Goal: Information Seeking & Learning: Learn about a topic

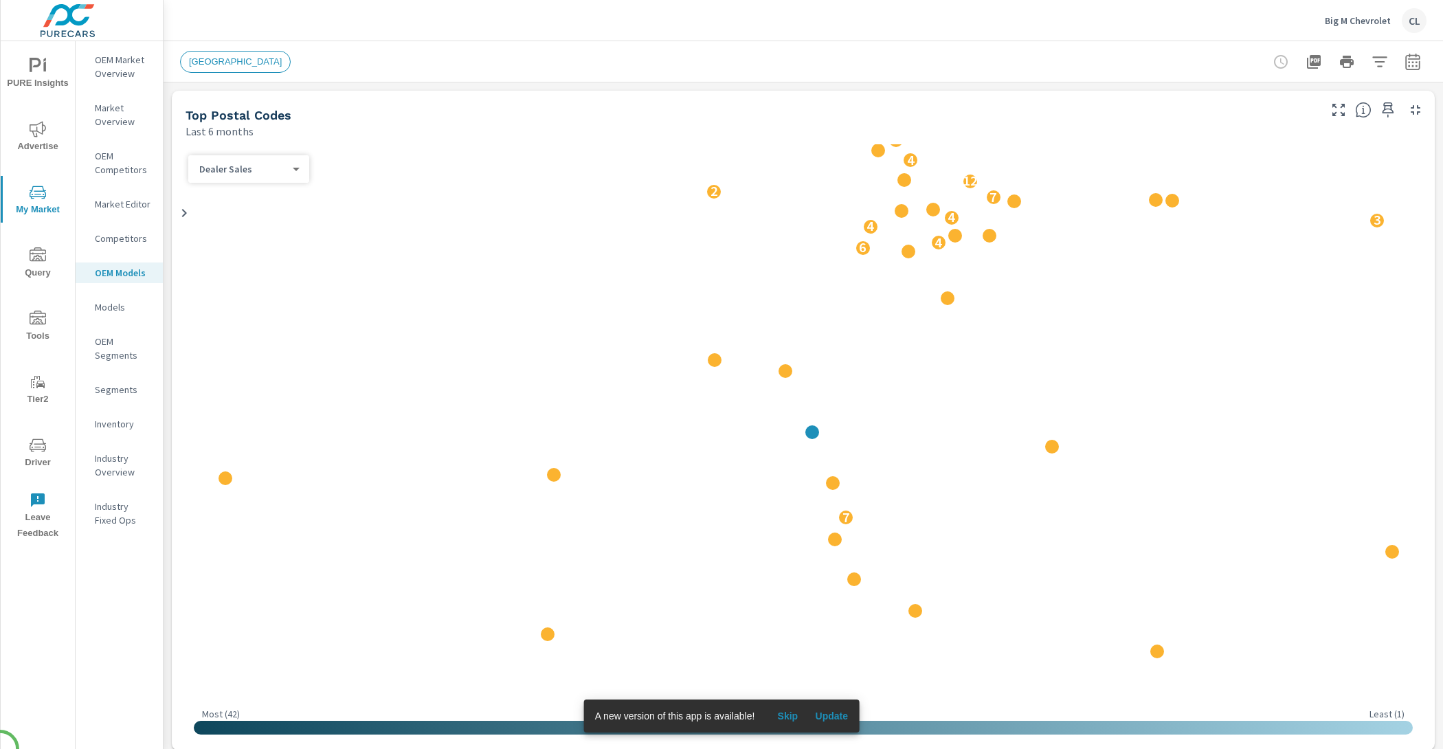
scroll to position [1, 0]
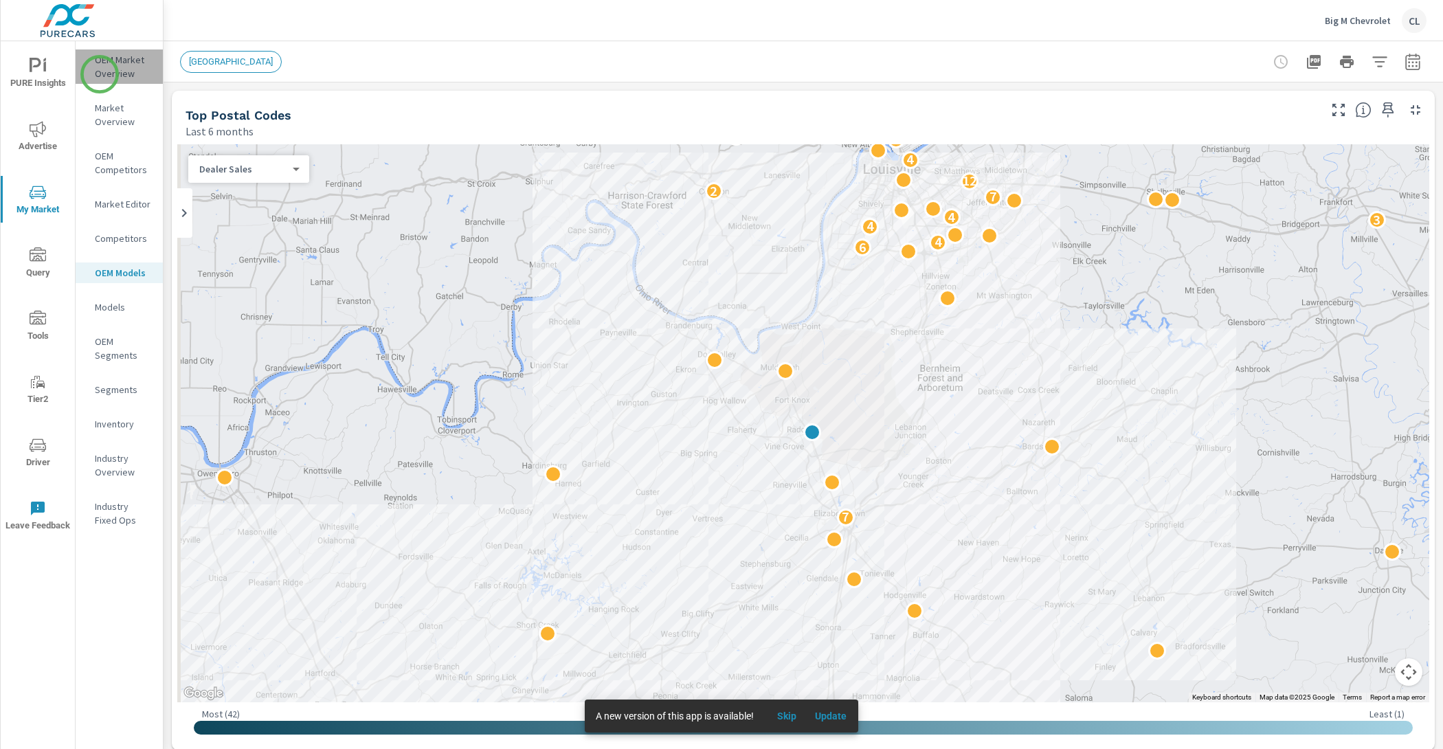
click at [100, 74] on p "OEM Market Overview" at bounding box center [123, 66] width 57 height 27
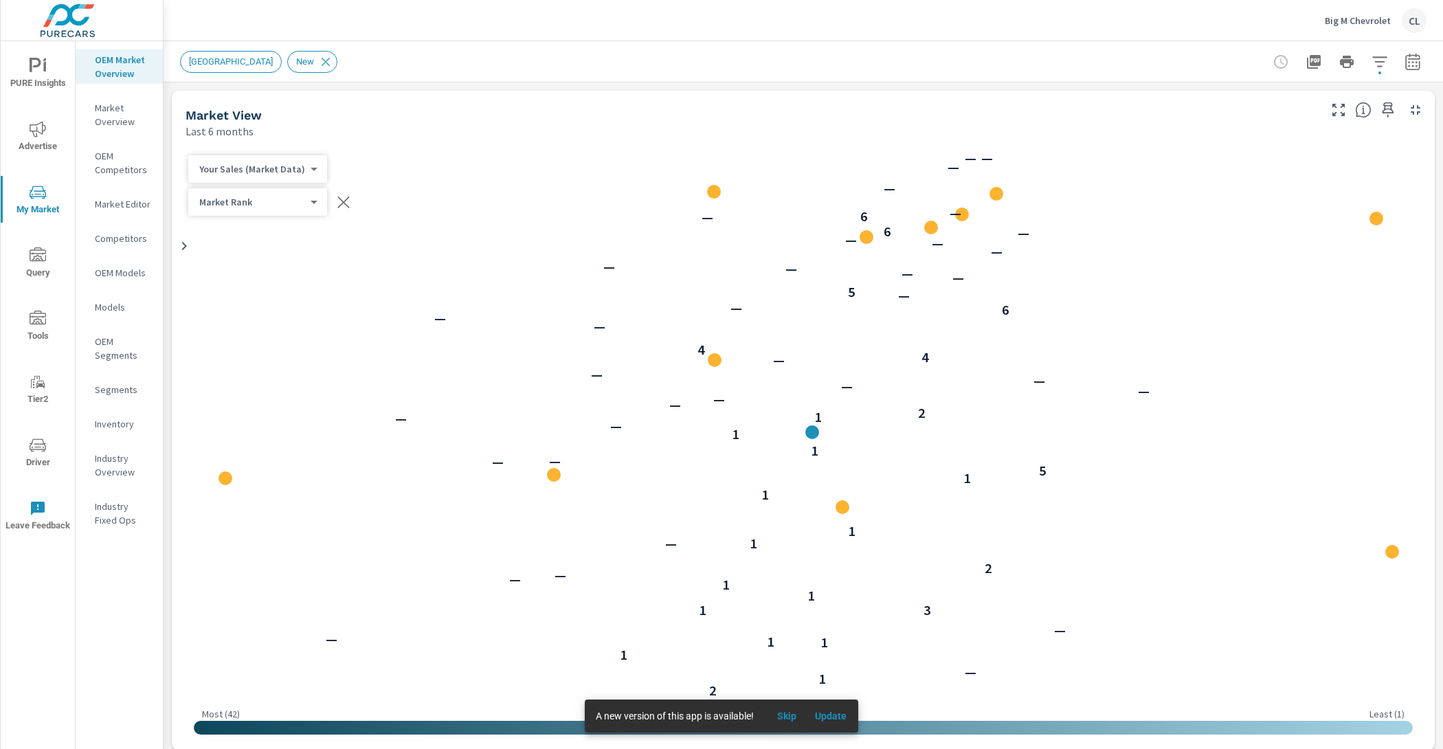
scroll to position [1, 0]
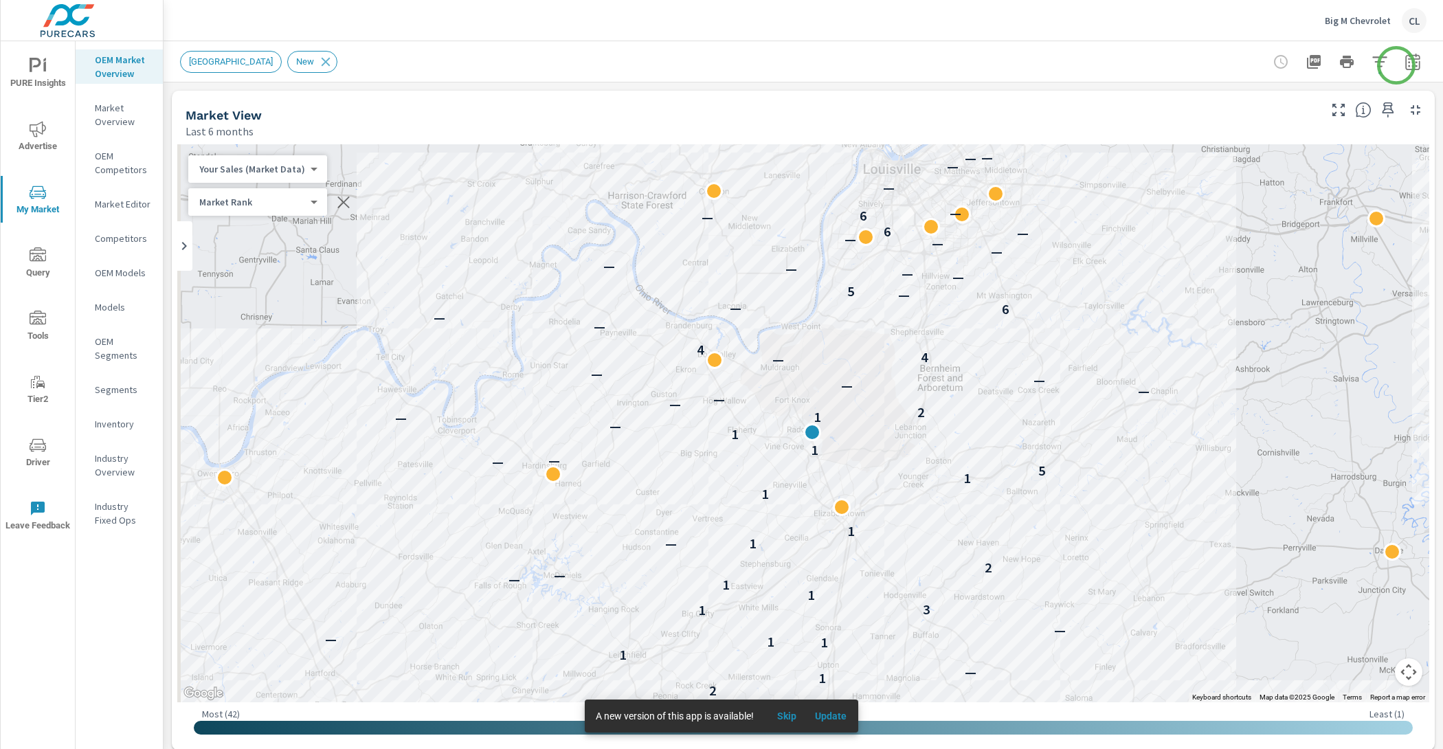
click at [1405, 65] on icon "button" at bounding box center [1413, 62] width 16 height 16
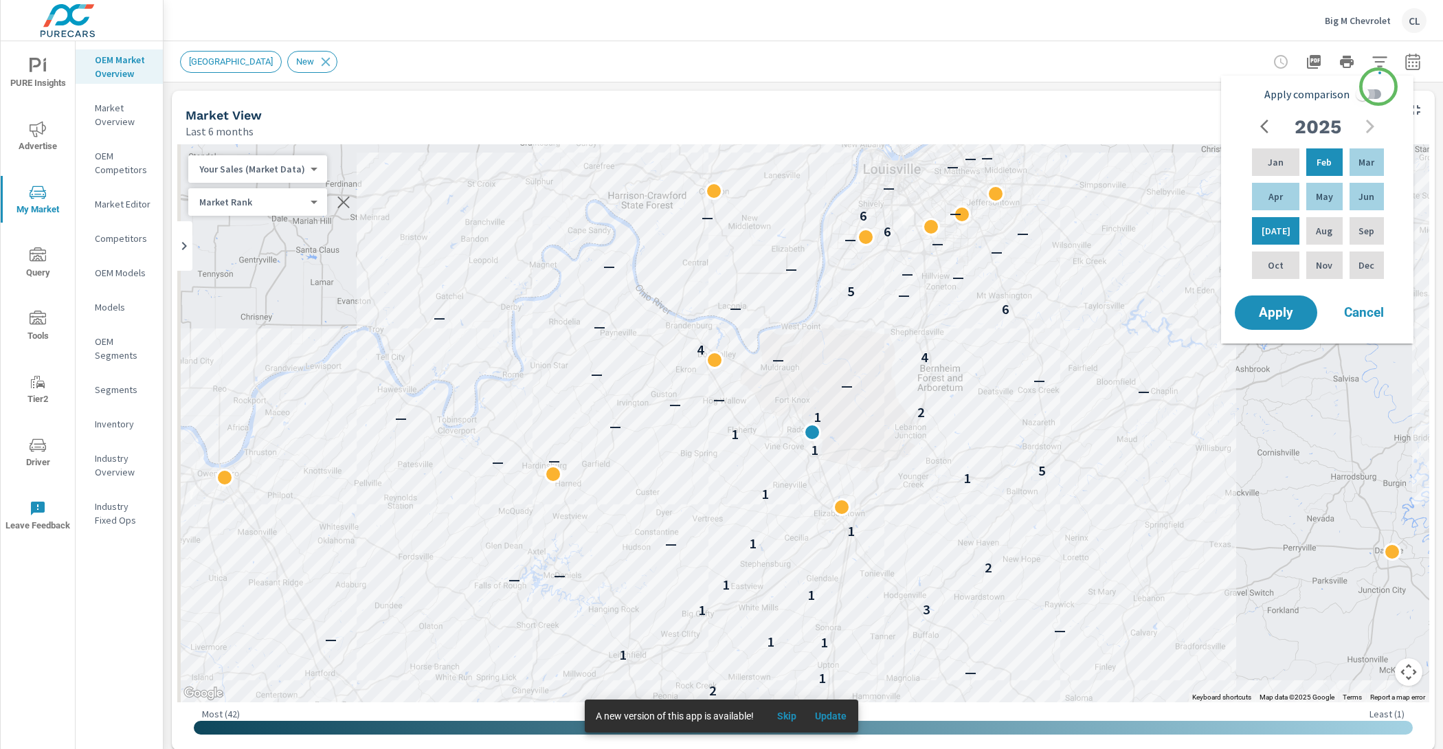
click at [1379, 87] on input "Apply comparison" at bounding box center [1363, 94] width 78 height 26
checkbox input "true"
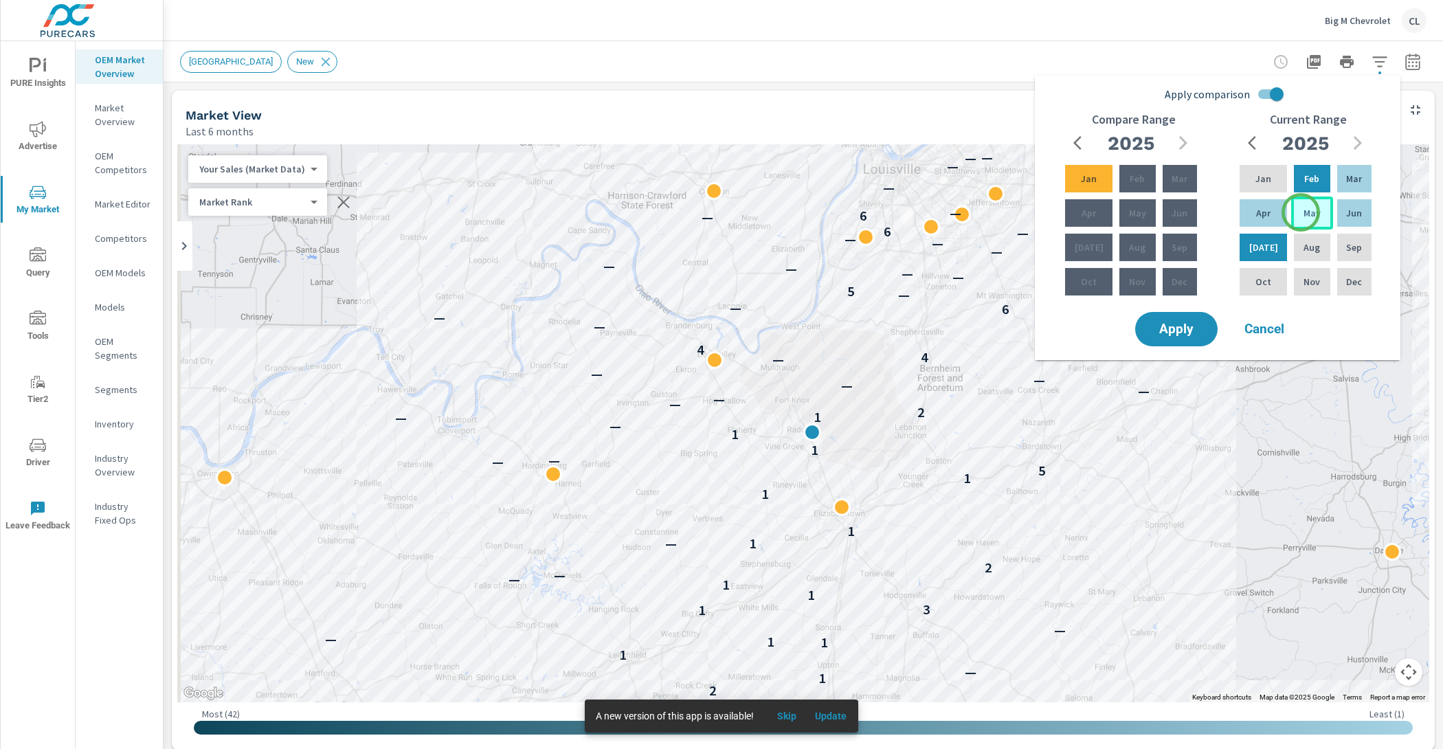
click at [1304, 212] on p "May" at bounding box center [1312, 213] width 17 height 14
click at [1263, 254] on div "Jul" at bounding box center [1263, 247] width 53 height 33
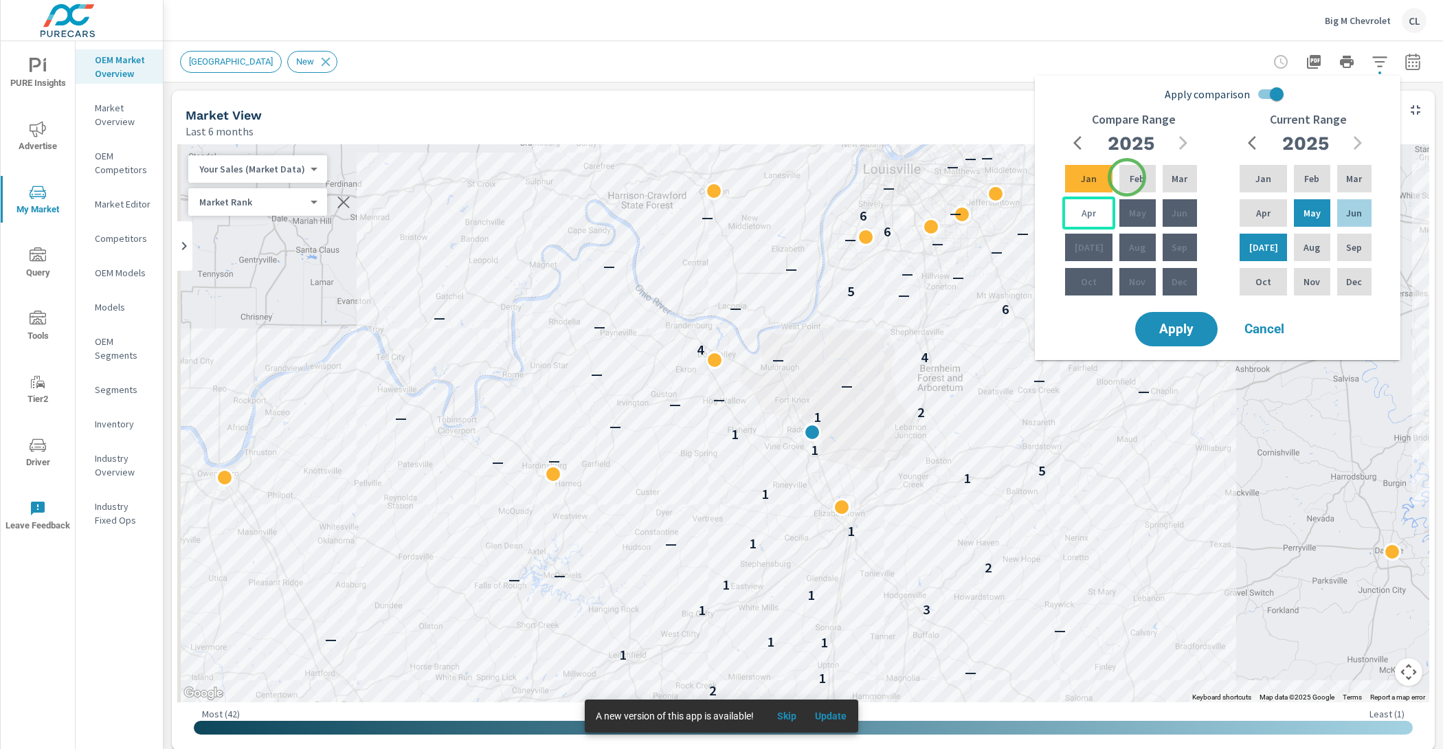
drag, startPoint x: 1127, startPoint y: 177, endPoint x: 1091, endPoint y: 213, distance: 51.0
click at [1130, 177] on p "Feb" at bounding box center [1137, 179] width 15 height 14
click at [1090, 215] on p "Apr" at bounding box center [1089, 213] width 14 height 14
click at [1184, 333] on span "Apply" at bounding box center [1177, 329] width 56 height 13
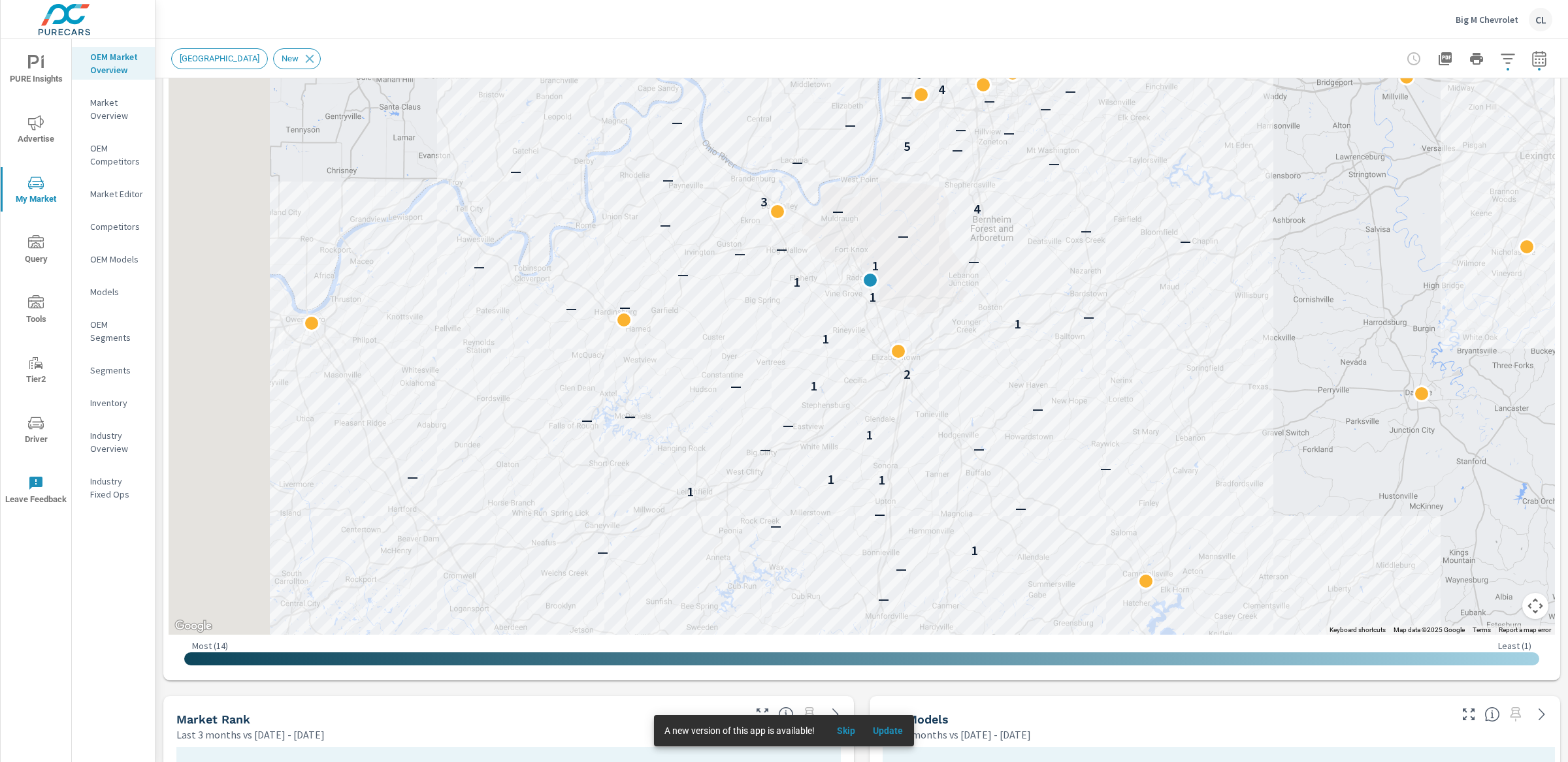
scroll to position [1, 0]
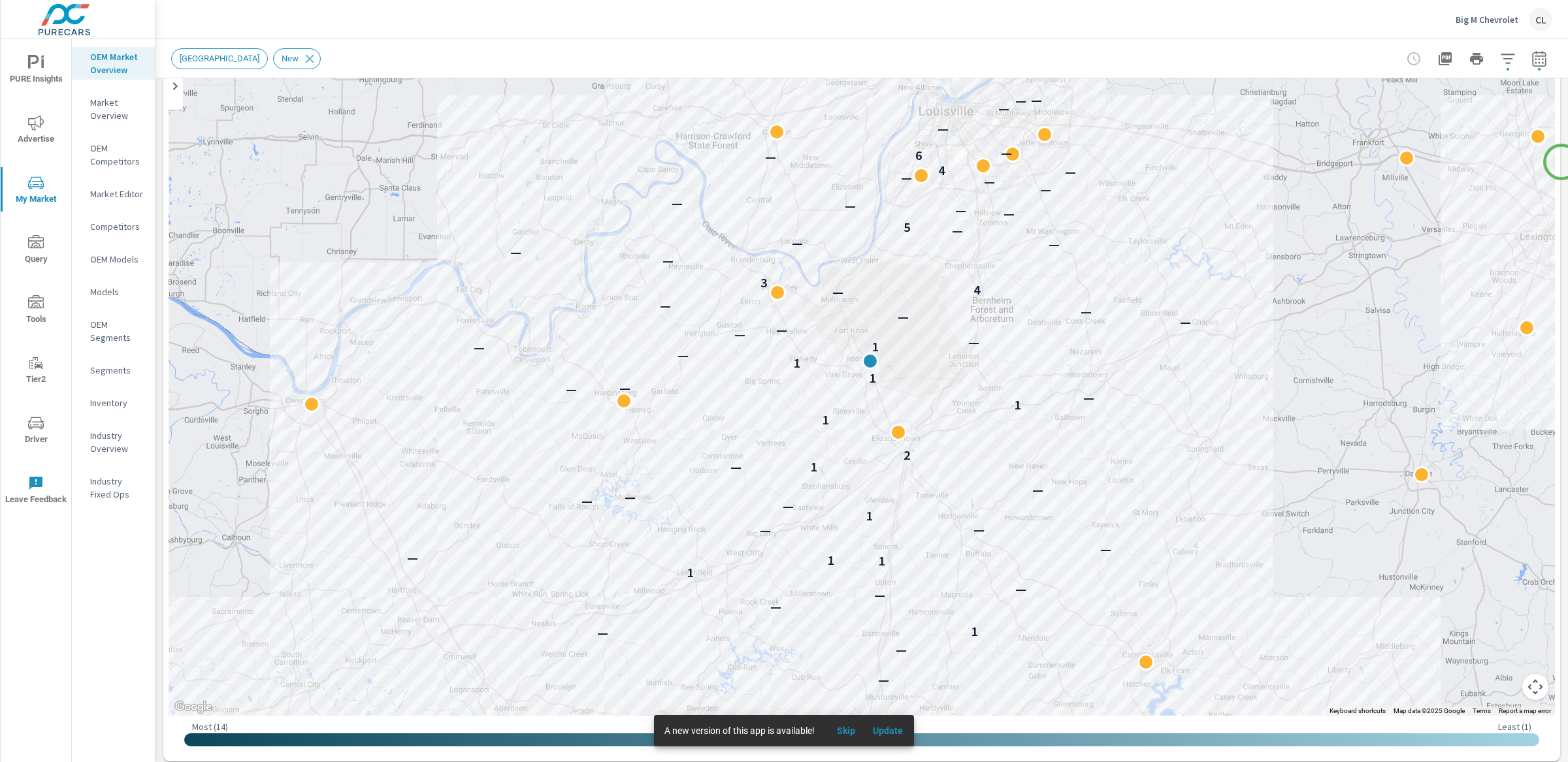
scroll to position [145, 0]
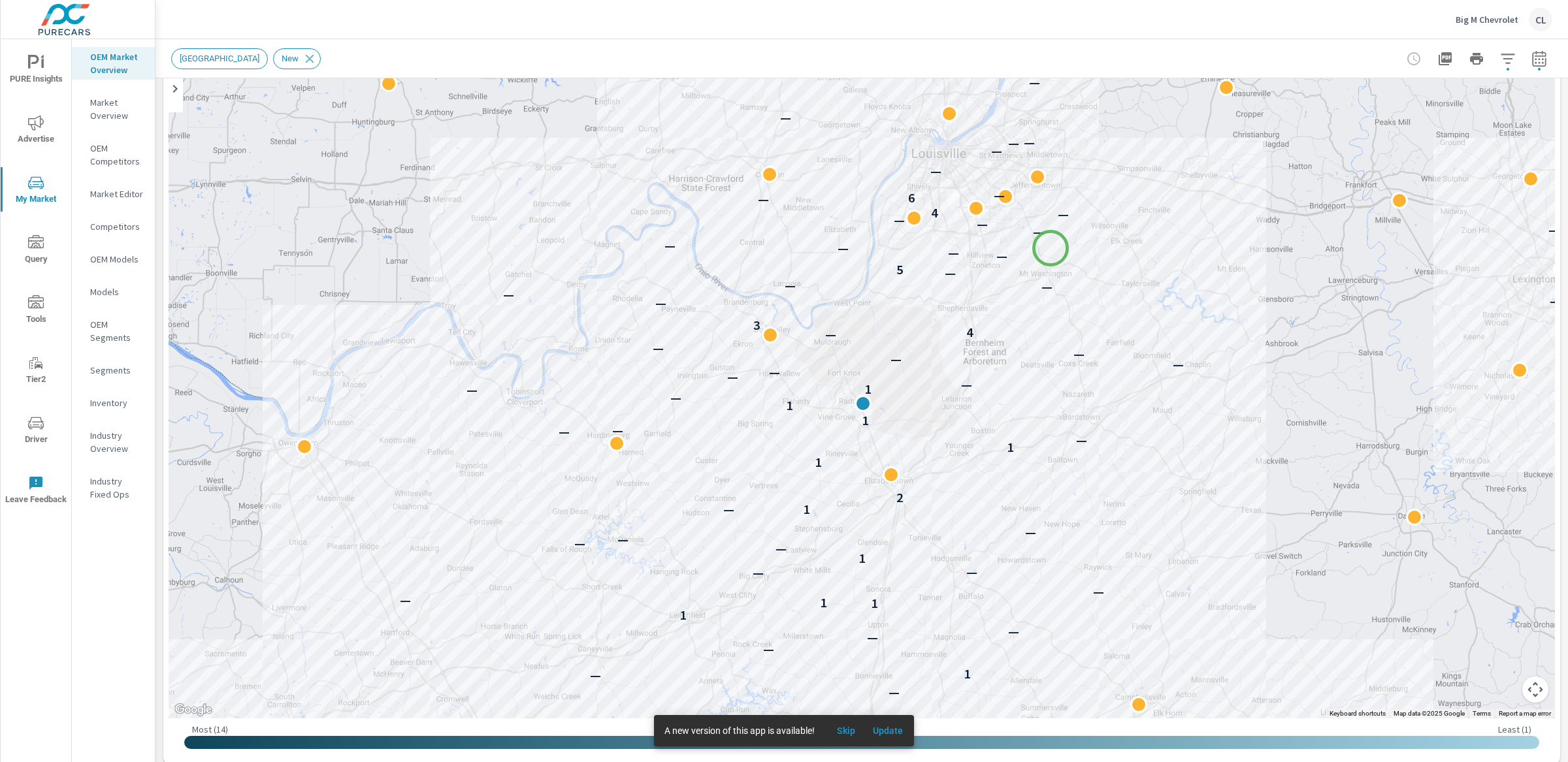
drag, startPoint x: 1058, startPoint y: 206, endPoint x: 1047, endPoint y: 256, distance: 51.2
click at [1047, 256] on div "2 — — — — — — — — 1 — — — 1 1 1 — — — — 1 — — — — 1 — 2 1 1 — — — 1 1 — — 1 — —…" at bounding box center [861, 355] width 1386 height 726
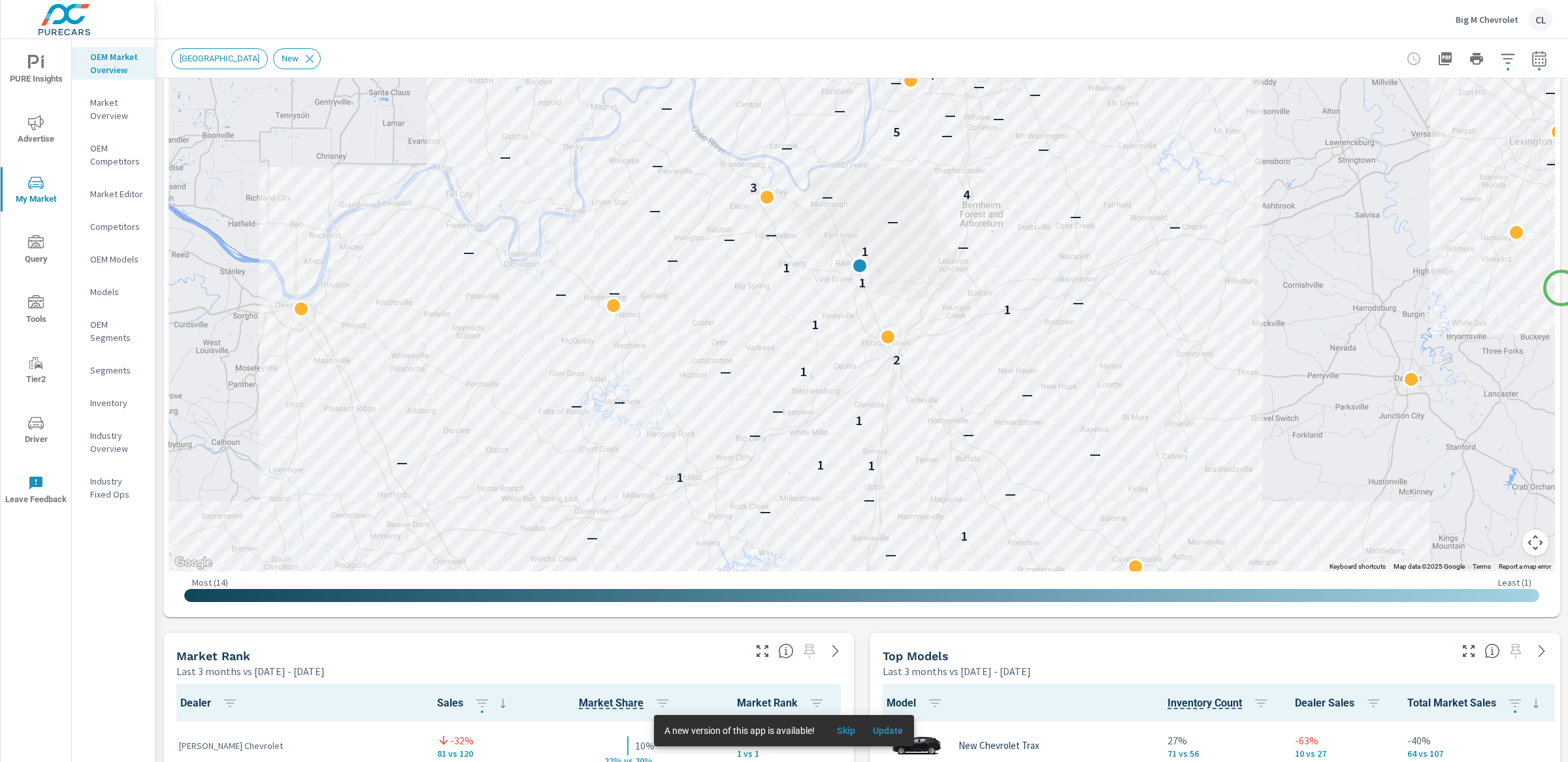
scroll to position [276, 0]
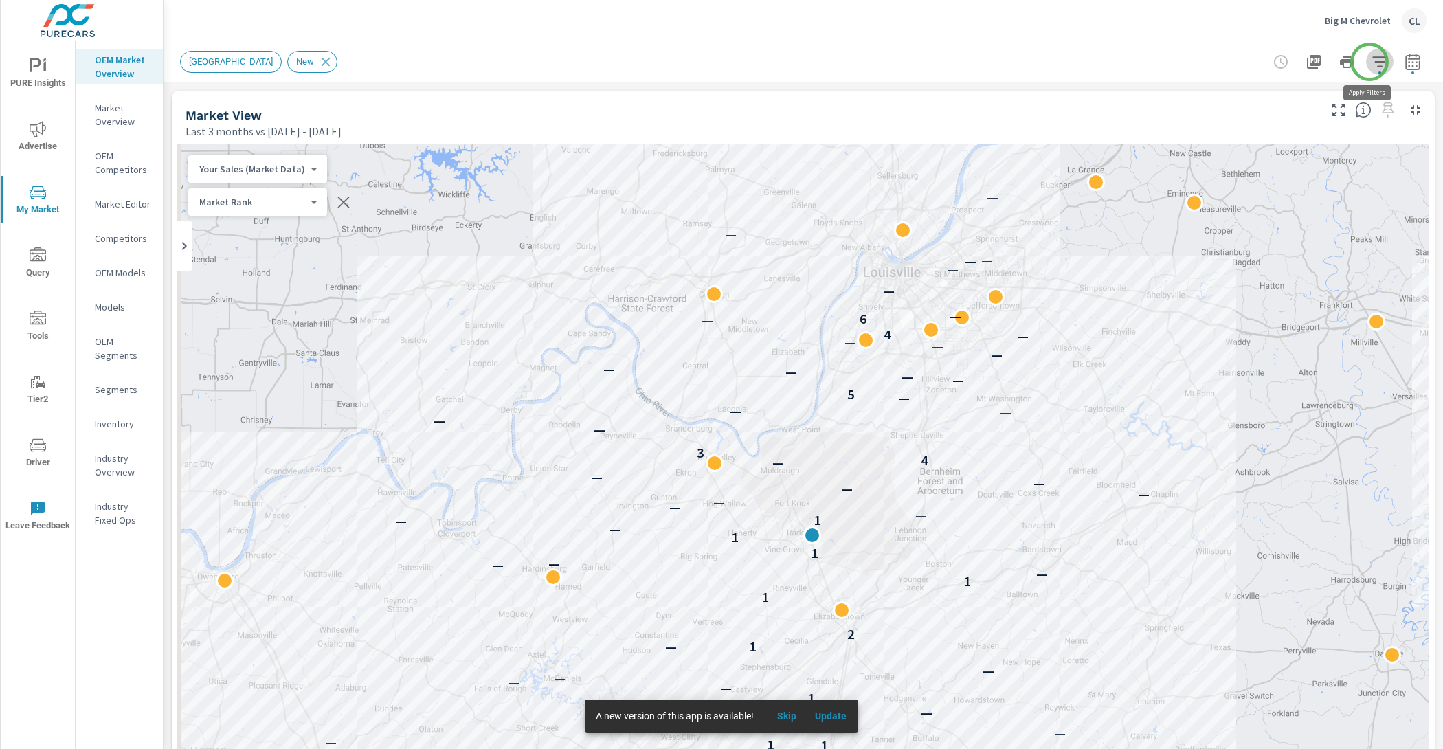
scroll to position [1, 0]
click at [1373, 62] on icon "button" at bounding box center [1380, 61] width 14 height 10
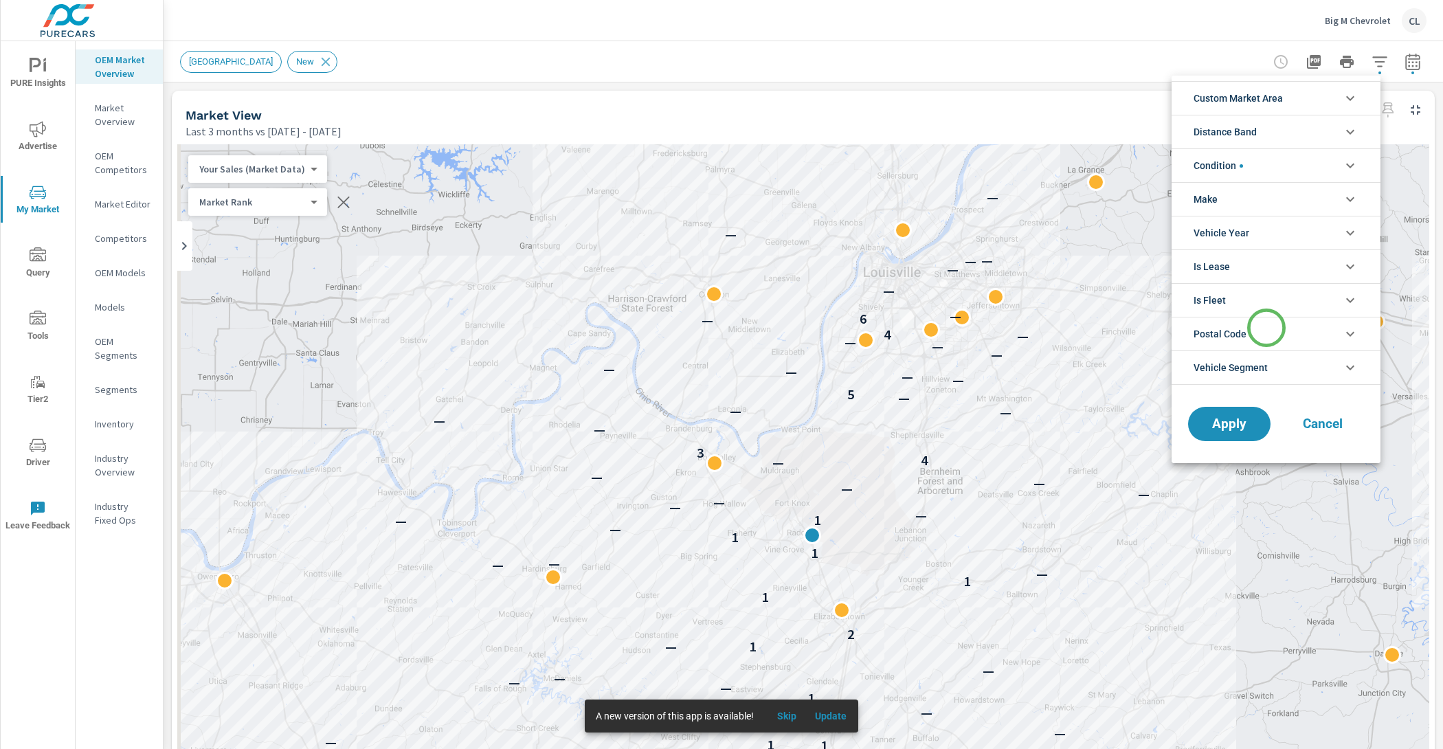
click at [1267, 328] on li "Postal Code" at bounding box center [1276, 334] width 209 height 34
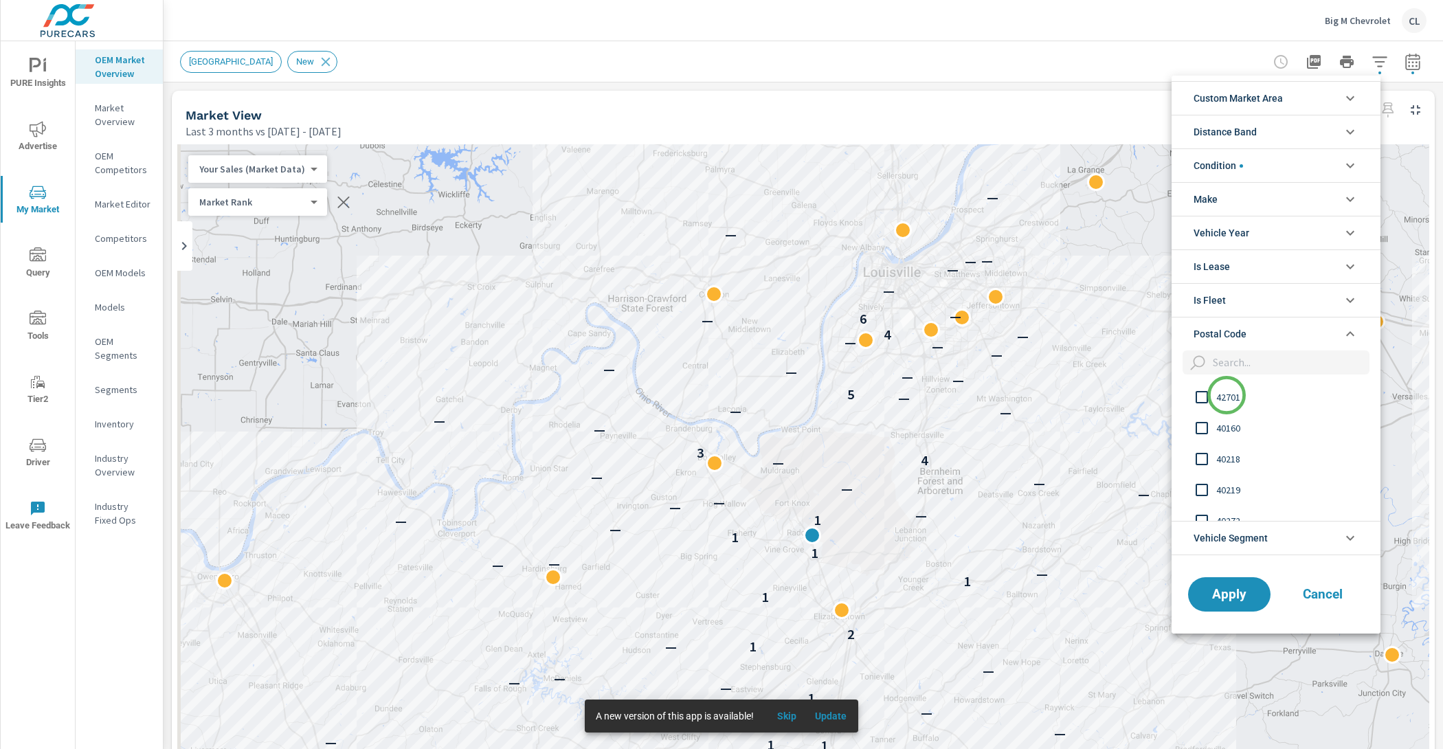
click at [1227, 396] on span "42701" at bounding box center [1292, 397] width 151 height 16
click at [1230, 594] on span "Apply" at bounding box center [1229, 594] width 56 height 13
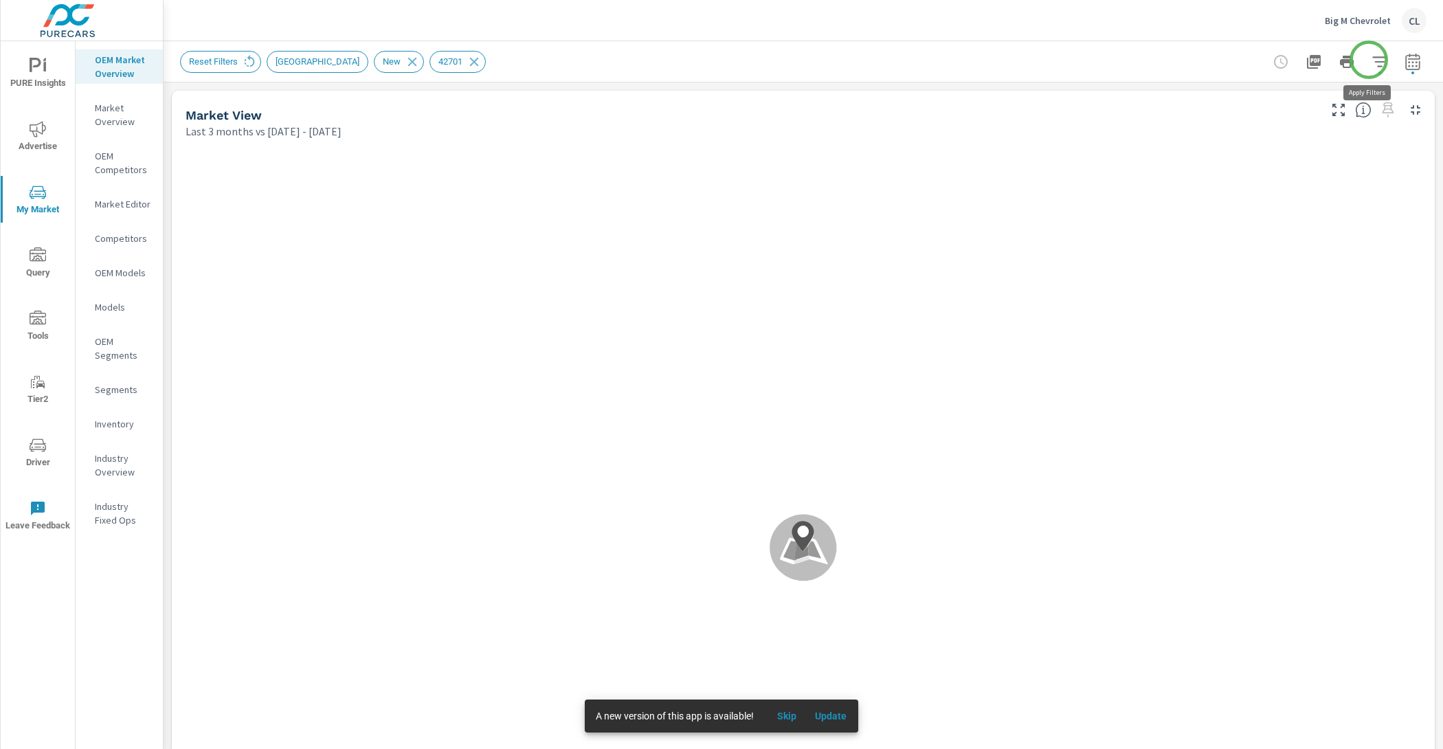
click at [1372, 60] on icon "button" at bounding box center [1380, 62] width 16 height 16
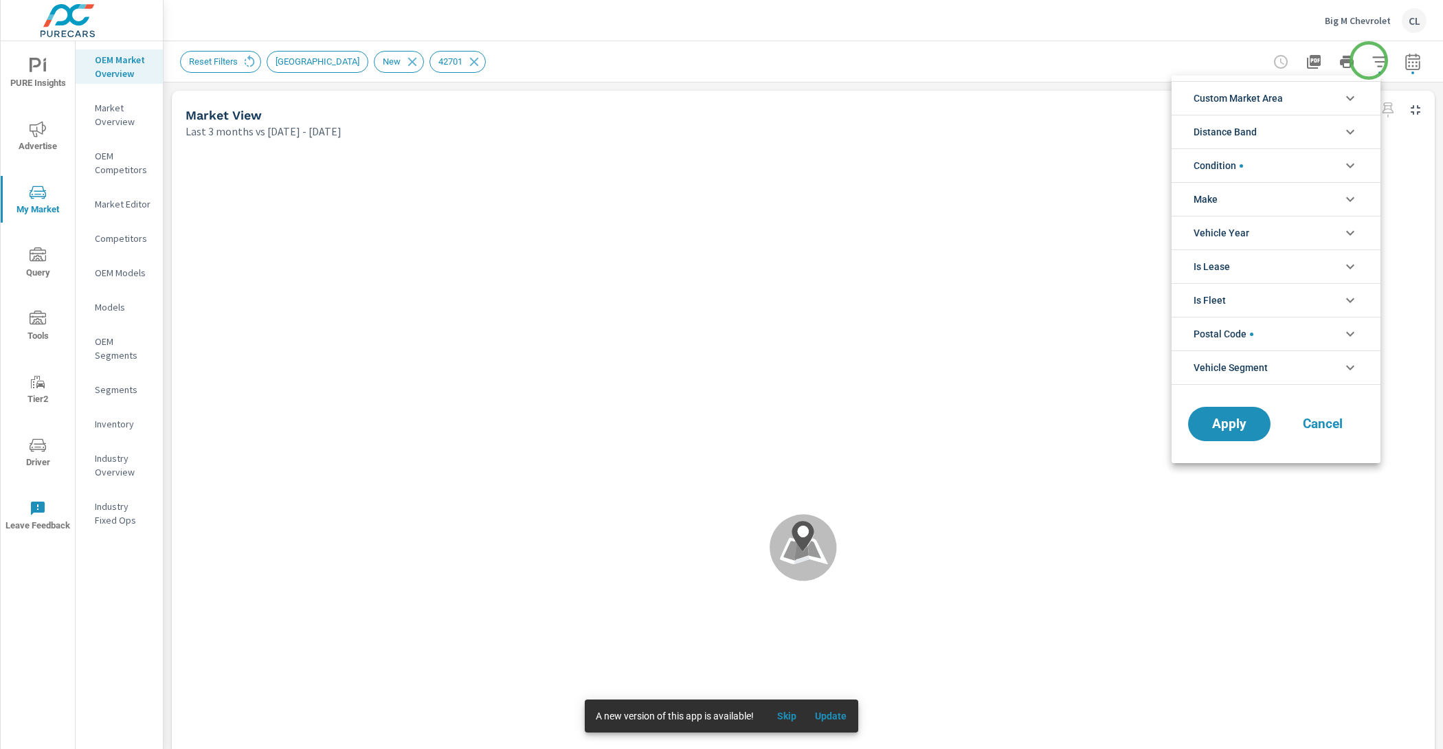
scroll to position [31, 0]
click at [1307, 101] on li "Custom Market Area" at bounding box center [1276, 98] width 209 height 34
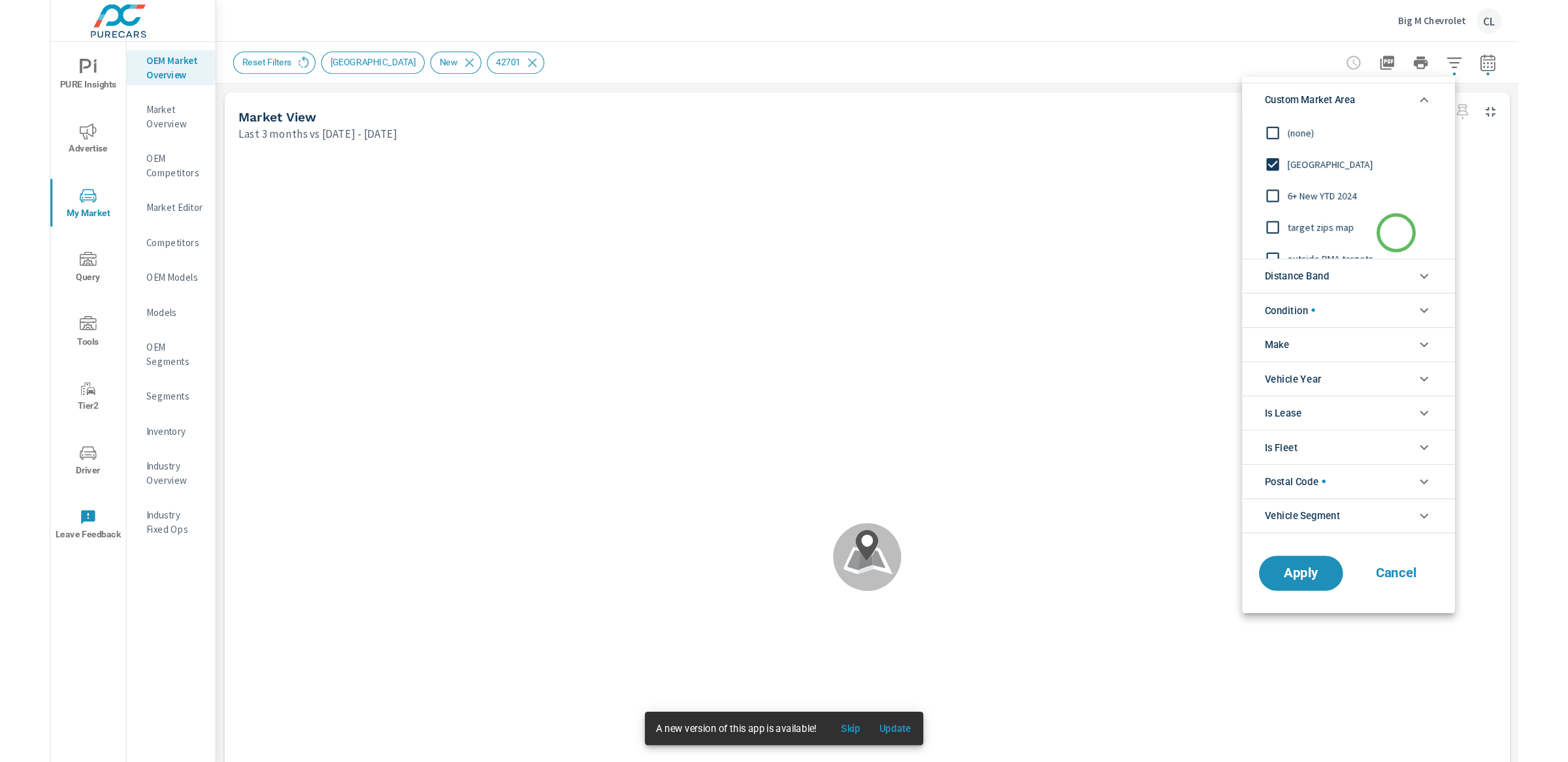
scroll to position [14, 0]
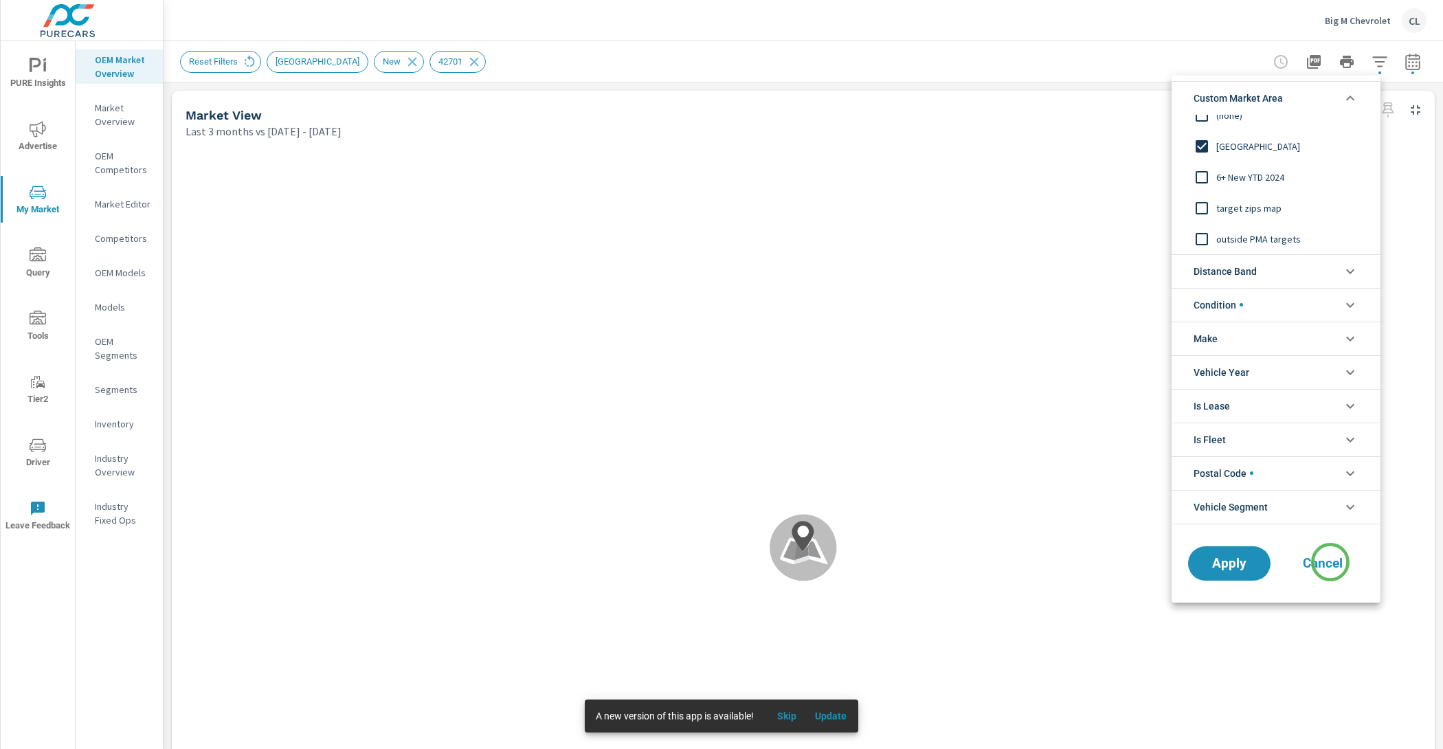
click at [1330, 560] on span "Cancel" at bounding box center [1323, 563] width 55 height 12
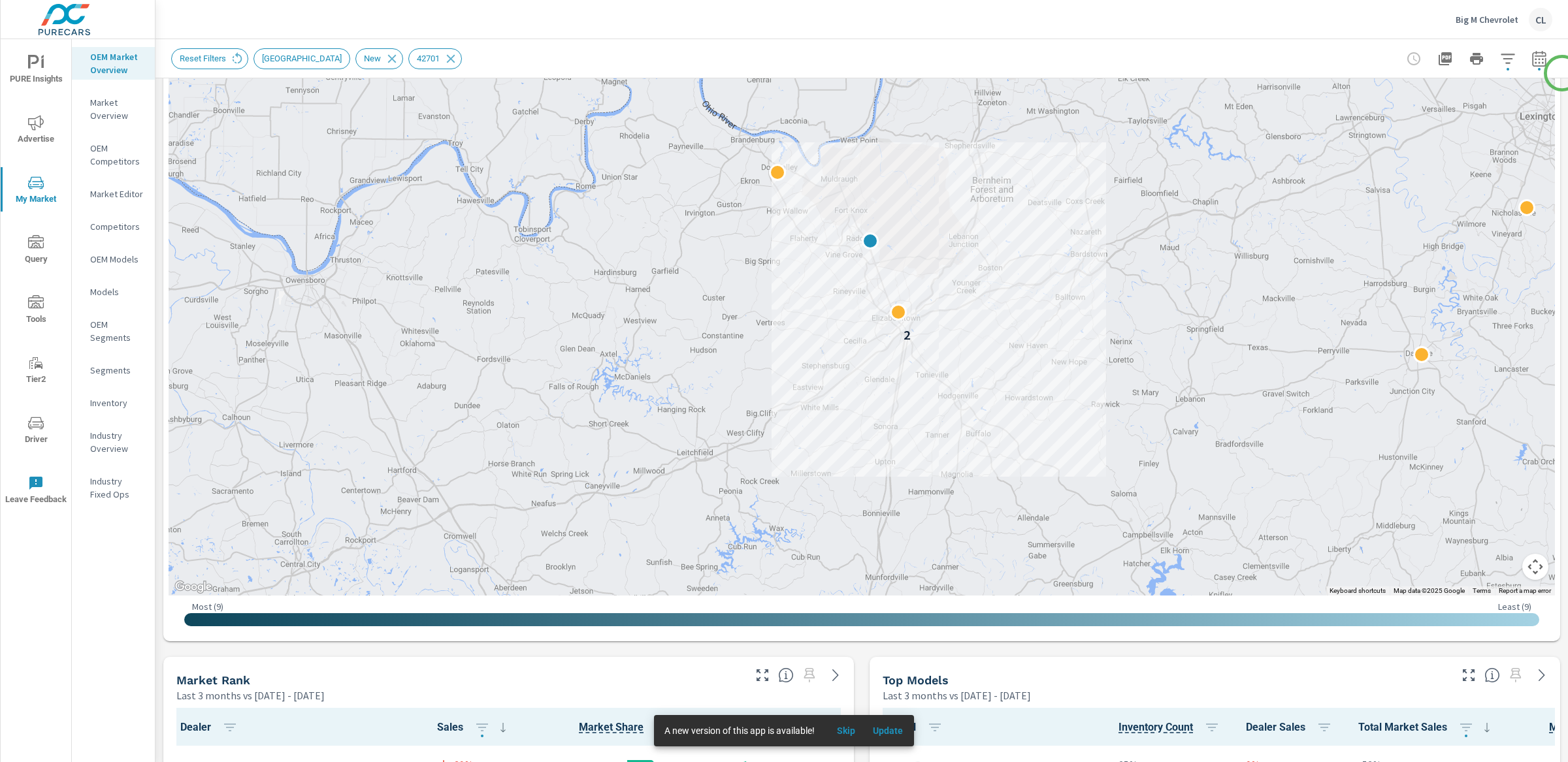
scroll to position [245, 0]
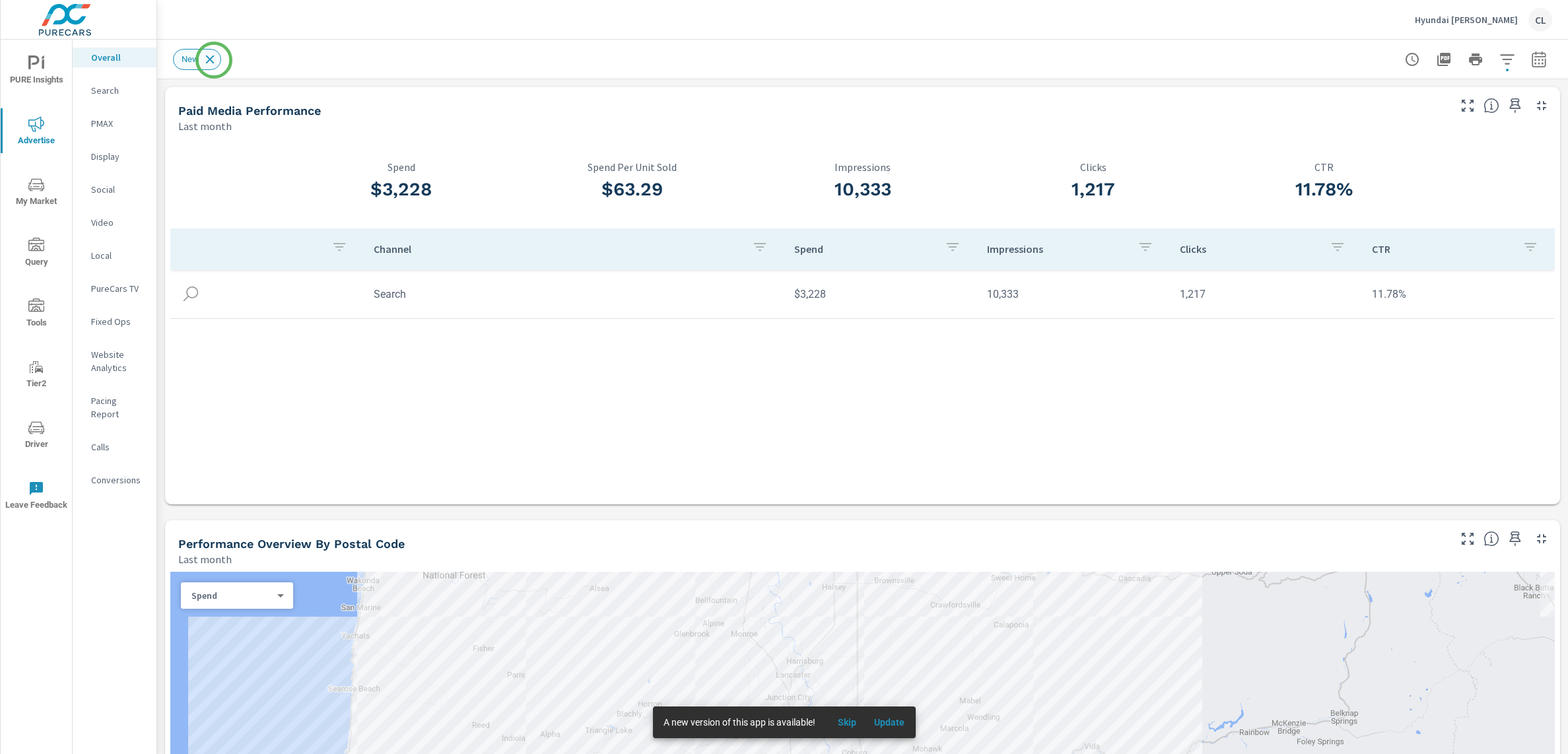
click at [213, 58] on icon at bounding box center [209, 59] width 14 height 14
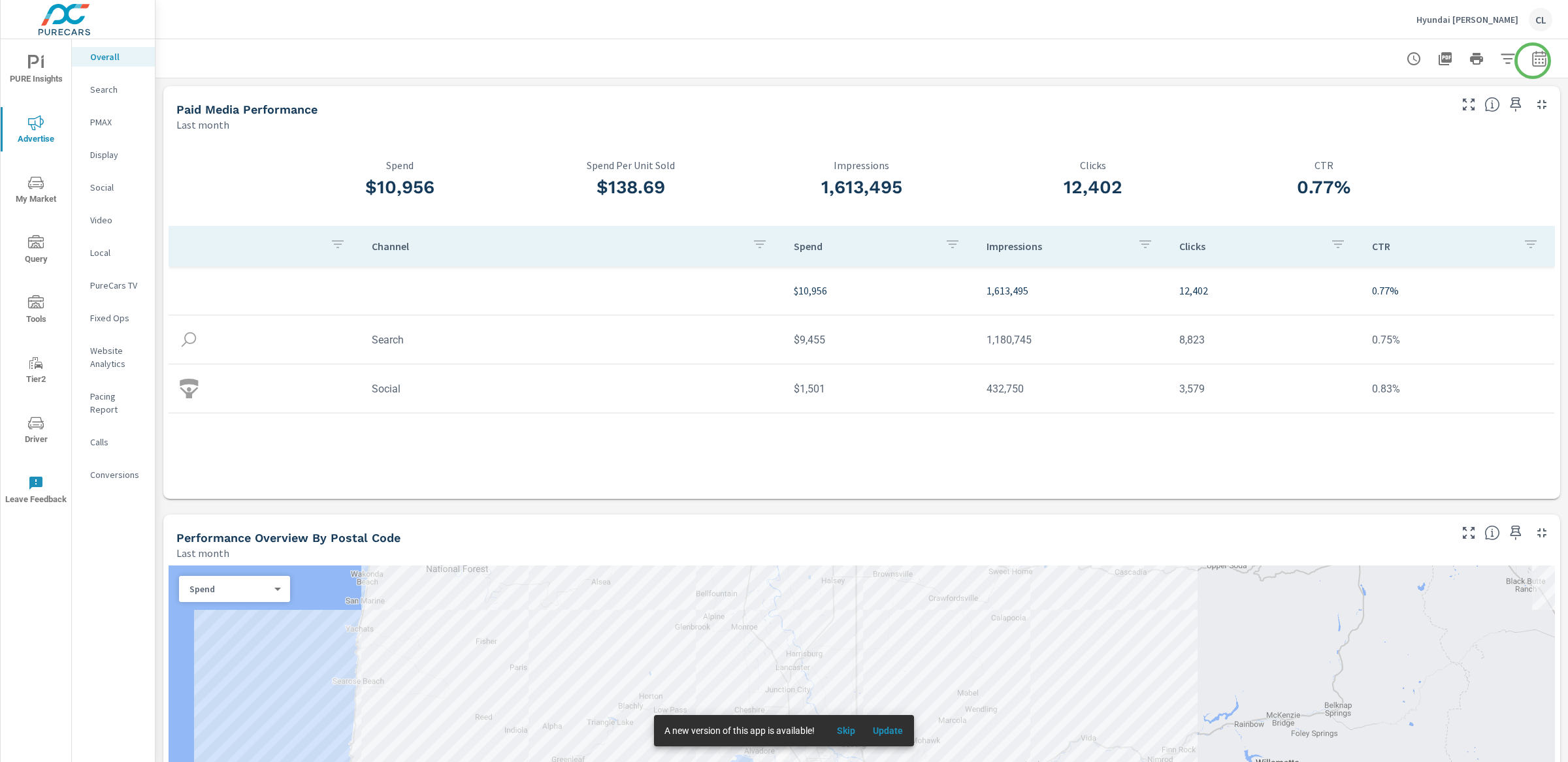
click at [1532, 55] on icon "button" at bounding box center [1539, 58] width 13 height 15
select select "Last month"
click at [1427, 147] on p "+ Add comparison" at bounding box center [1435, 146] width 167 height 15
select select "Previous period"
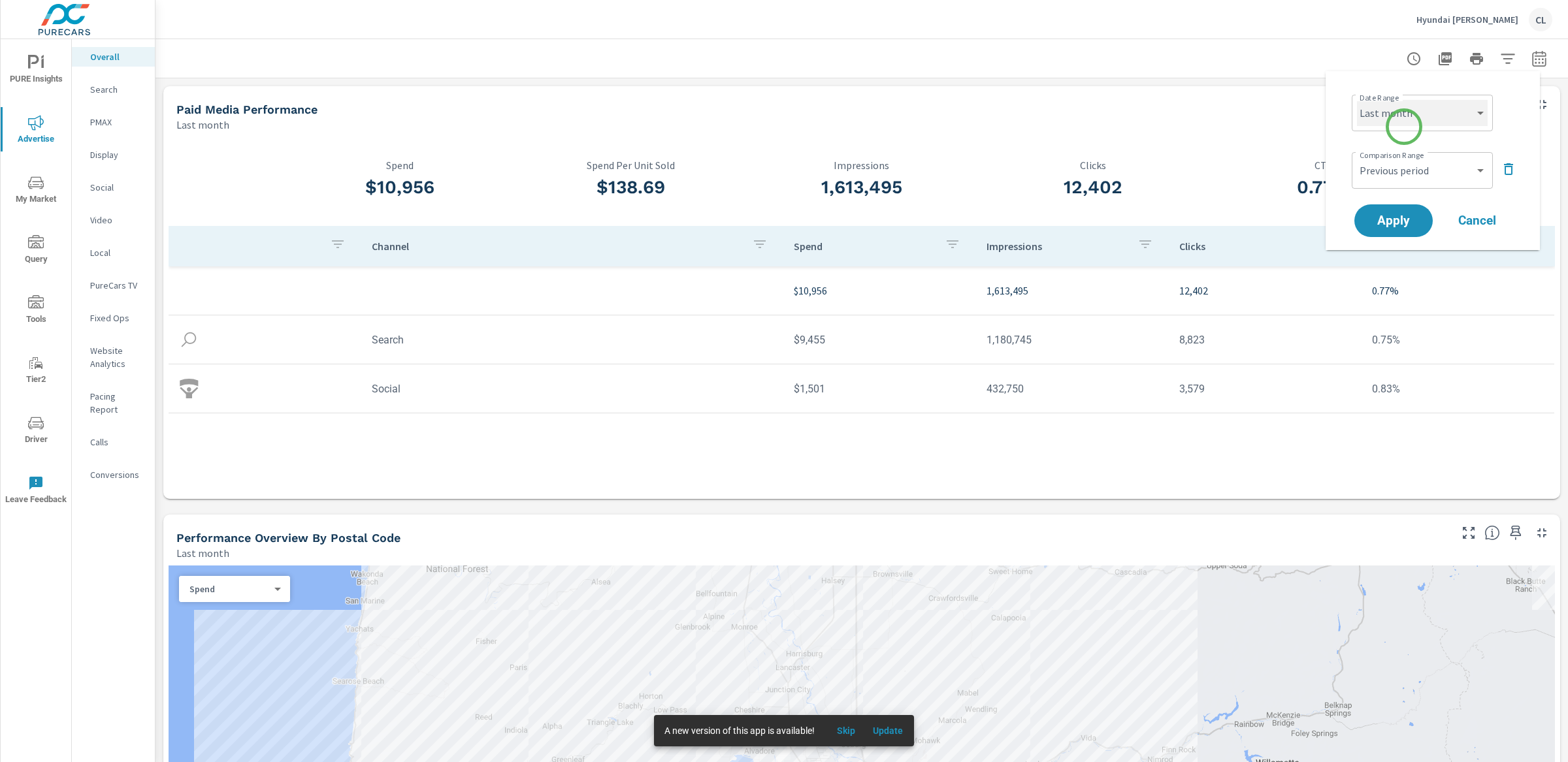
click at [1405, 110] on select "Custom Yesterday Last week Last 7 days Last 14 days Last 30 days Last 45 days L…" at bounding box center [1422, 112] width 130 height 26
click at [1357, 100] on select "Custom Yesterday Last week Last 7 days Last 14 days Last 30 days Last 45 days L…" at bounding box center [1422, 112] width 130 height 26
select select "Month to date"
click at [1407, 171] on select "Custom Previous period Previous month Previous year" at bounding box center [1422, 170] width 130 height 26
click at [1357, 158] on select "Custom Previous period Previous month Previous year" at bounding box center [1422, 170] width 130 height 26
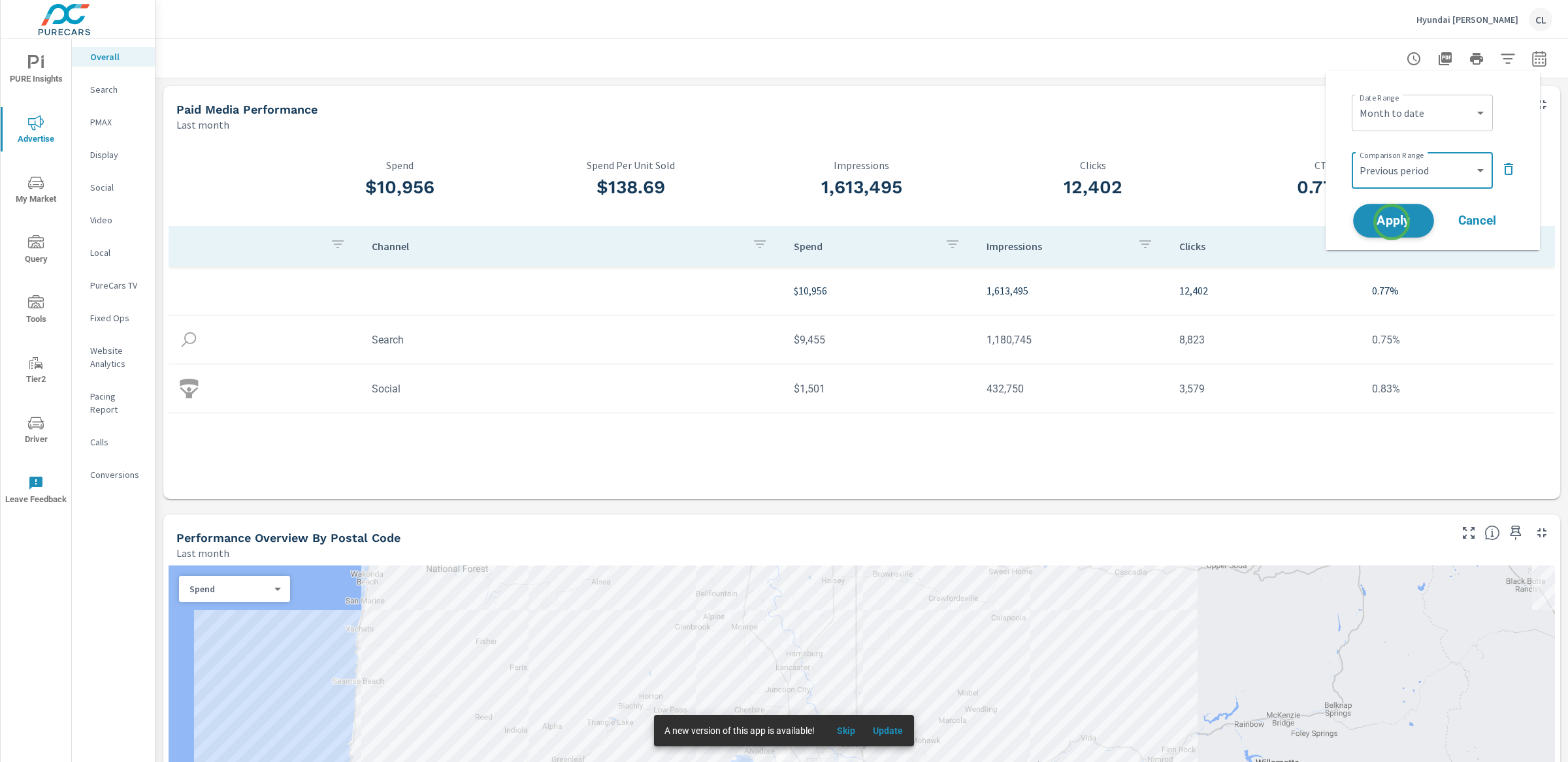
drag, startPoint x: 1391, startPoint y: 222, endPoint x: 1385, endPoint y: 216, distance: 8.5
click at [1390, 222] on span "Apply" at bounding box center [1393, 220] width 53 height 12
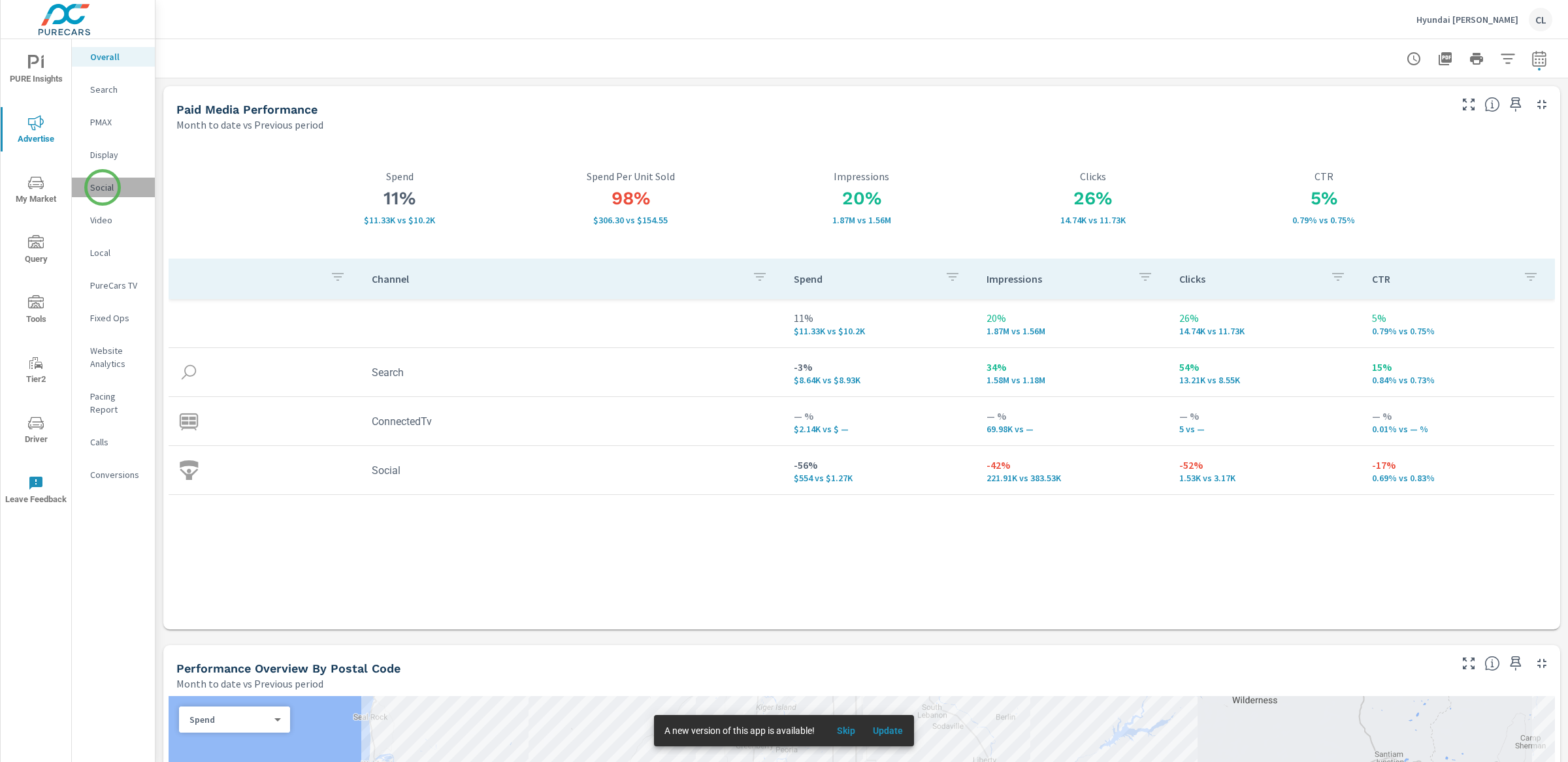
click at [103, 187] on p "Social" at bounding box center [117, 187] width 54 height 13
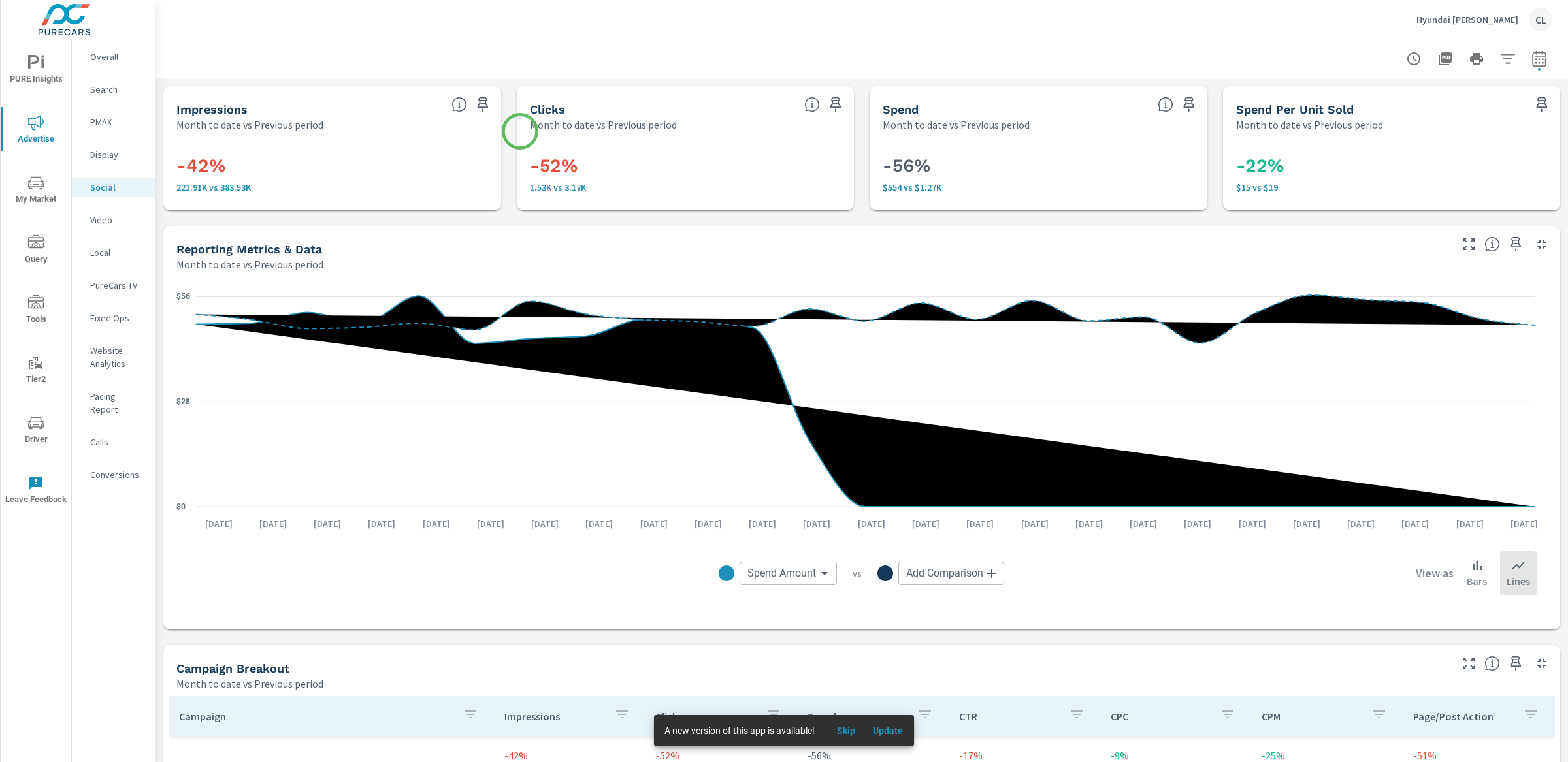
scroll to position [434, 0]
click at [107, 283] on p "PureCars TV" at bounding box center [117, 285] width 54 height 13
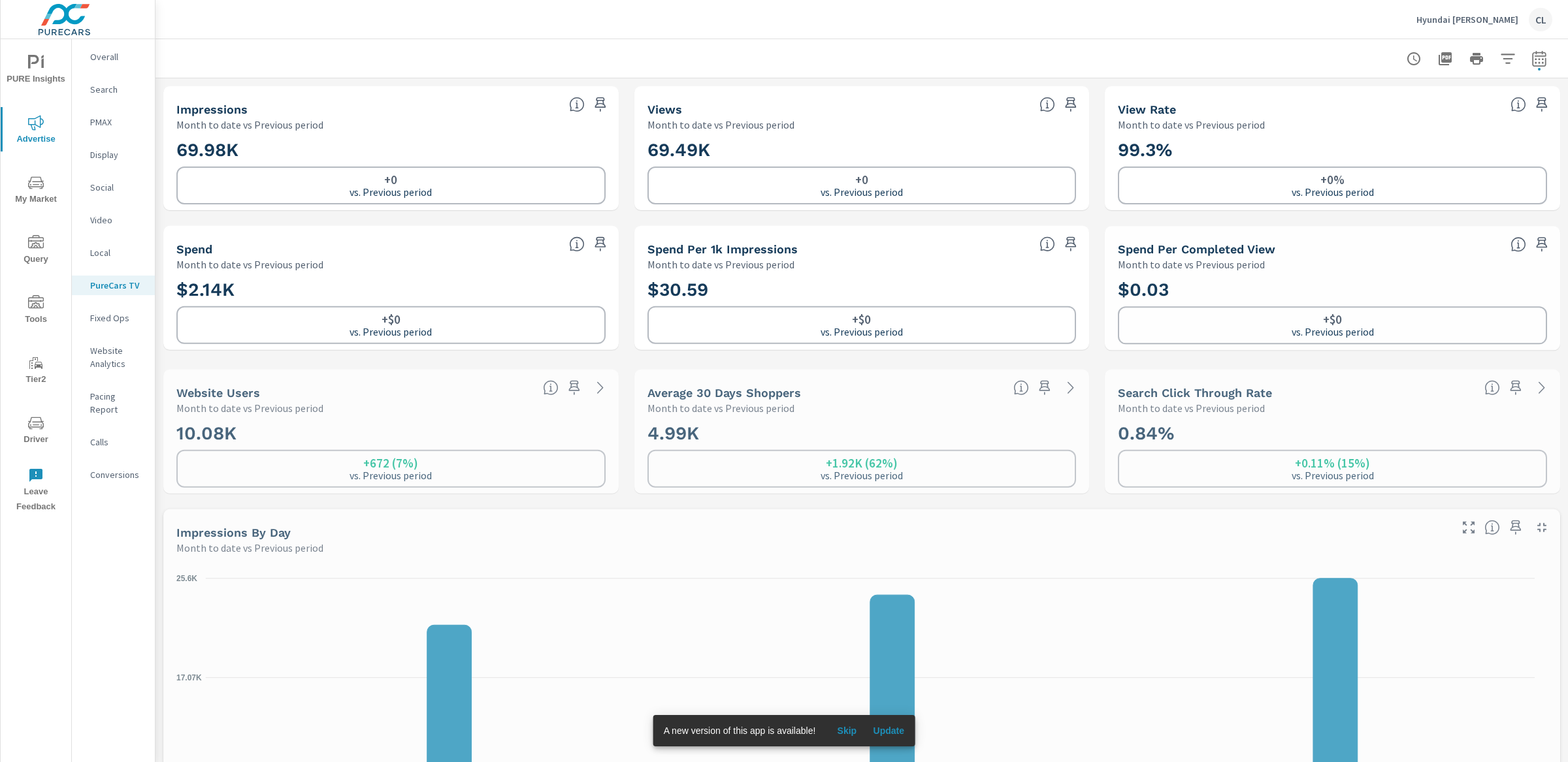
scroll to position [1, 0]
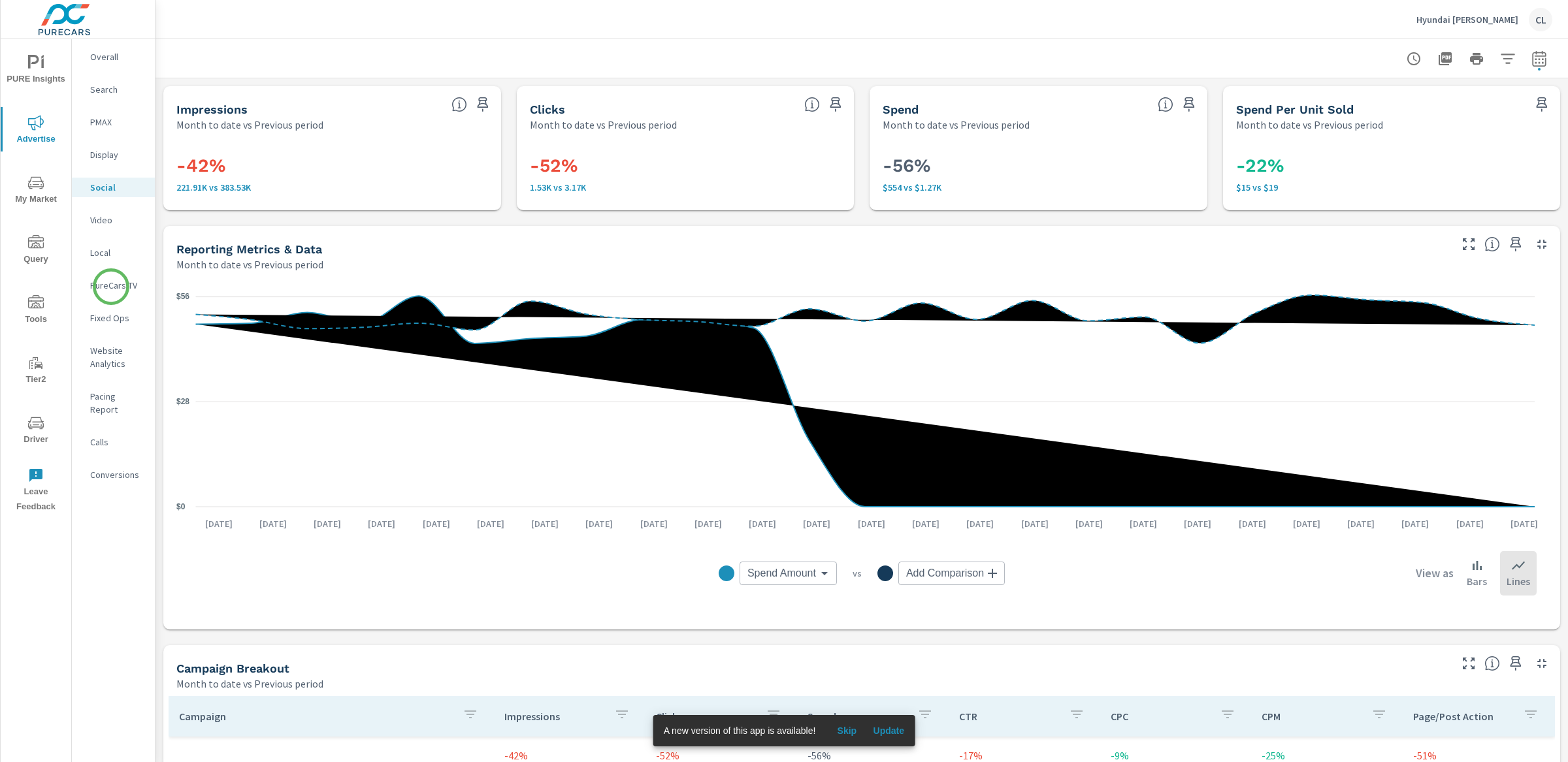
click at [111, 287] on p "PureCars TV" at bounding box center [117, 285] width 54 height 13
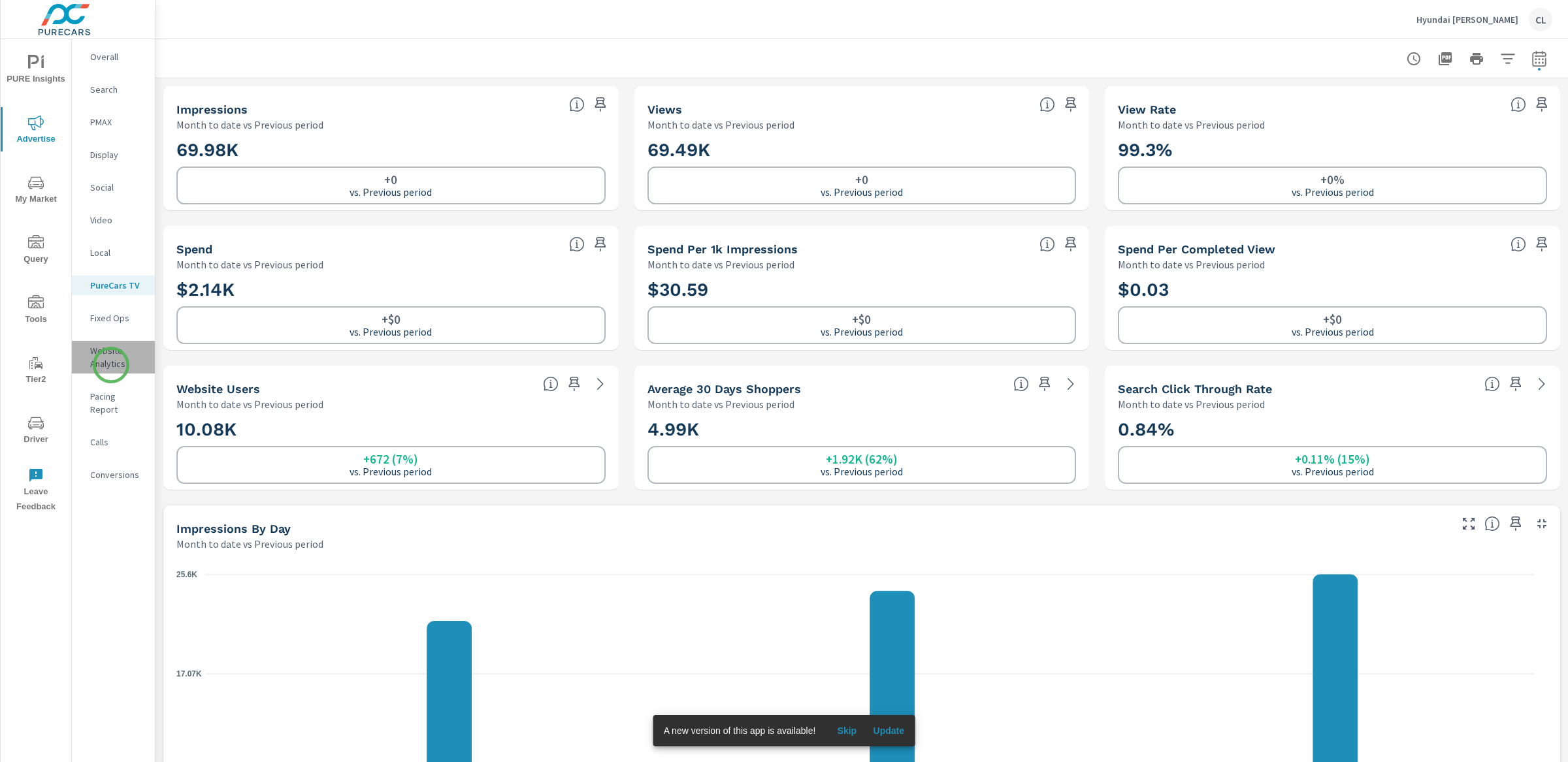
click at [111, 365] on p "Website Analytics" at bounding box center [117, 356] width 54 height 26
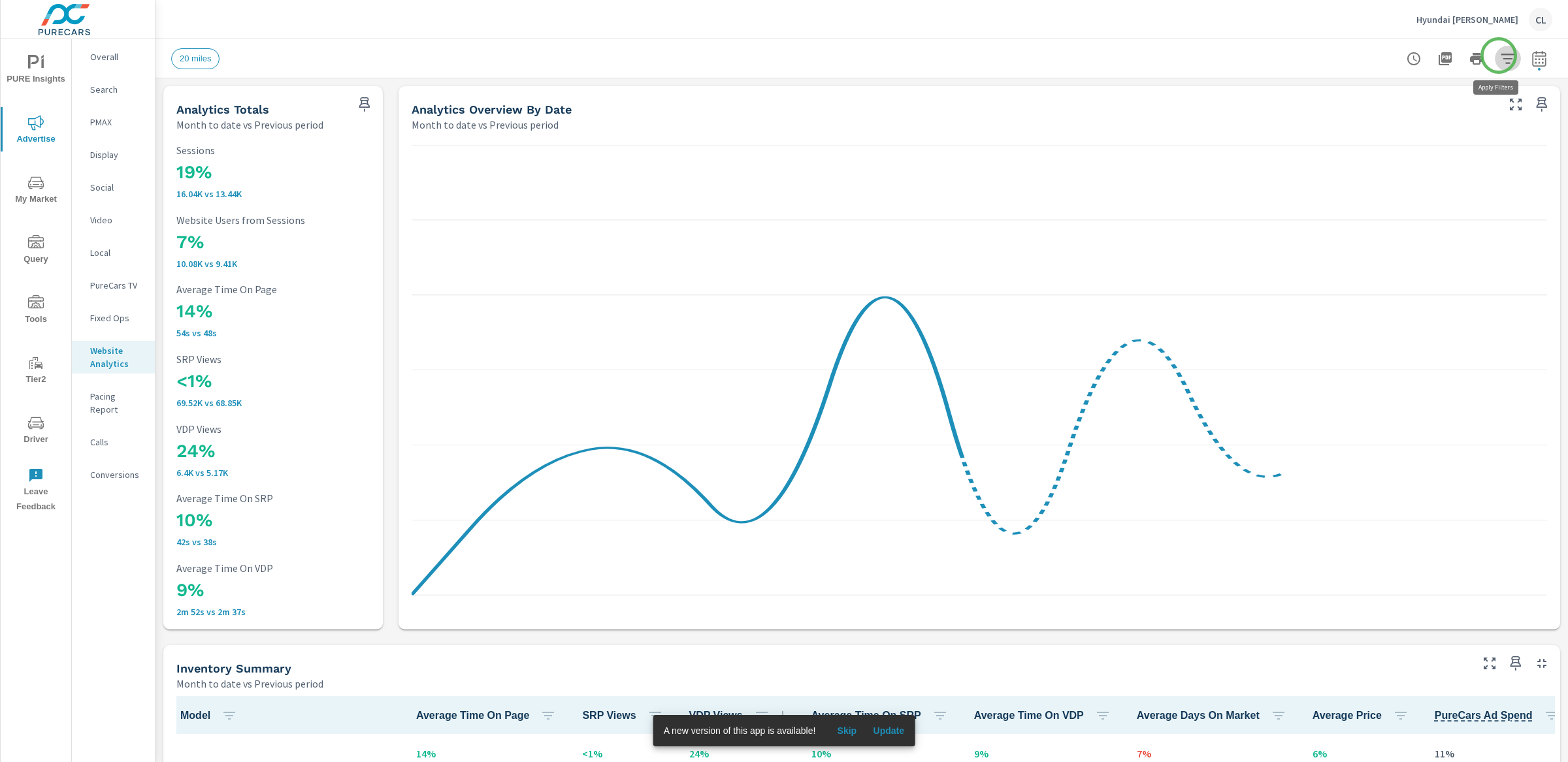
scroll to position [1, 0]
click at [1500, 55] on icon "button" at bounding box center [1507, 59] width 15 height 15
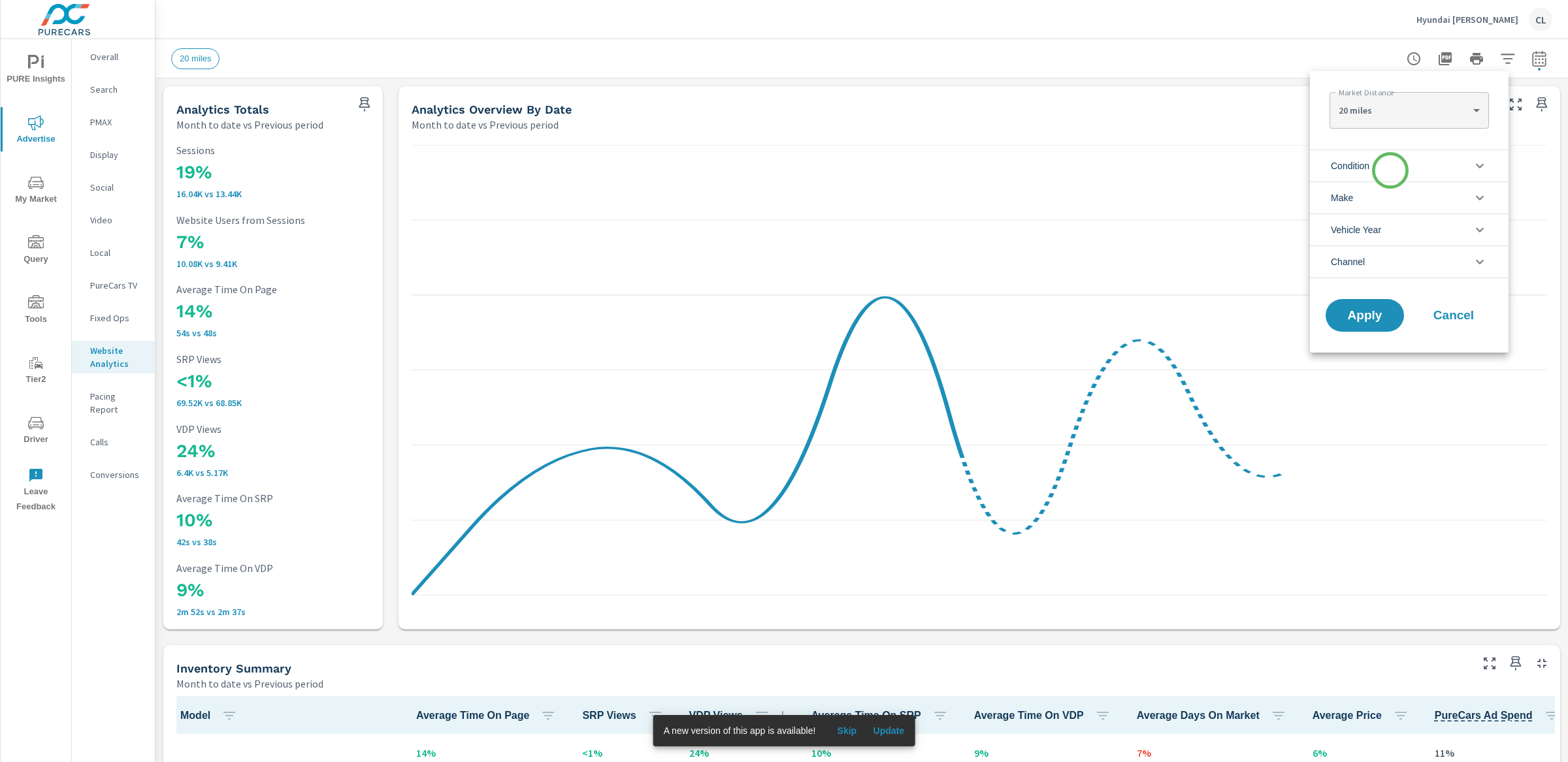
click at [1390, 170] on li "Condition" at bounding box center [1408, 165] width 199 height 32
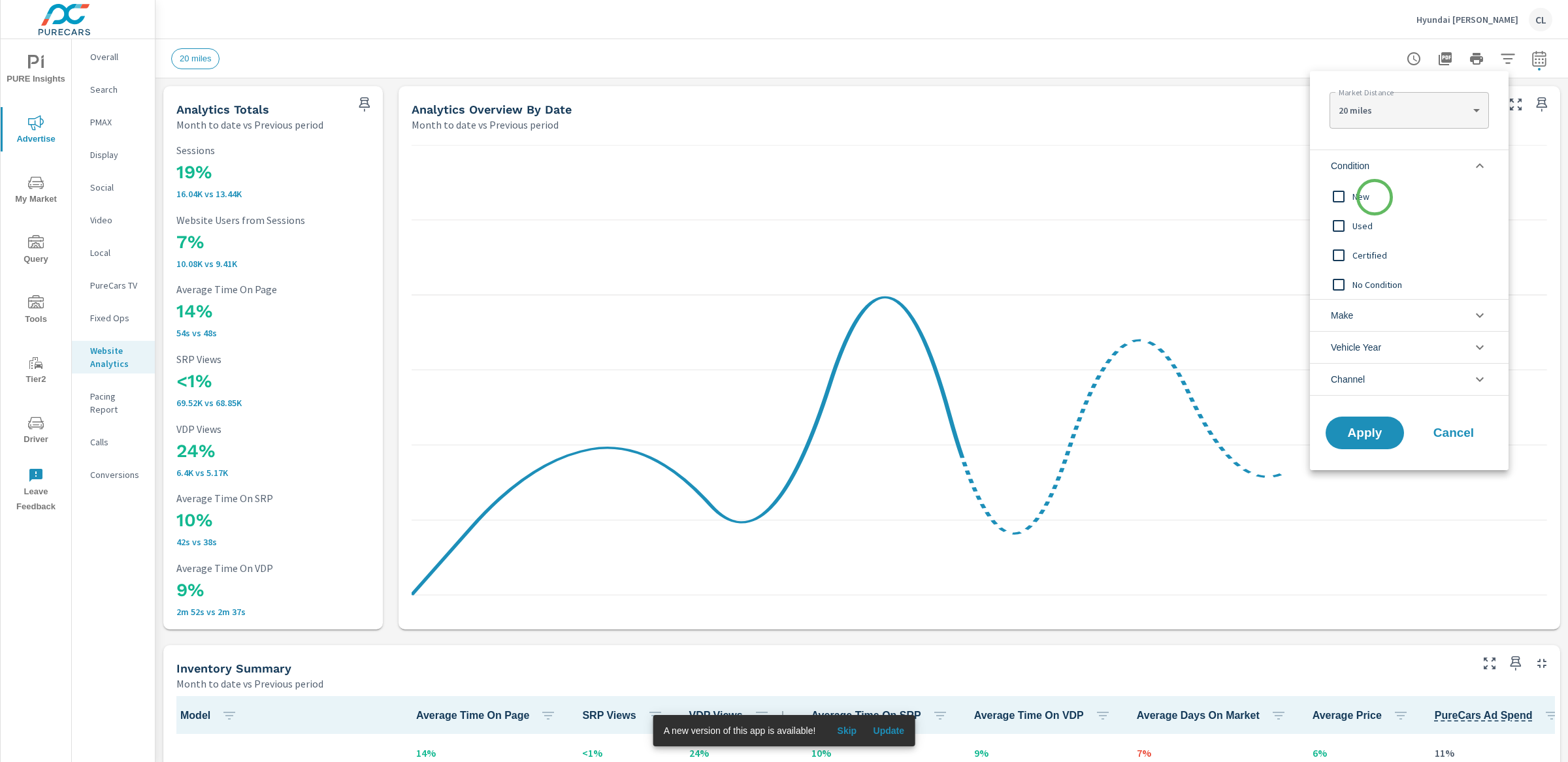
click at [1372, 200] on span "New" at bounding box center [1424, 197] width 143 height 15
click at [1391, 319] on li "Make" at bounding box center [1408, 315] width 199 height 32
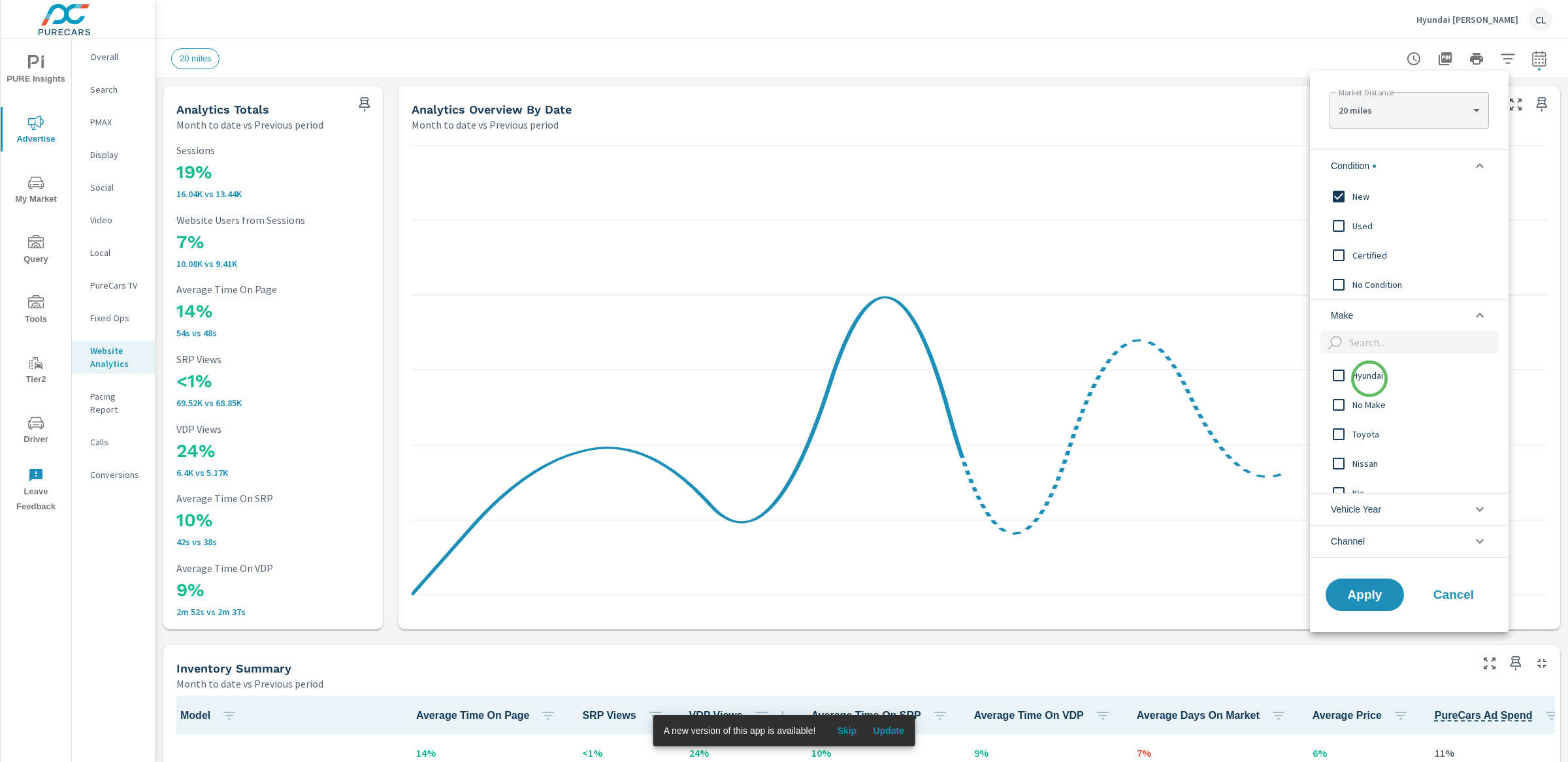
click at [1369, 379] on span "Hyundai" at bounding box center [1424, 375] width 143 height 15
click at [1359, 604] on button "Apply" at bounding box center [1364, 595] width 81 height 34
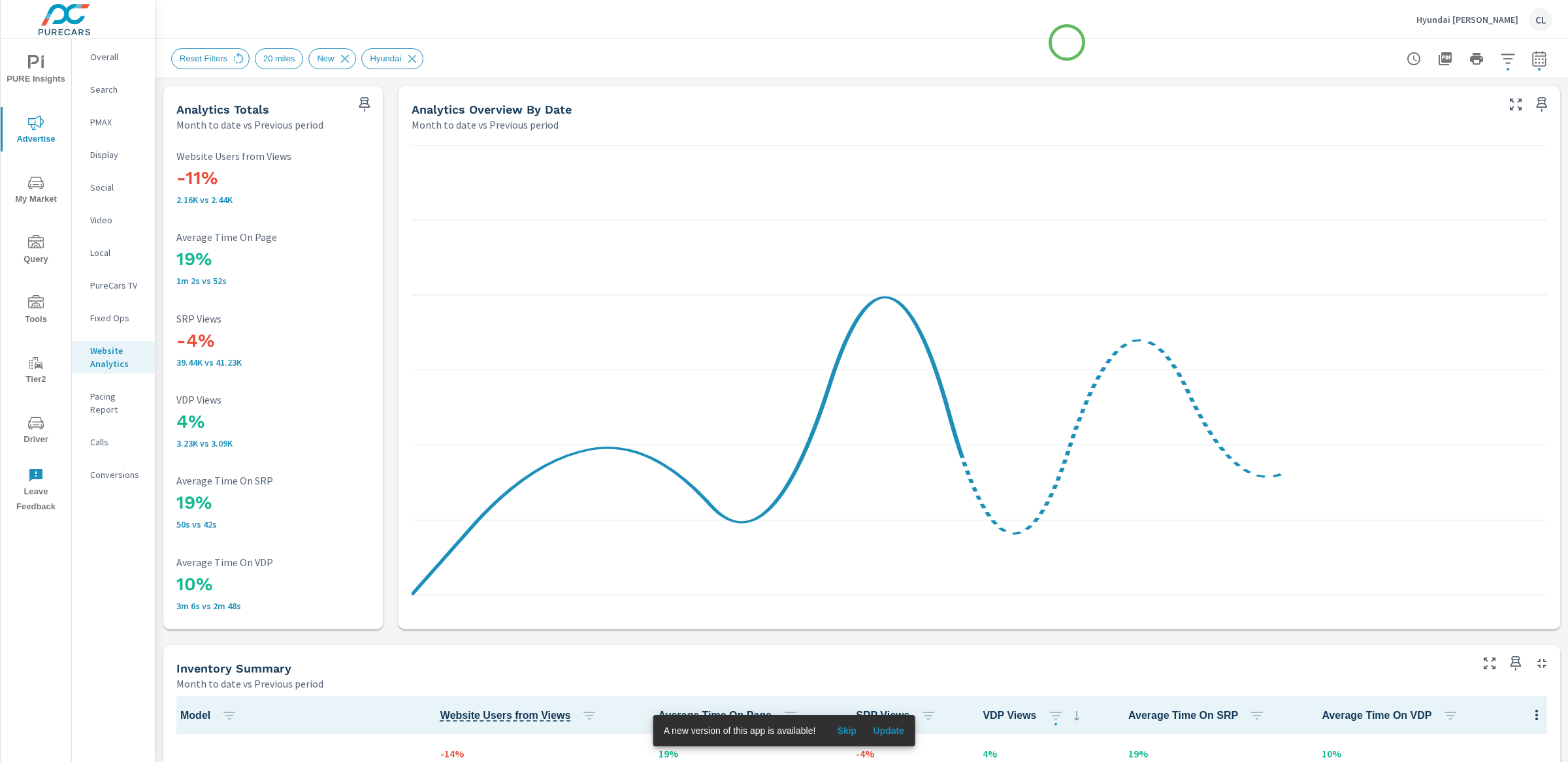
scroll to position [1, 0]
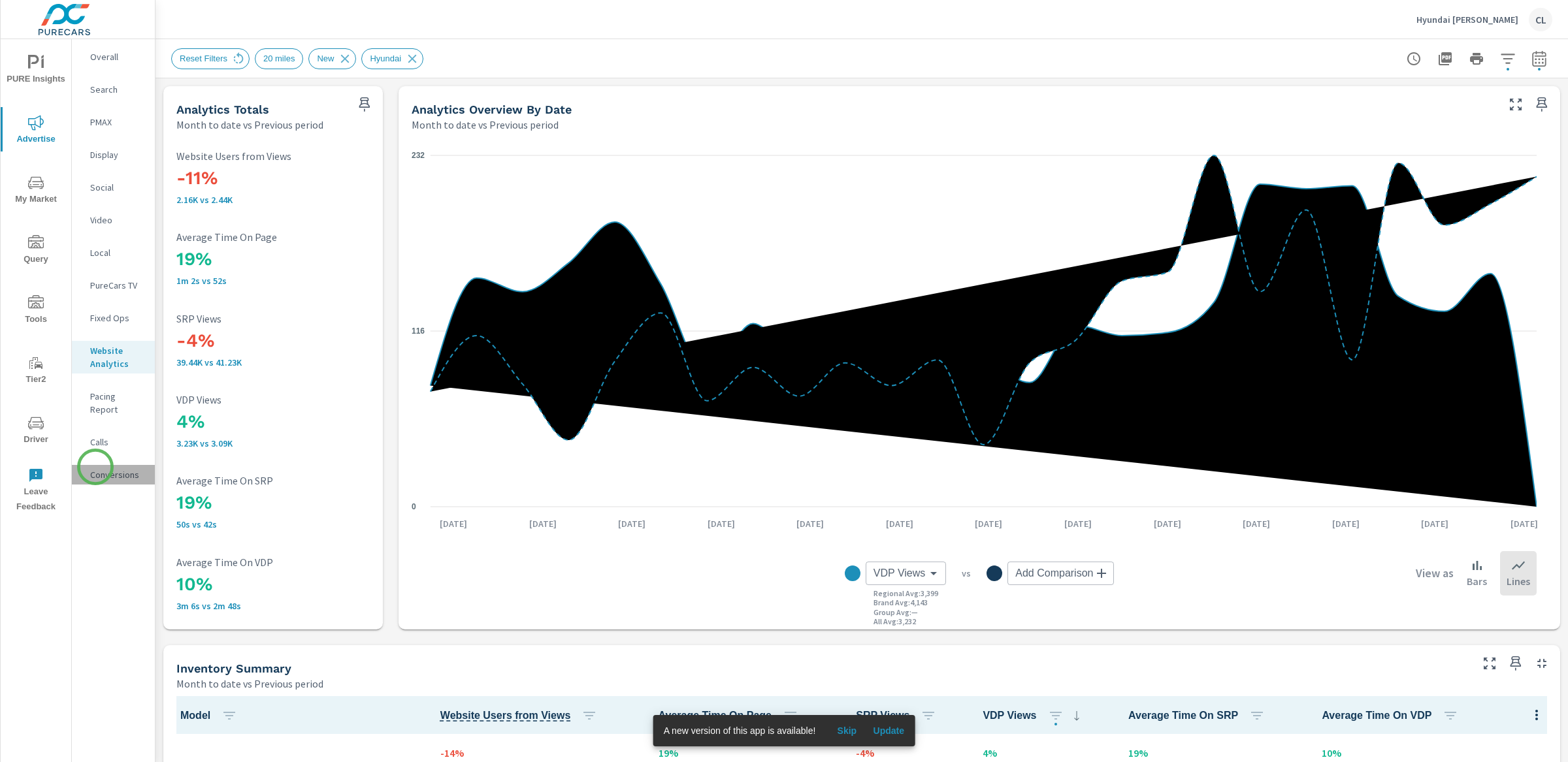
click at [95, 468] on p "Conversions" at bounding box center [117, 475] width 54 height 13
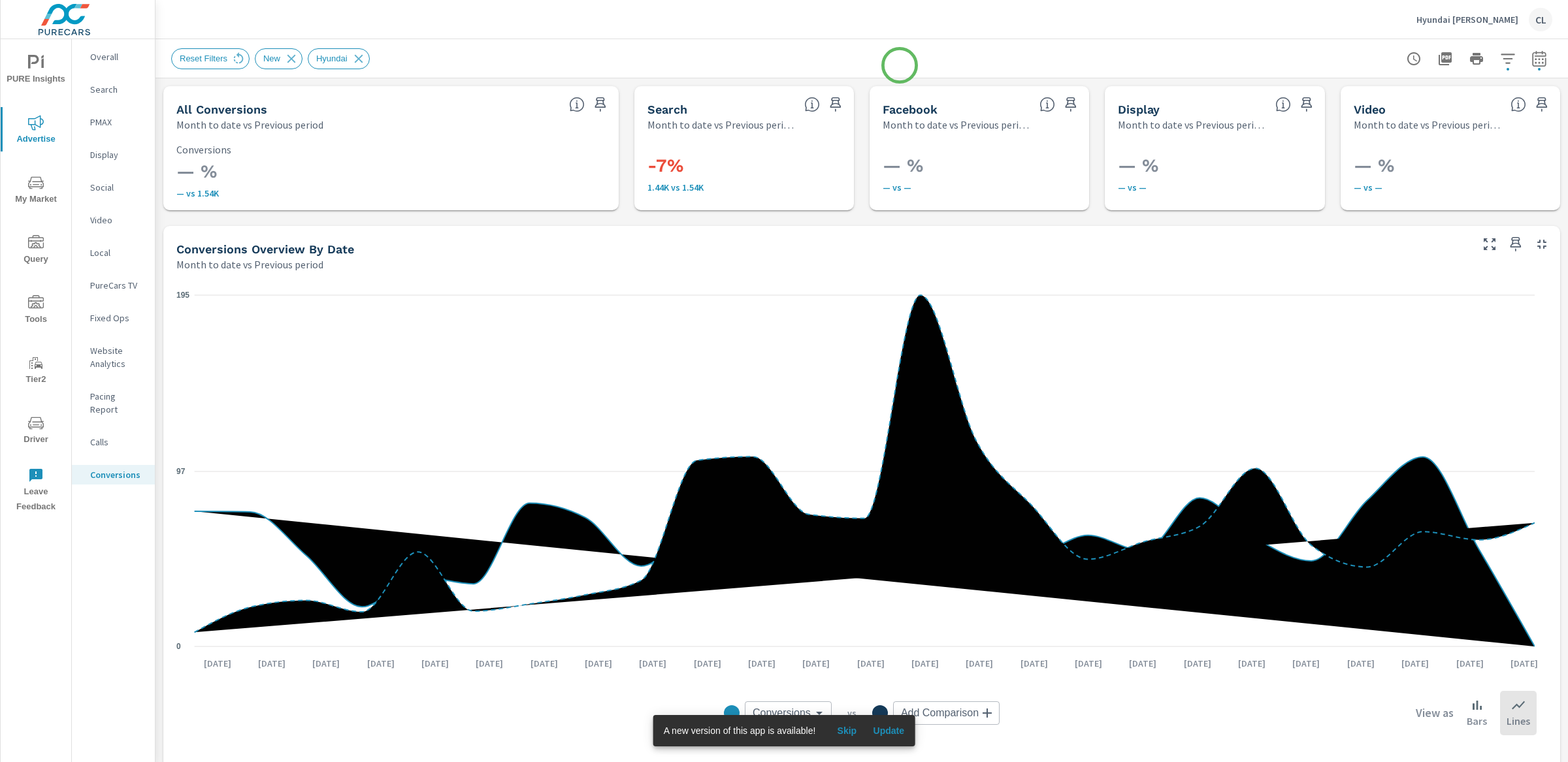
scroll to position [196, 0]
click at [294, 61] on icon at bounding box center [291, 58] width 14 height 14
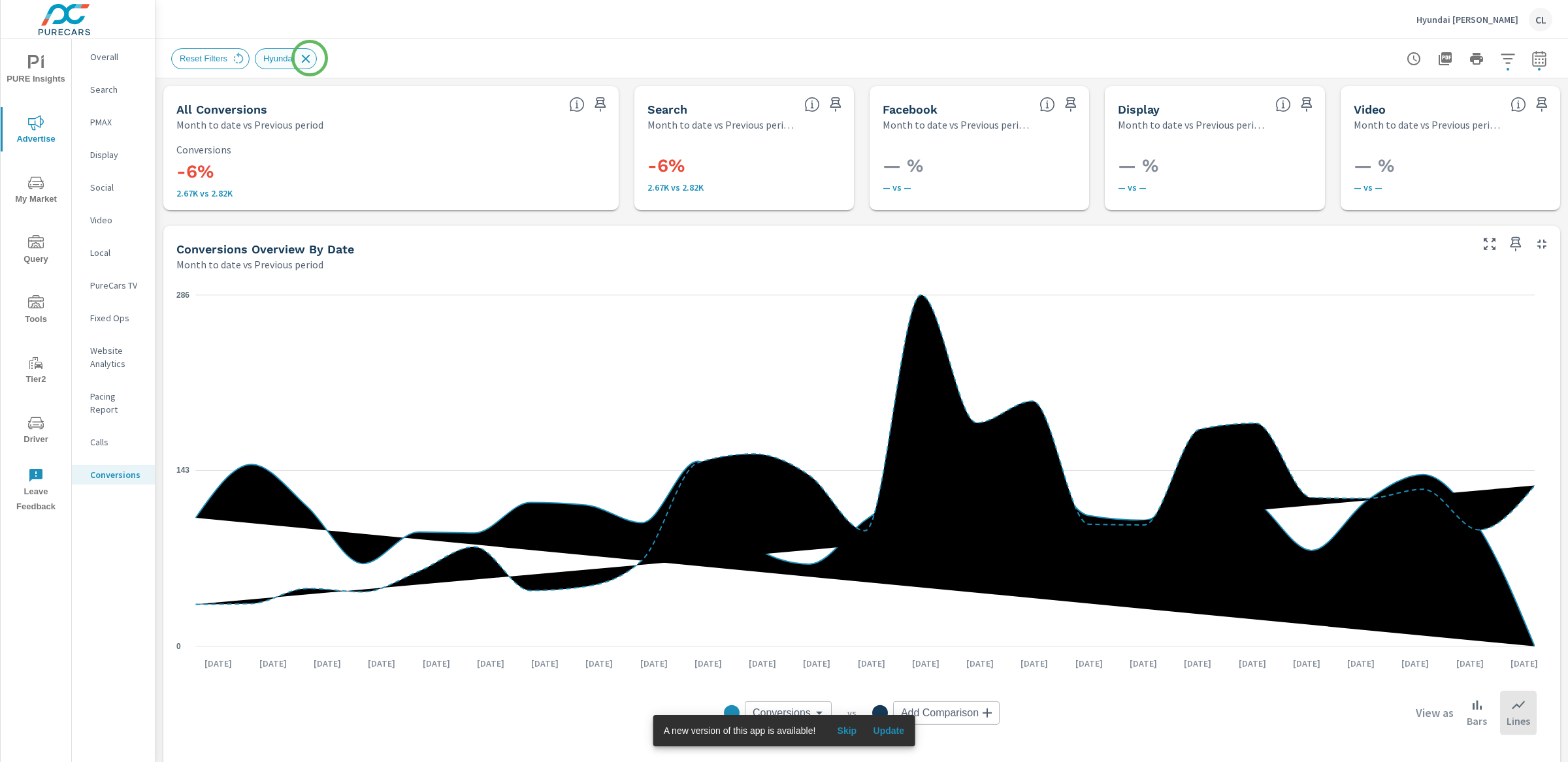
scroll to position [196, 0]
click at [310, 57] on icon at bounding box center [305, 58] width 14 height 14
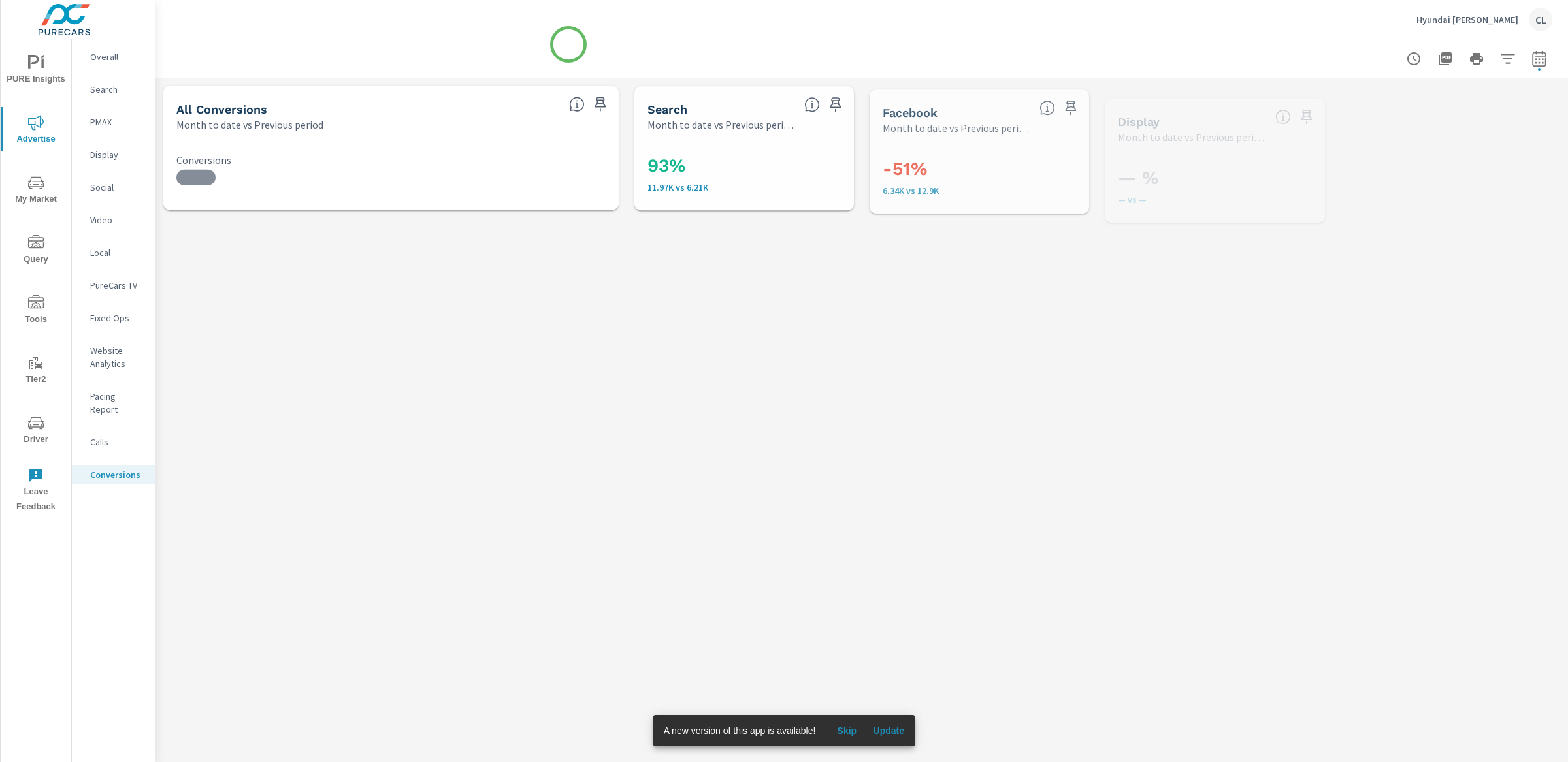
scroll to position [196, 0]
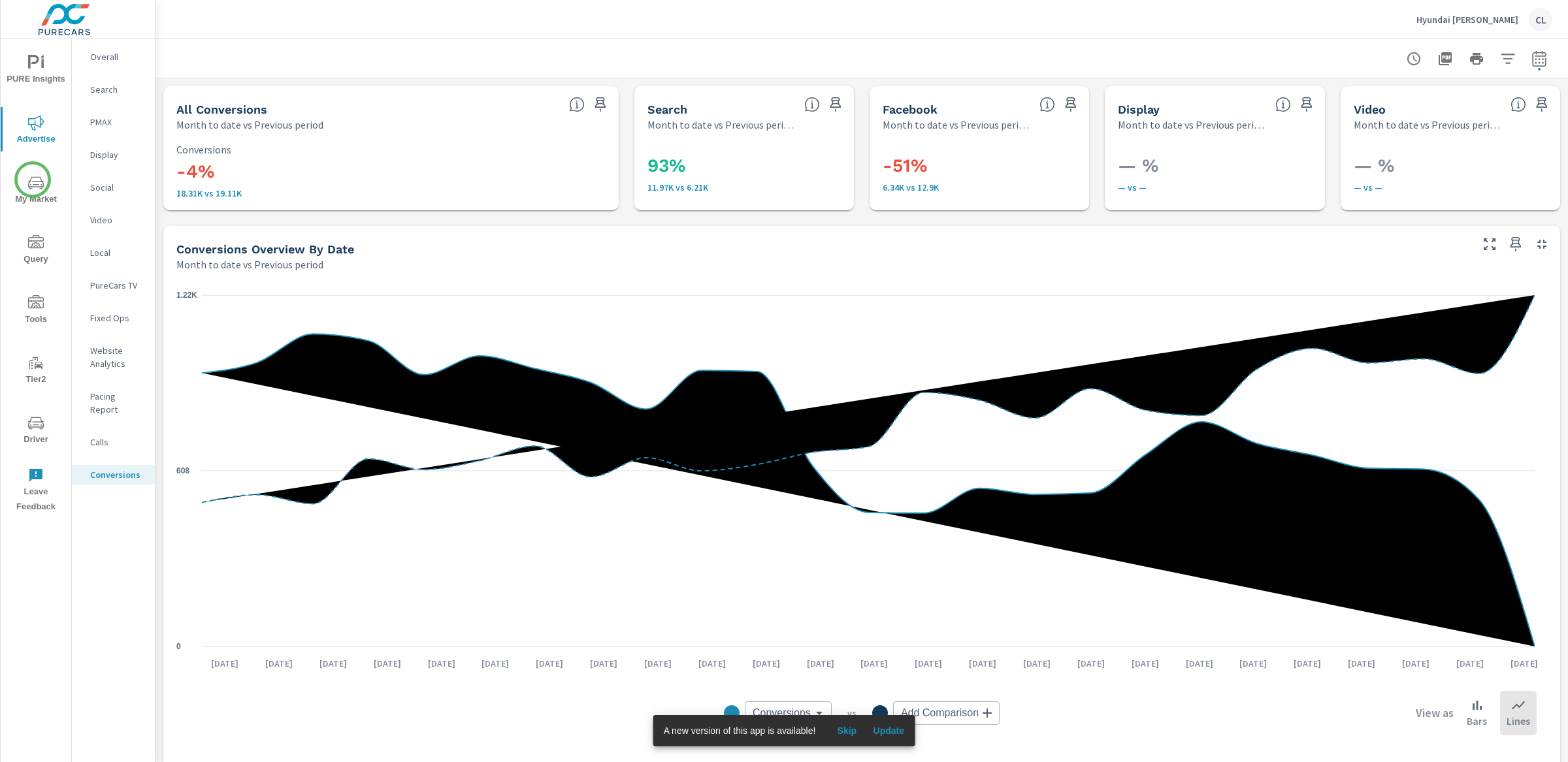
click at [32, 187] on icon "nav menu" at bounding box center [36, 182] width 15 height 12
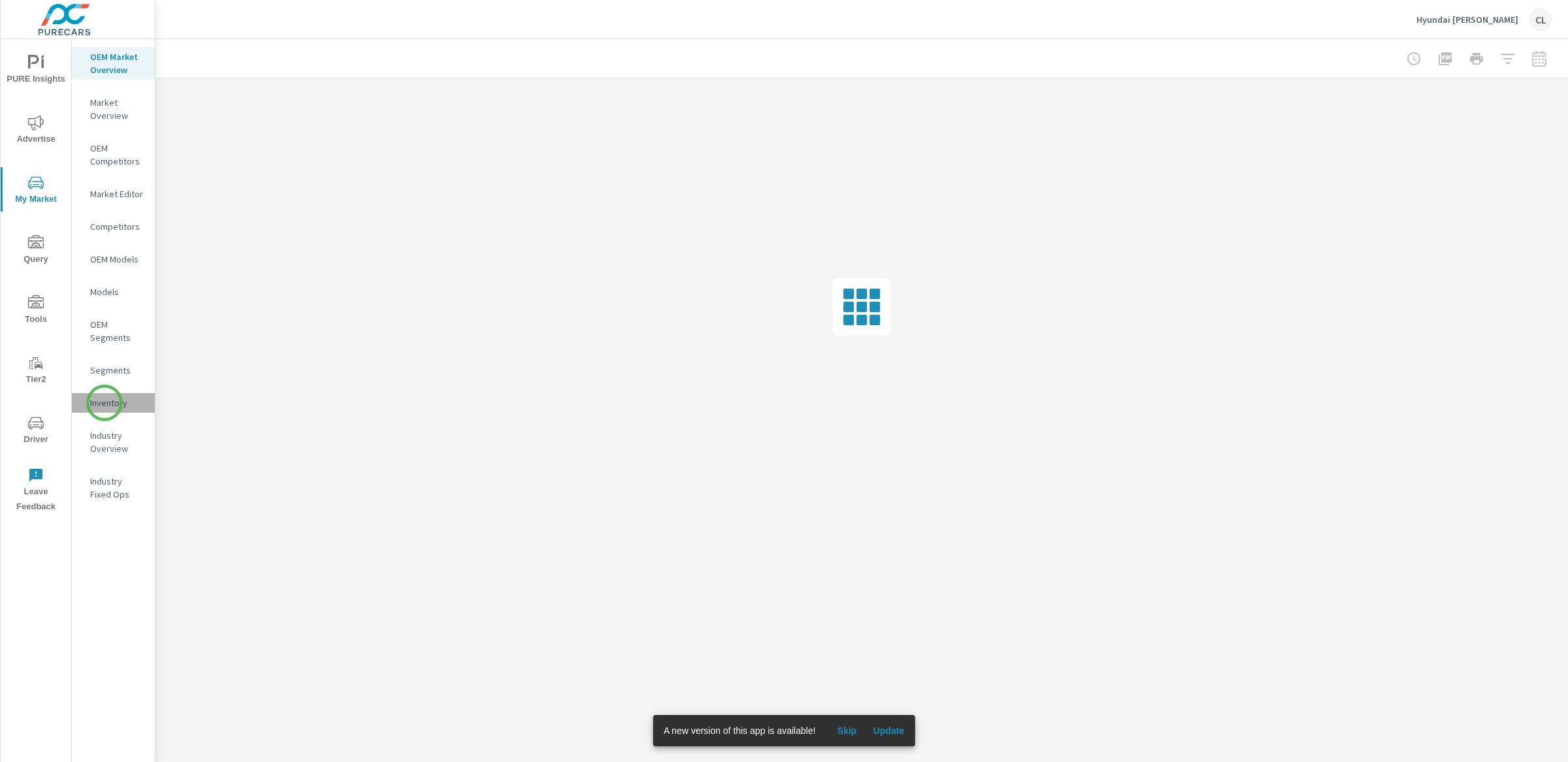
click at [105, 403] on p "Inventory" at bounding box center [117, 403] width 54 height 13
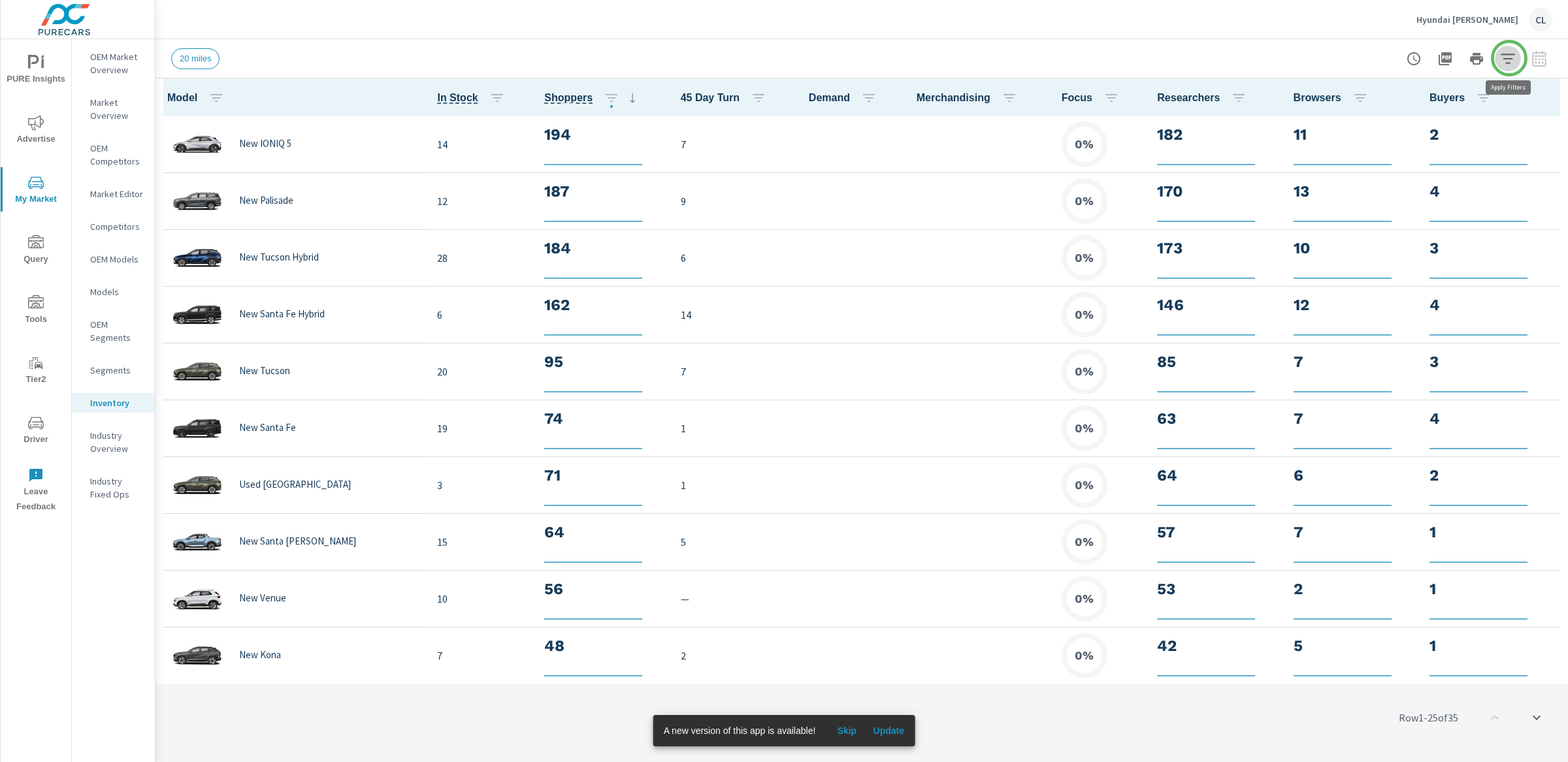
click at [1509, 58] on icon "button" at bounding box center [1507, 58] width 13 height 10
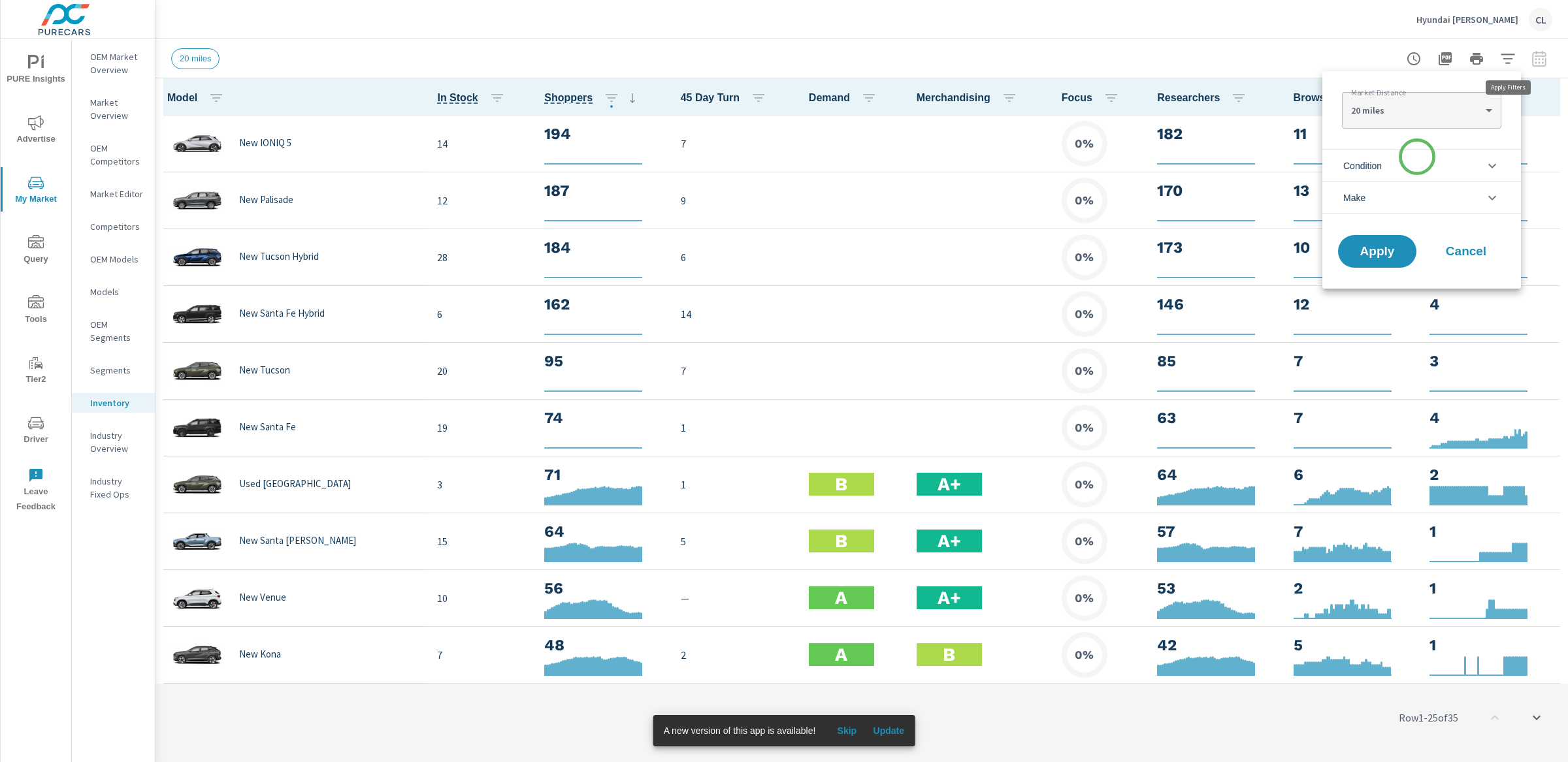
click at [1413, 163] on li "Condition" at bounding box center [1421, 165] width 199 height 32
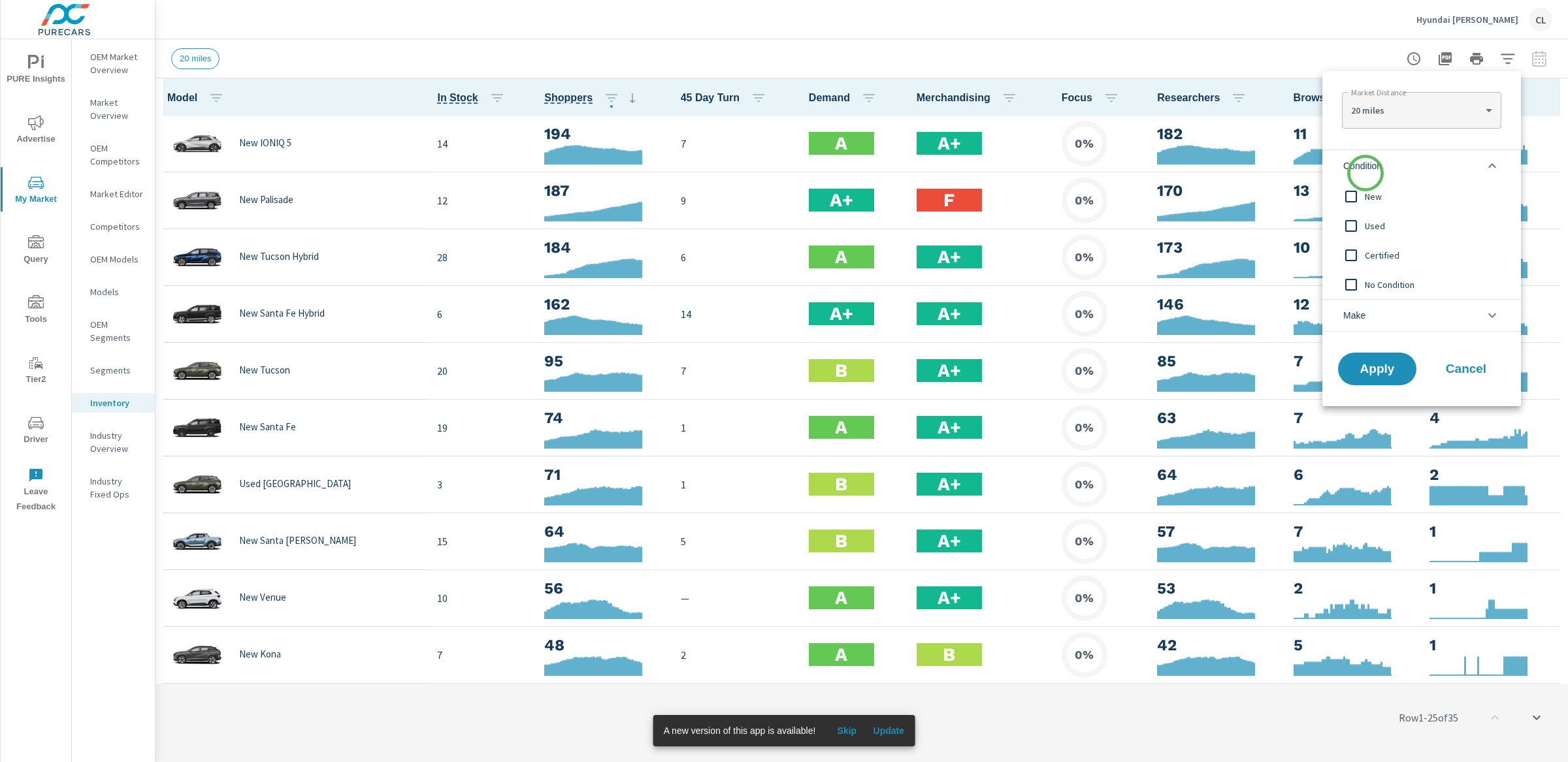
click at [1365, 163] on span "Condition" at bounding box center [1362, 165] width 39 height 31
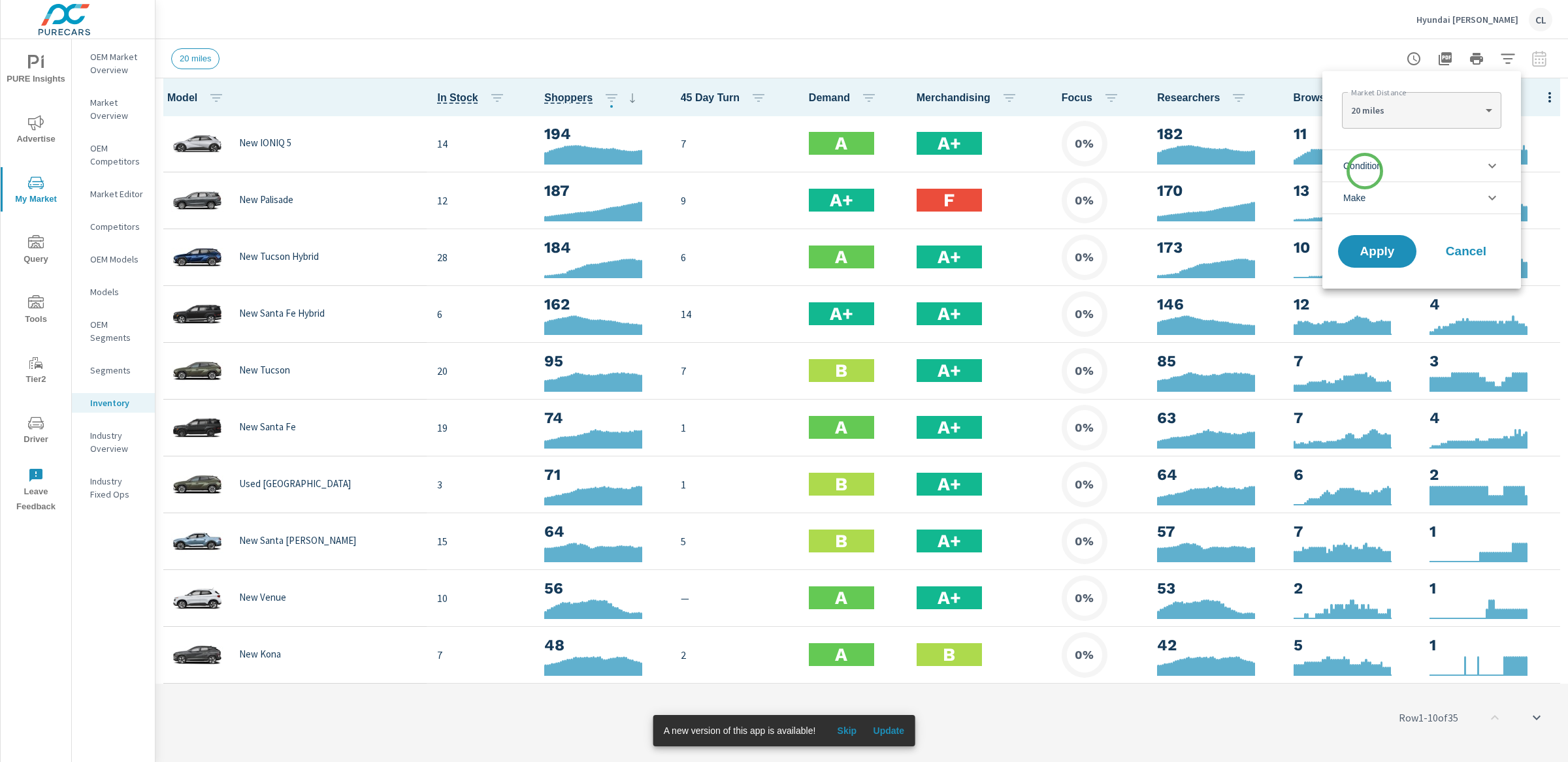
click at [1365, 171] on span "Condition" at bounding box center [1362, 165] width 39 height 31
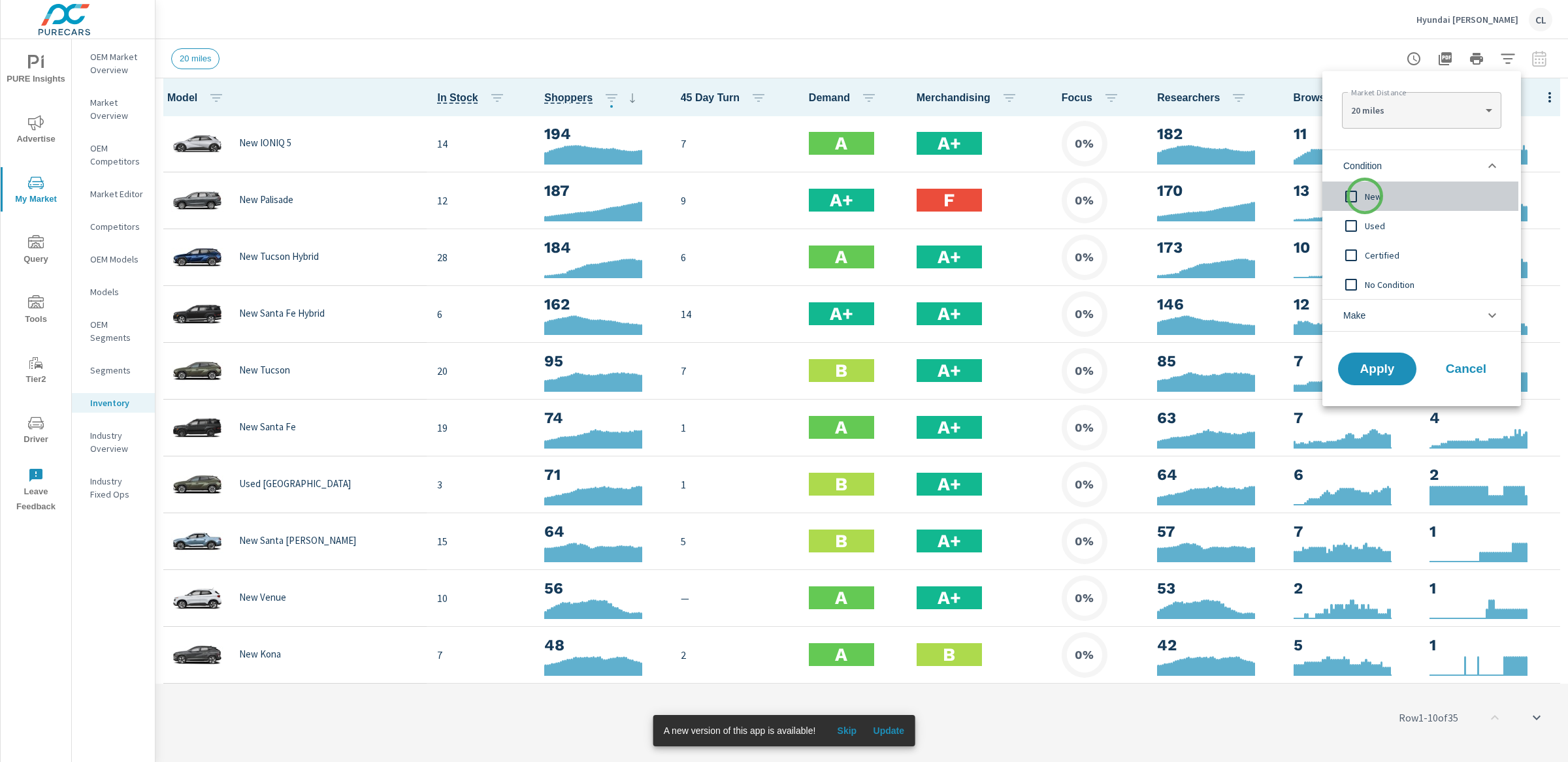
click at [1365, 196] on span "New" at bounding box center [1436, 197] width 143 height 15
click at [1382, 320] on li "Make" at bounding box center [1421, 315] width 199 height 32
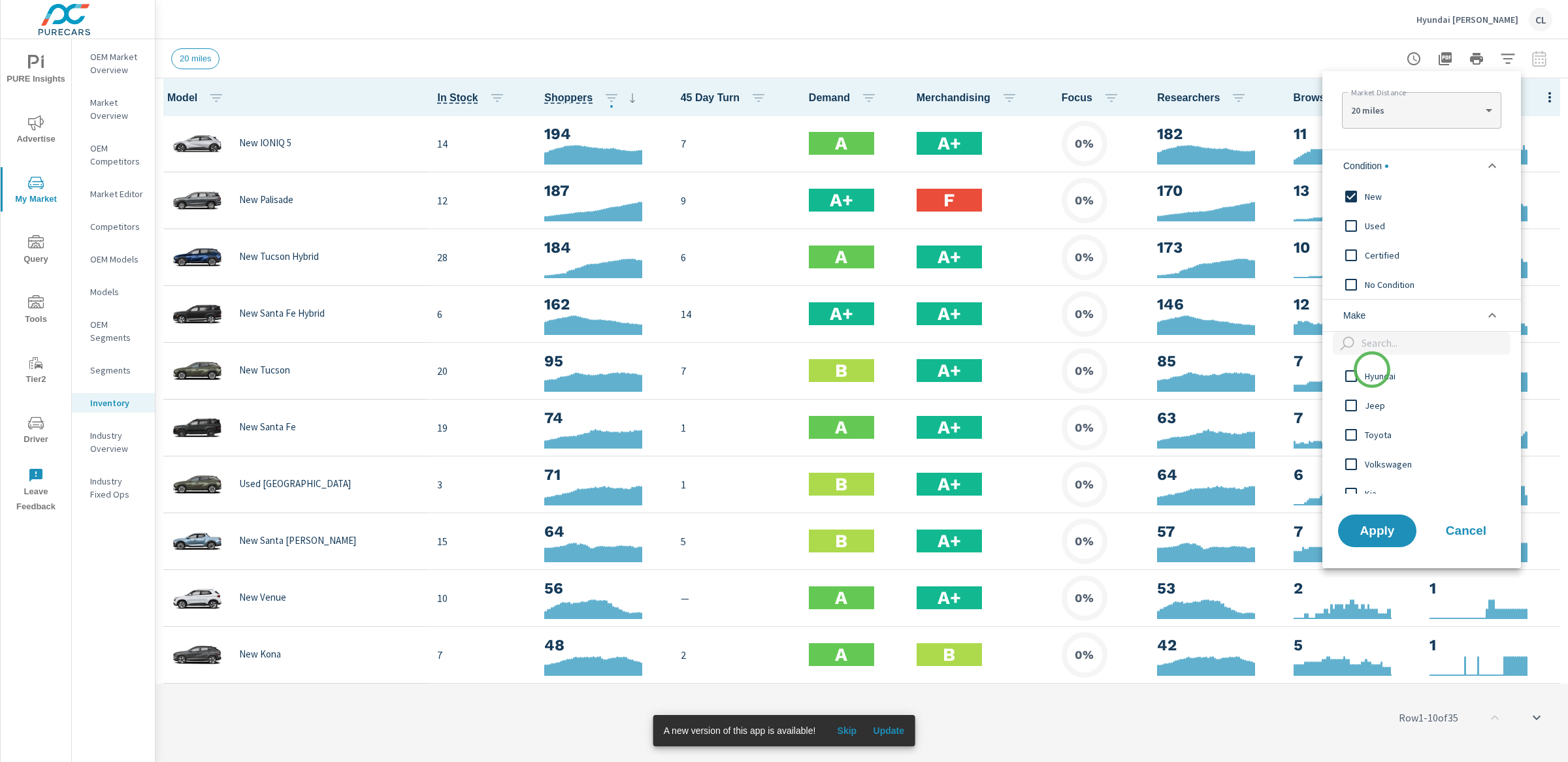
click at [1371, 373] on span "Hyundai" at bounding box center [1436, 376] width 143 height 15
click at [1381, 528] on span "Apply" at bounding box center [1377, 530] width 53 height 12
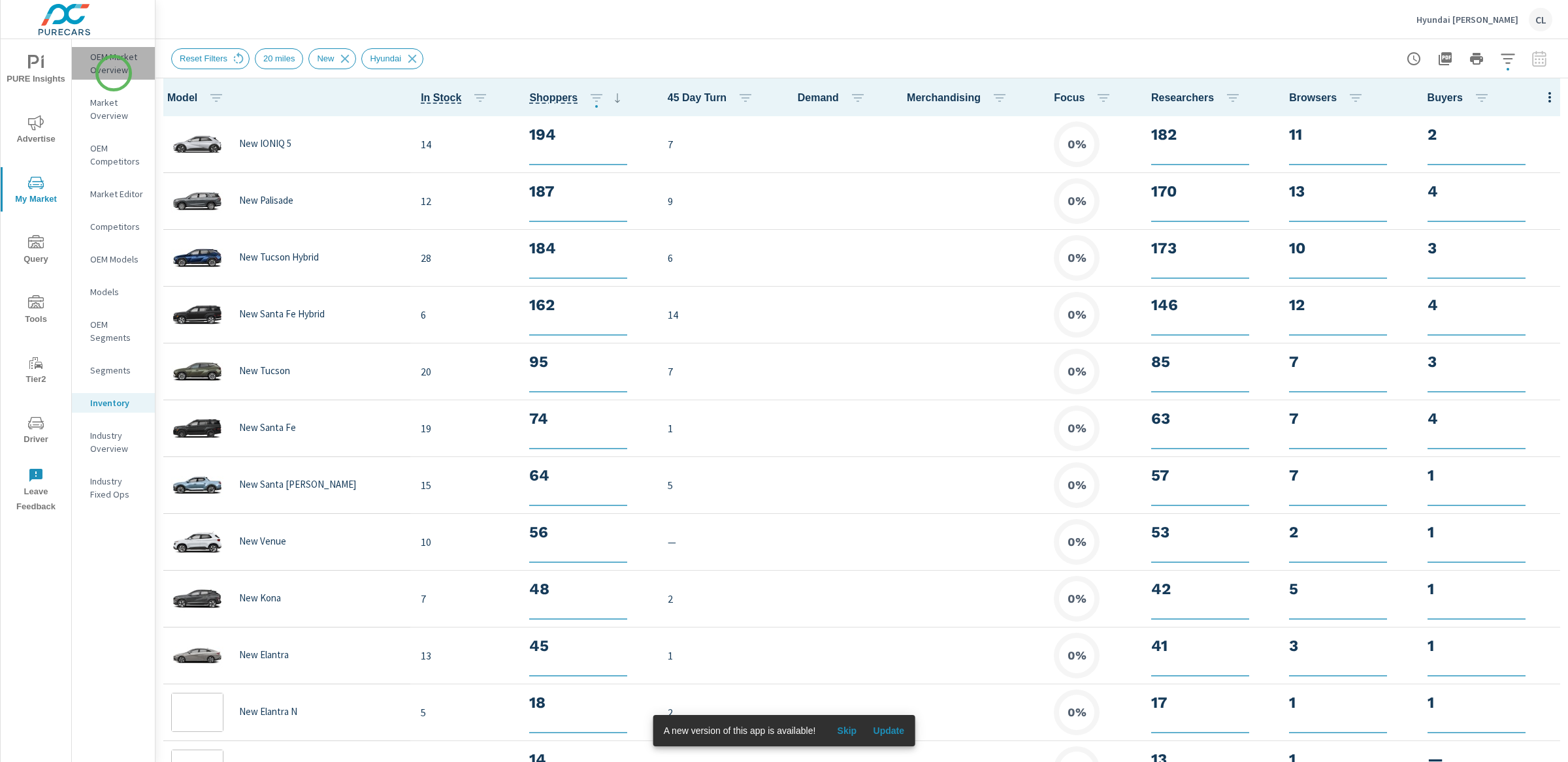
click at [114, 73] on p "OEM Market Overview" at bounding box center [117, 63] width 54 height 26
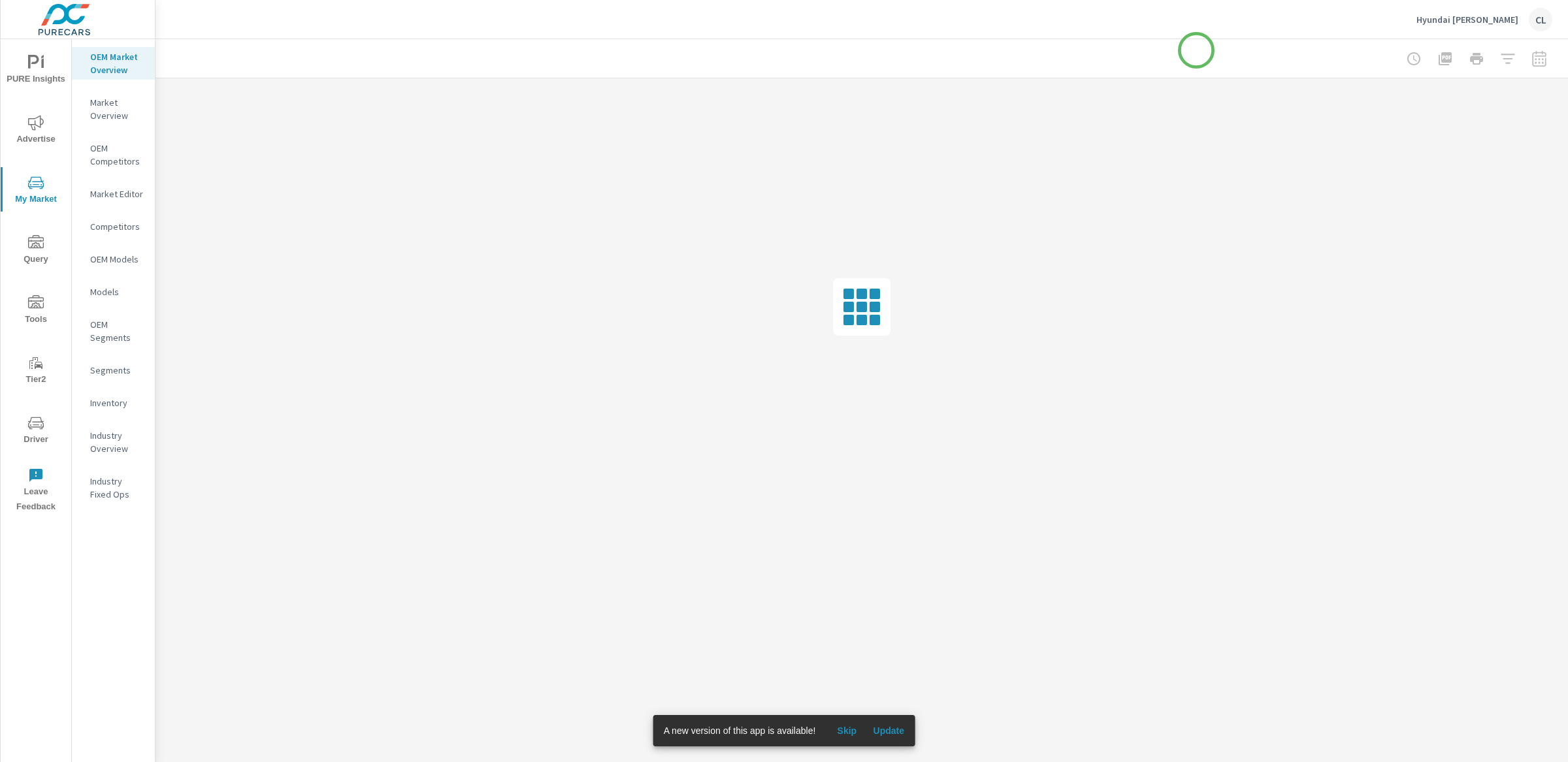
click at [1196, 50] on div at bounding box center [861, 58] width 1381 height 39
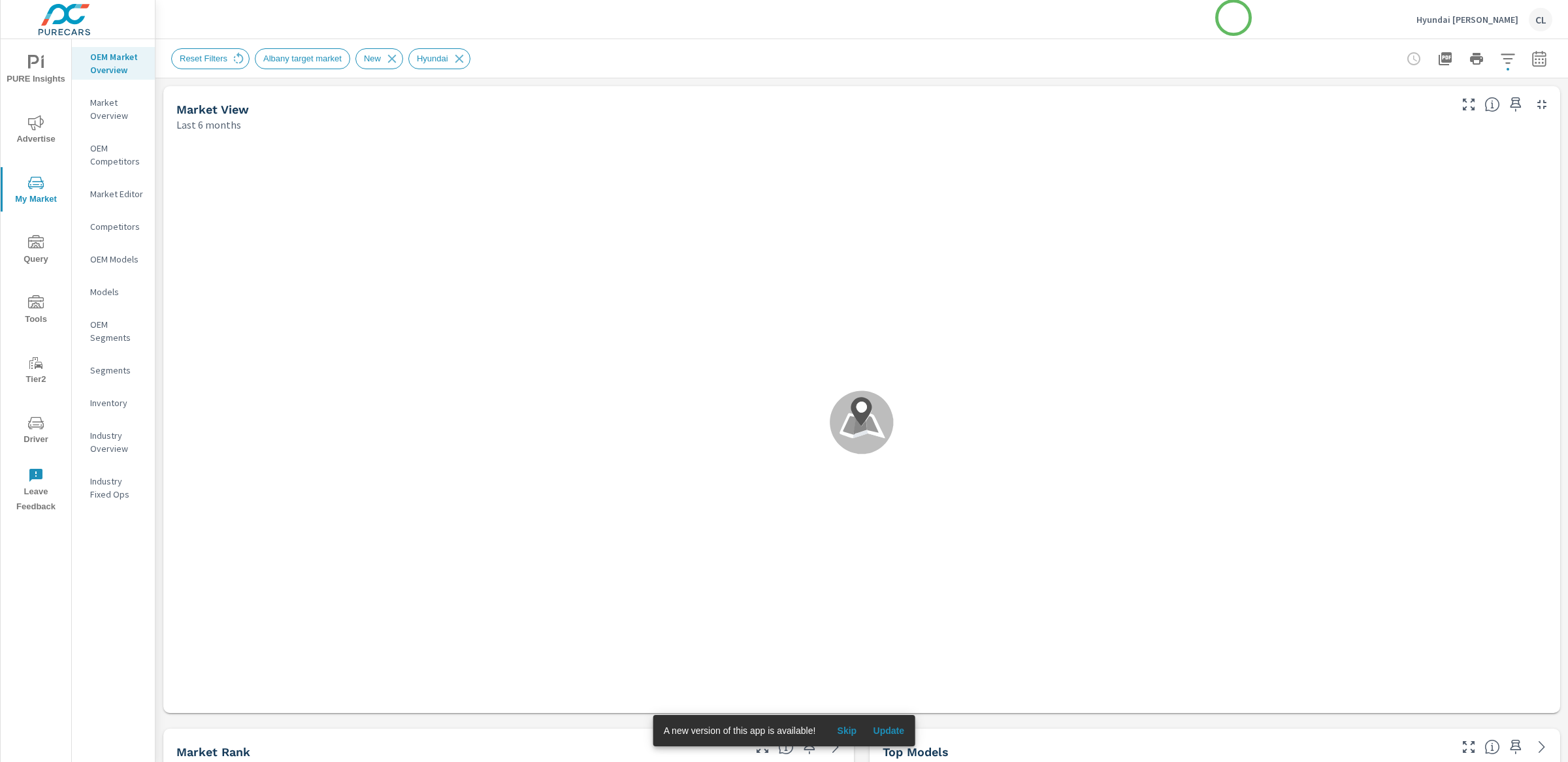
scroll to position [1, 0]
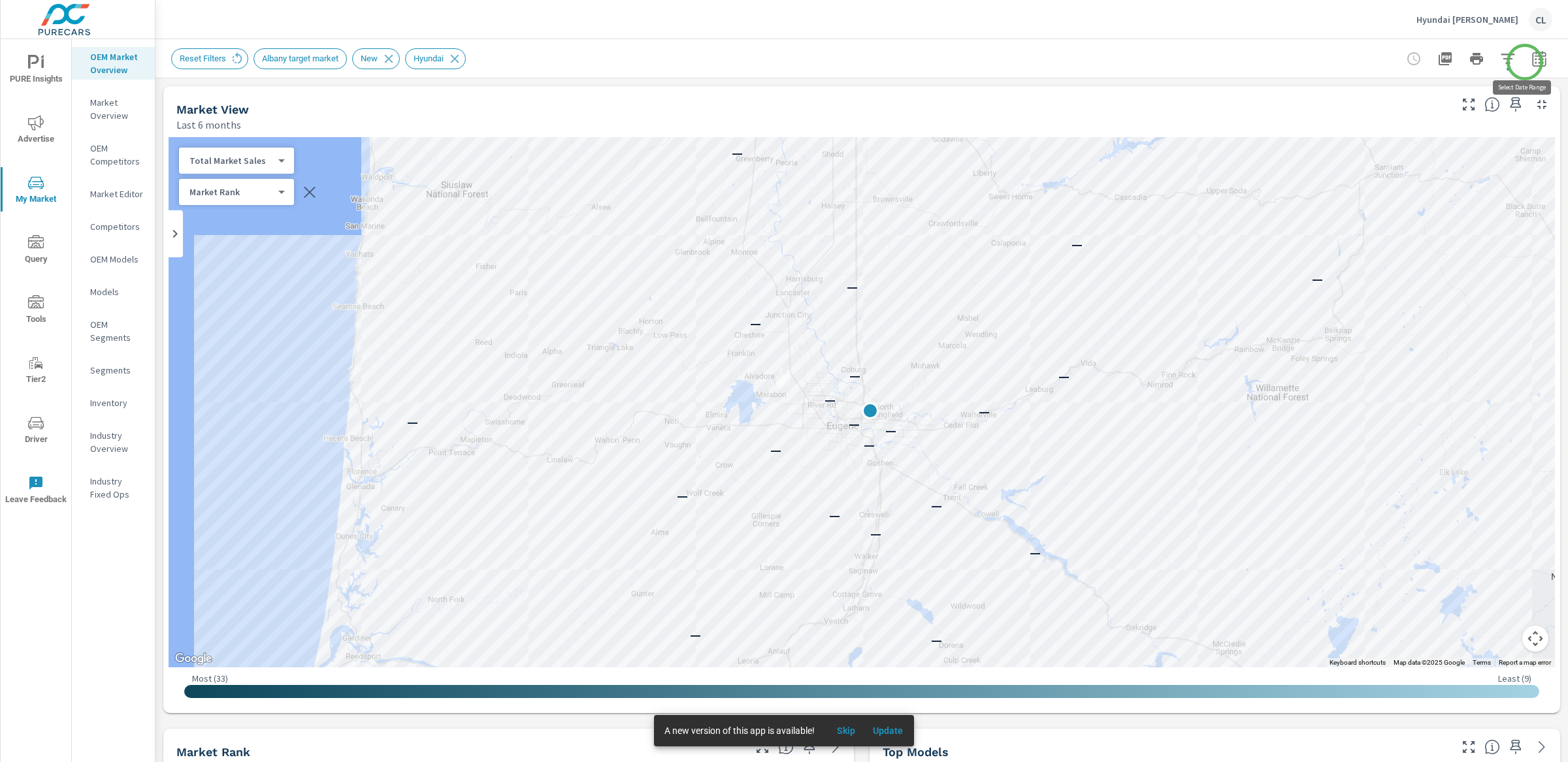
click at [1531, 62] on icon "button" at bounding box center [1539, 59] width 15 height 15
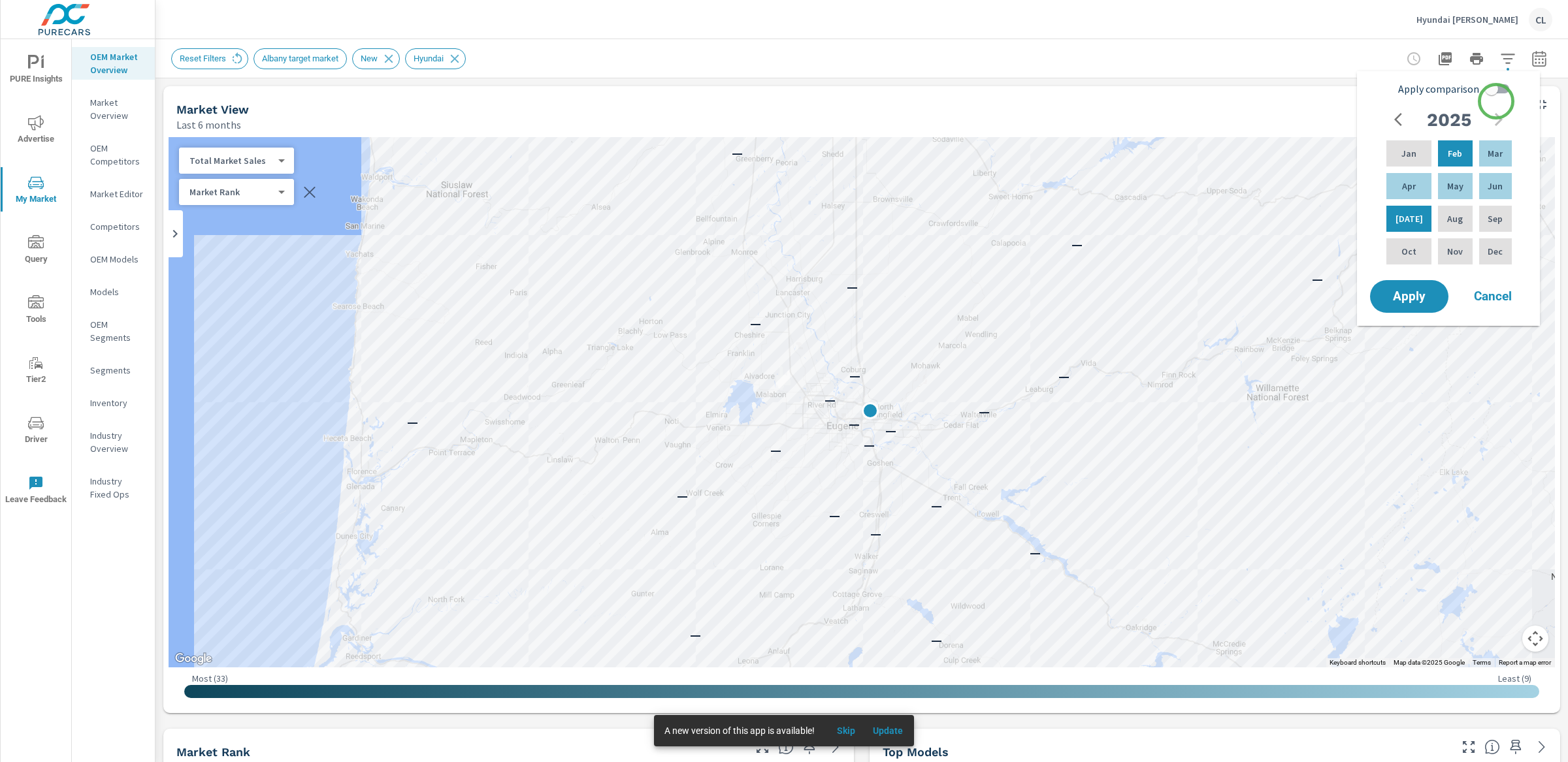
click at [1494, 88] on input "Apply comparison" at bounding box center [1491, 88] width 74 height 25
checkbox input "true"
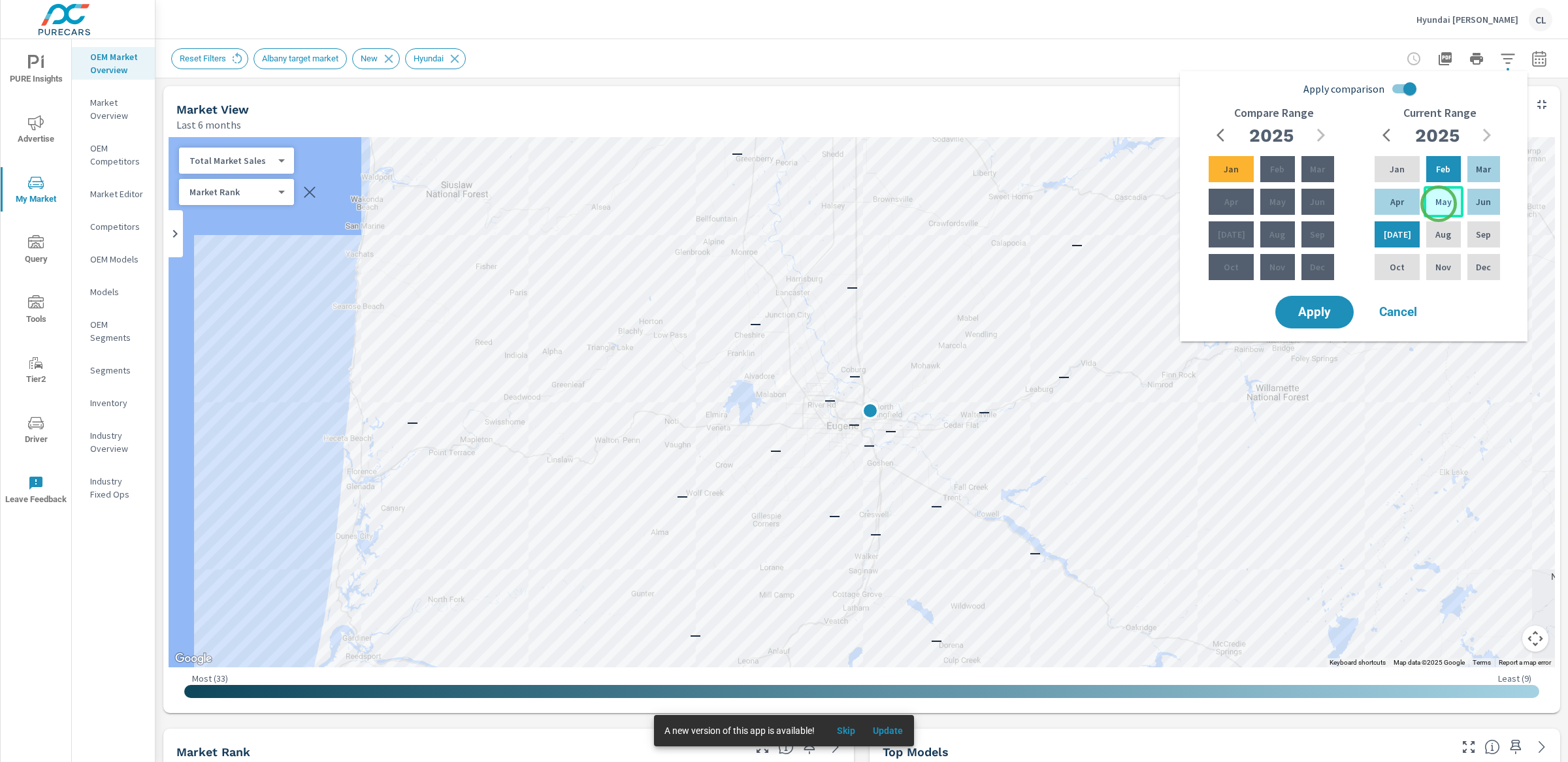
click at [1439, 203] on p "May" at bounding box center [1443, 202] width 16 height 13
click at [1403, 235] on div "Jul" at bounding box center [1396, 234] width 50 height 31
drag, startPoint x: 1272, startPoint y: 161, endPoint x: 1263, endPoint y: 168, distance: 11.4
click at [1272, 162] on div "Feb" at bounding box center [1276, 169] width 39 height 31
click at [1233, 197] on div "Apr" at bounding box center [1231, 201] width 50 height 31
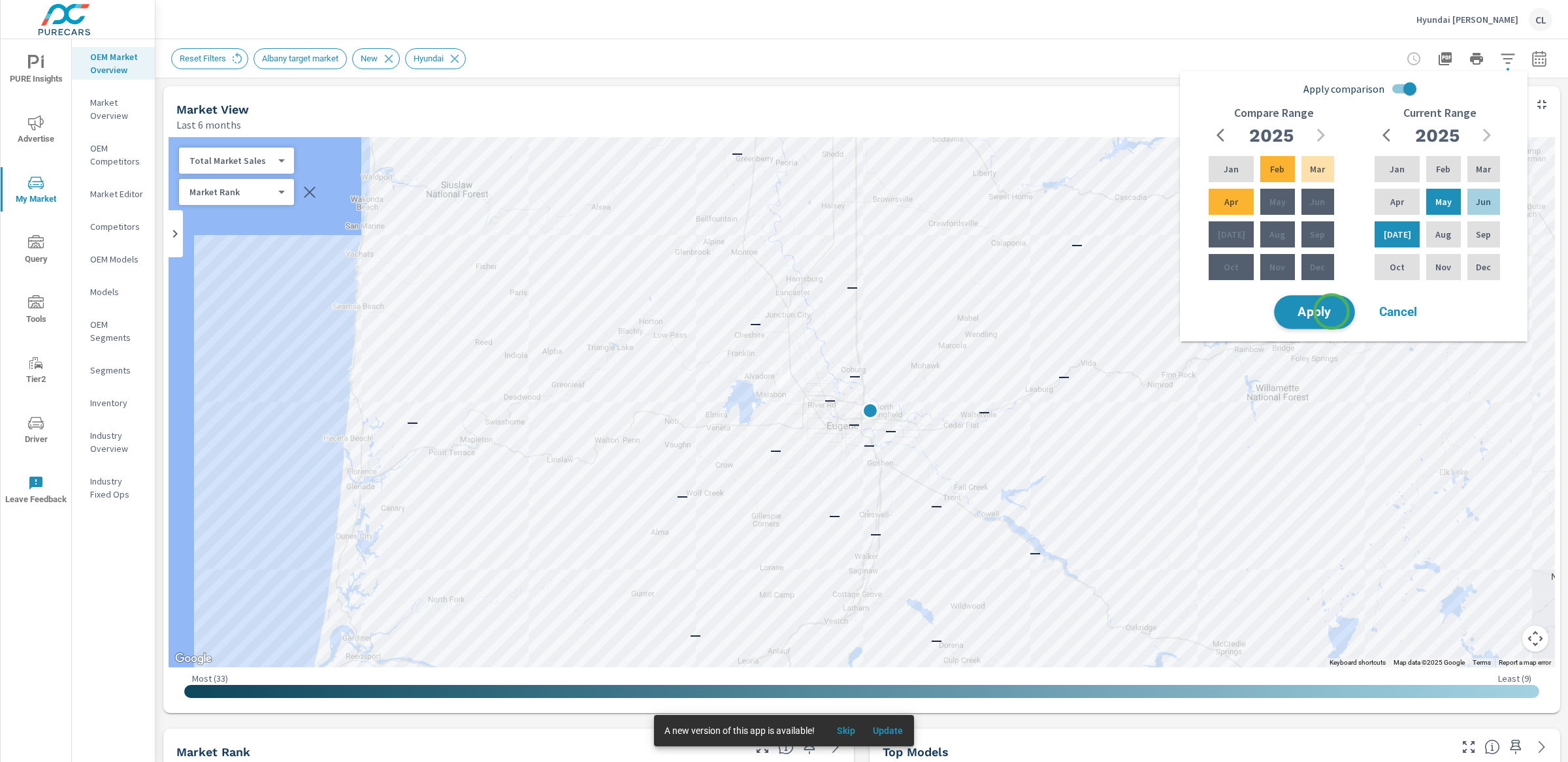
click at [1331, 312] on span "Apply" at bounding box center [1314, 312] width 53 height 12
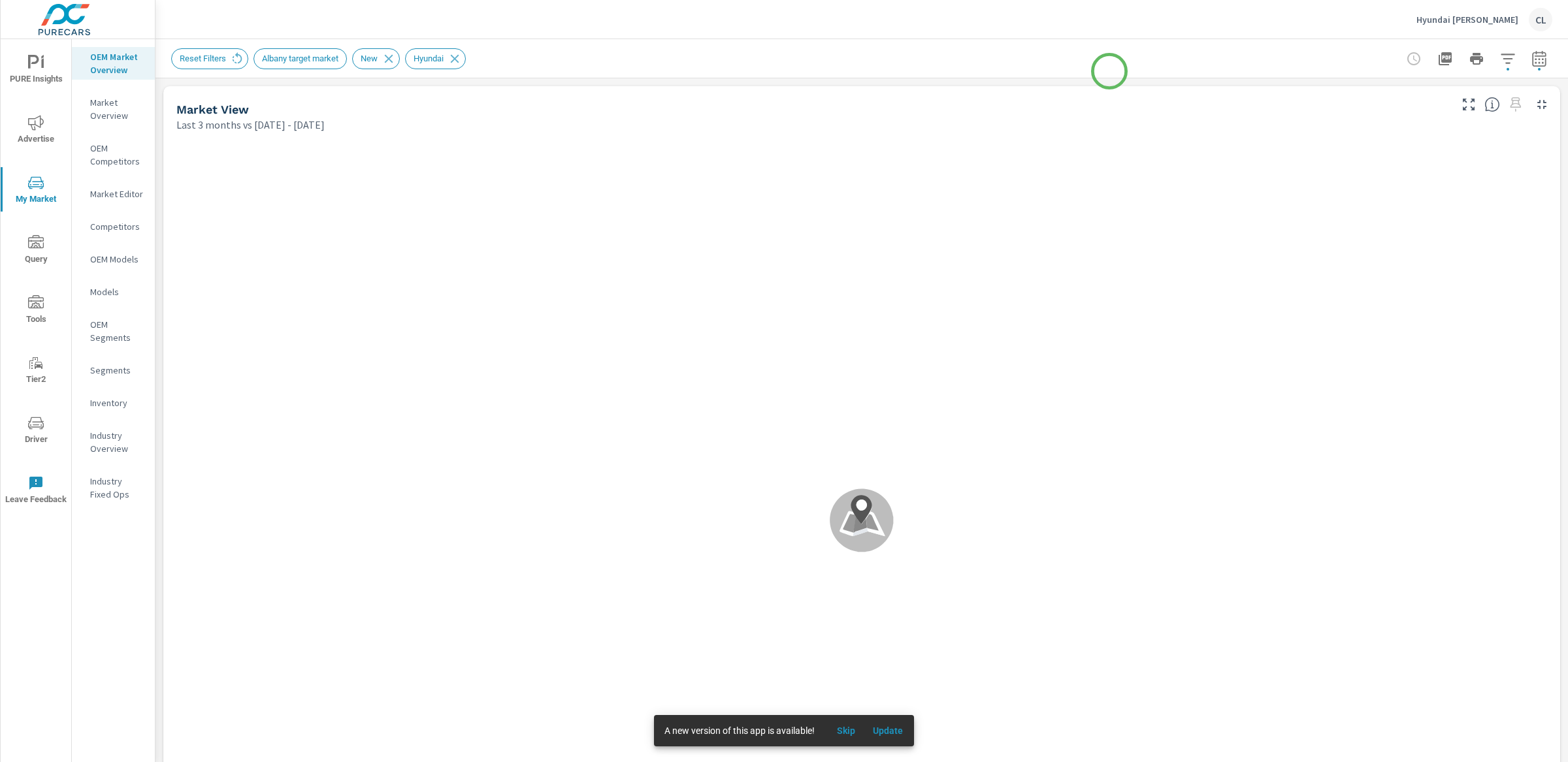
scroll to position [1, 0]
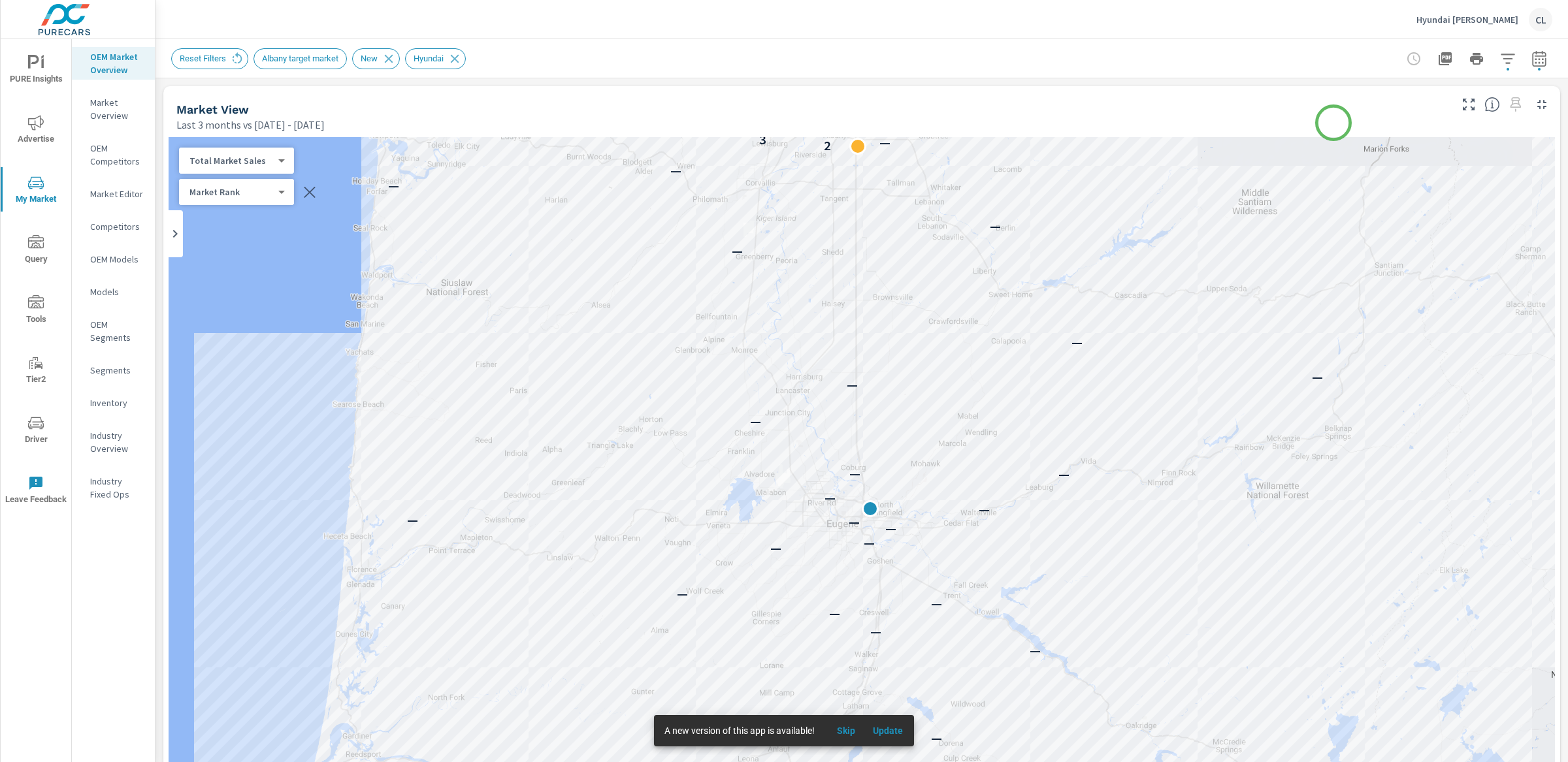
scroll to position [1, 0]
click at [1500, 57] on icon "button" at bounding box center [1507, 59] width 15 height 15
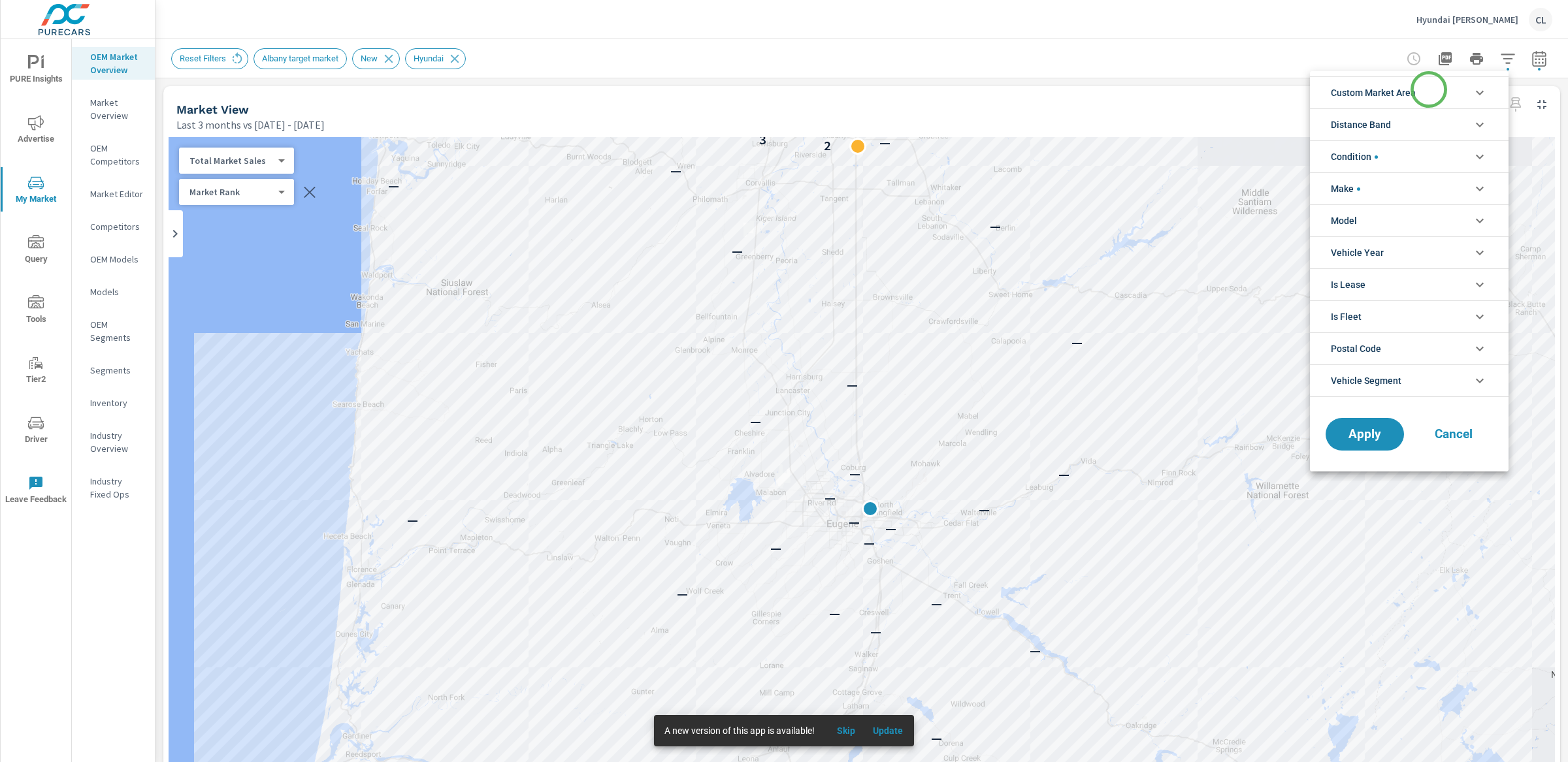
click at [1428, 89] on li "Custom Market Area" at bounding box center [1408, 92] width 199 height 32
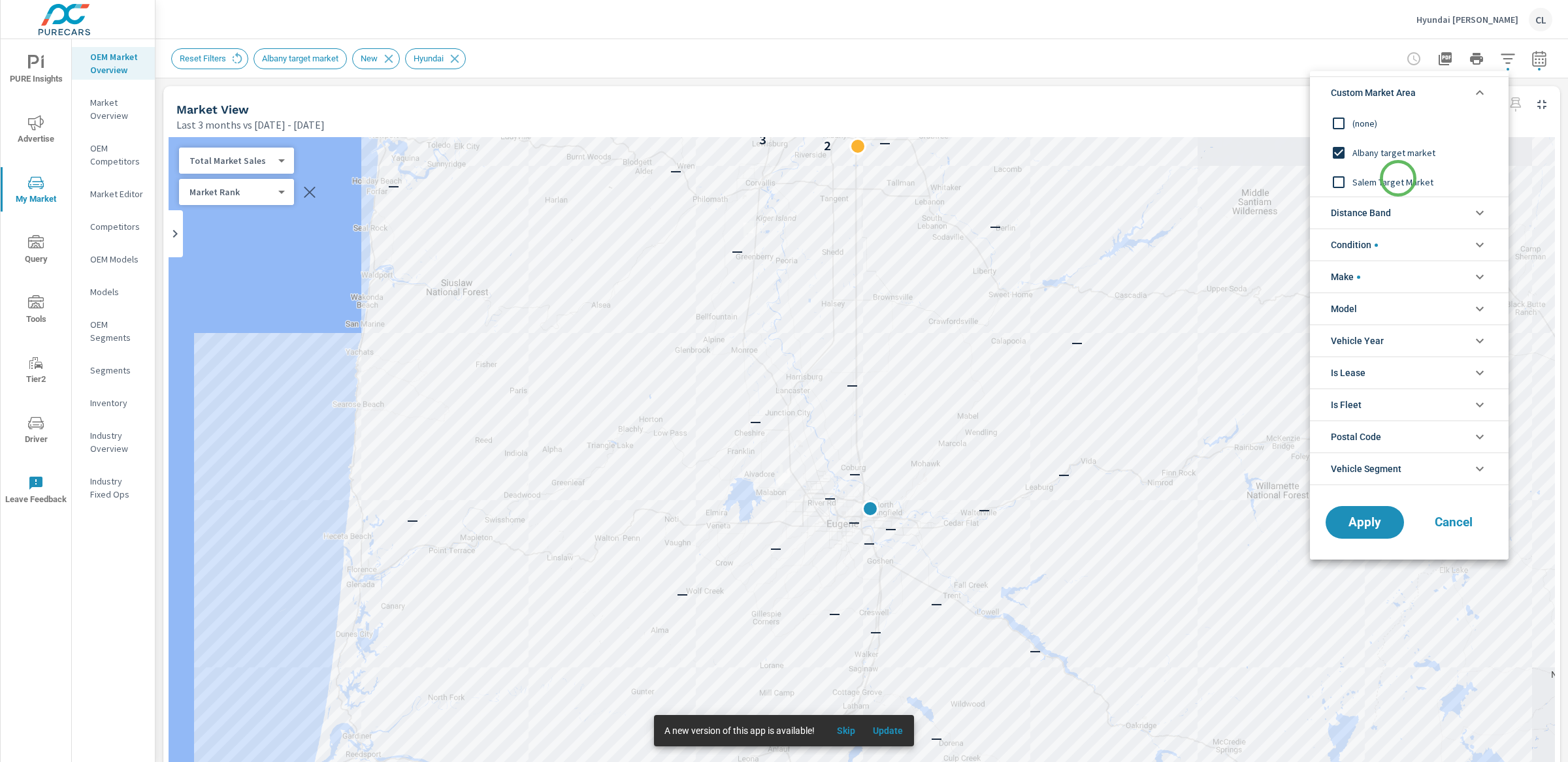
click at [1398, 179] on span "Salem Target Market" at bounding box center [1424, 182] width 143 height 15
click at [1367, 513] on button "Apply" at bounding box center [1364, 523] width 81 height 34
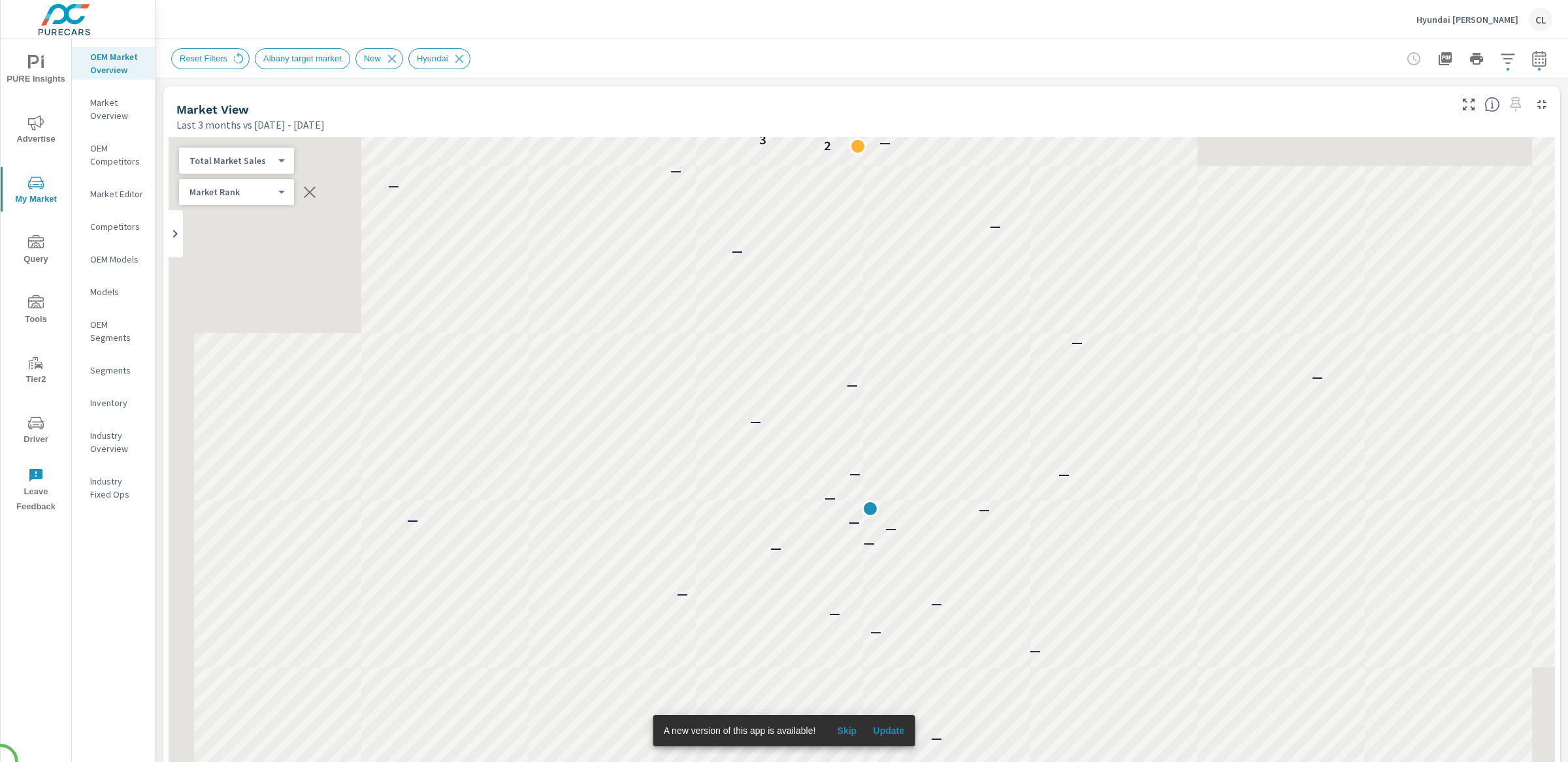
scroll to position [1, 0]
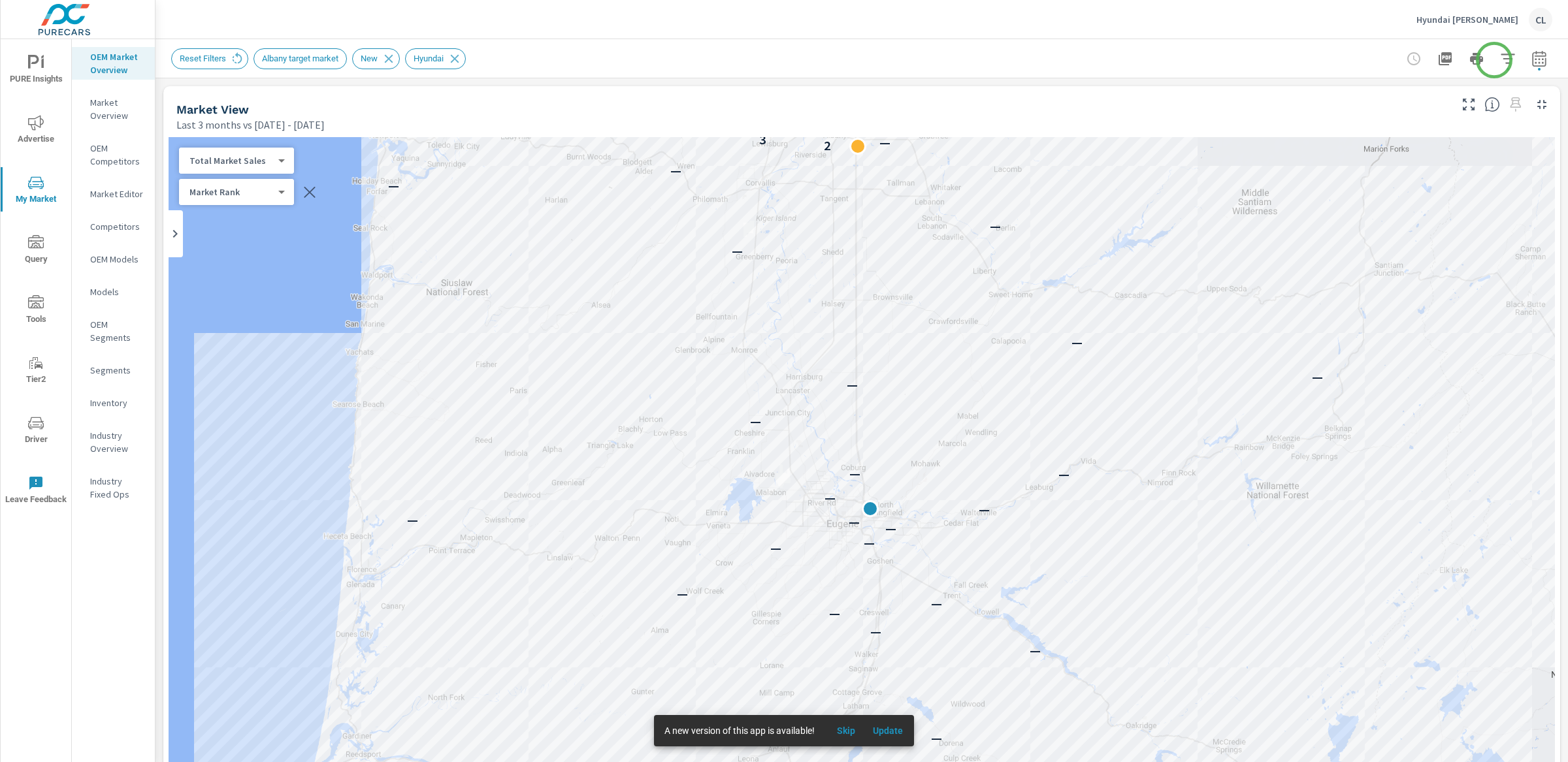
click at [1500, 60] on icon "button" at bounding box center [1507, 59] width 15 height 15
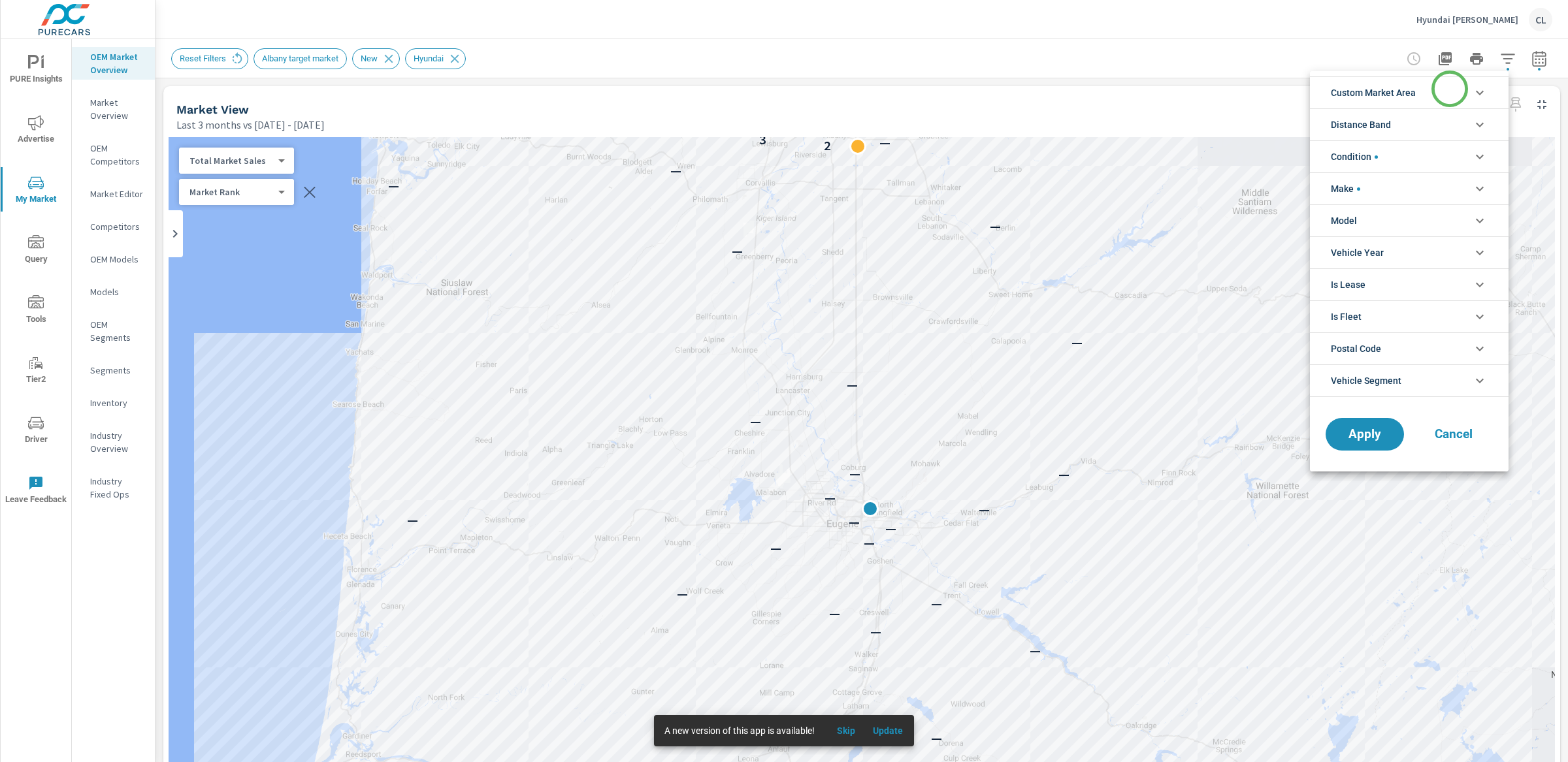
click at [1449, 88] on li "Custom Market Area" at bounding box center [1408, 92] width 199 height 32
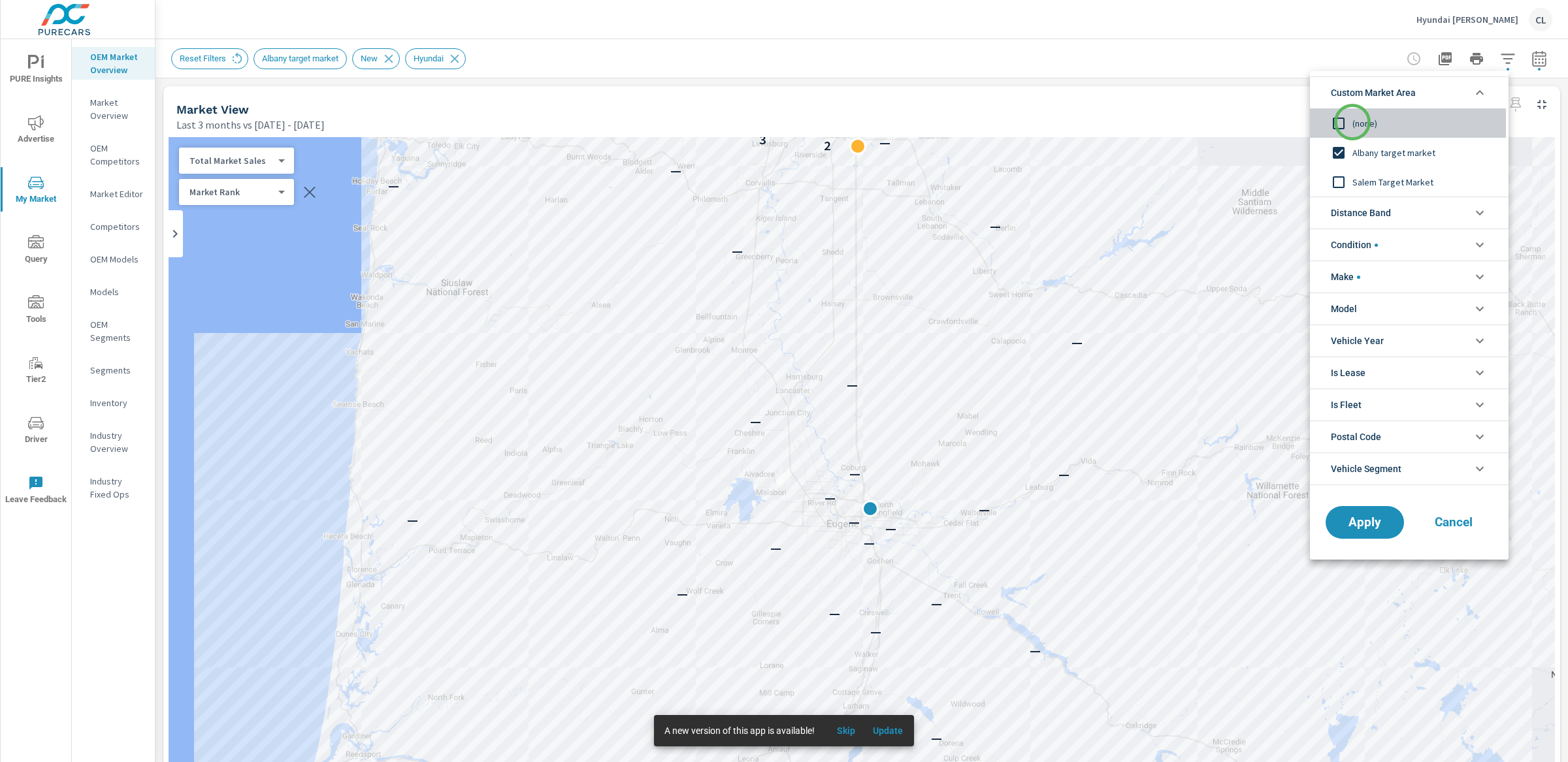
click at [1352, 123] on span "(none)" at bounding box center [1424, 124] width 143 height 15
click at [1378, 217] on span "Distance Band" at bounding box center [1360, 213] width 60 height 31
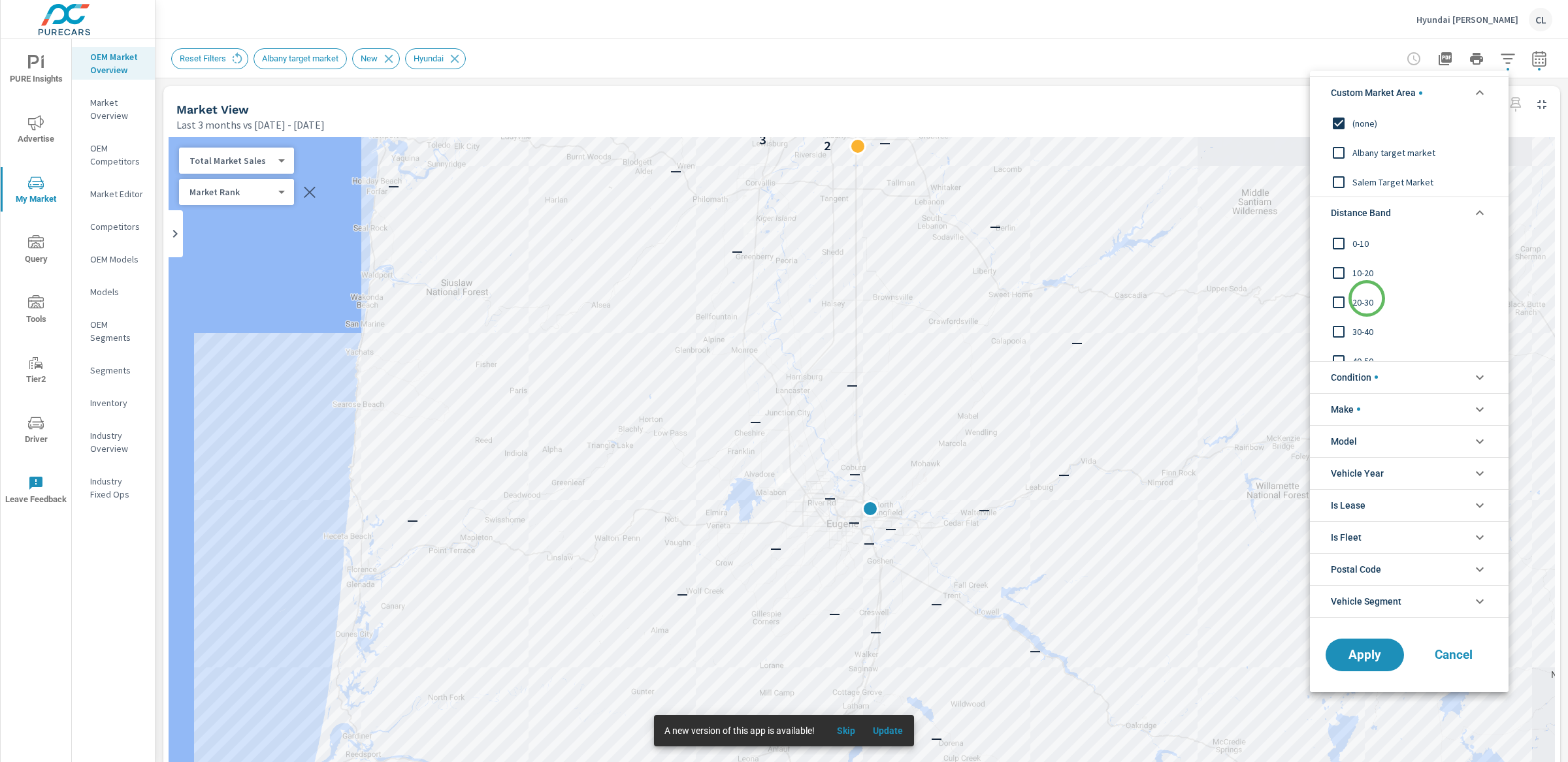
click at [1367, 298] on span "20-30" at bounding box center [1424, 302] width 143 height 15
click at [1368, 270] on span "10-20" at bounding box center [1424, 273] width 143 height 15
click at [1363, 238] on span "0-10" at bounding box center [1424, 243] width 143 height 15
click at [1367, 657] on span "Apply" at bounding box center [1365, 655] width 53 height 12
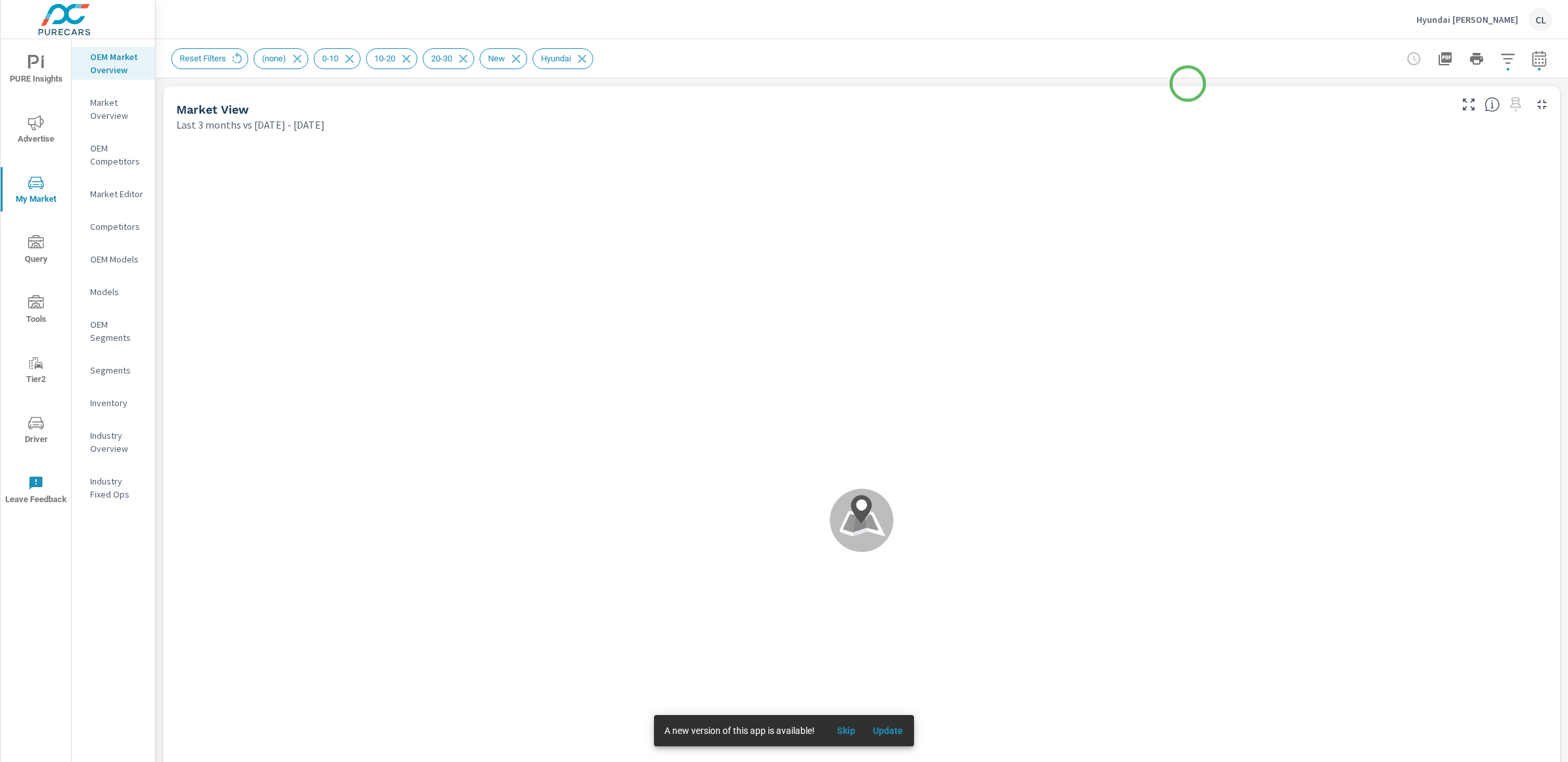
scroll to position [1, 0]
